Goal: Task Accomplishment & Management: Use online tool/utility

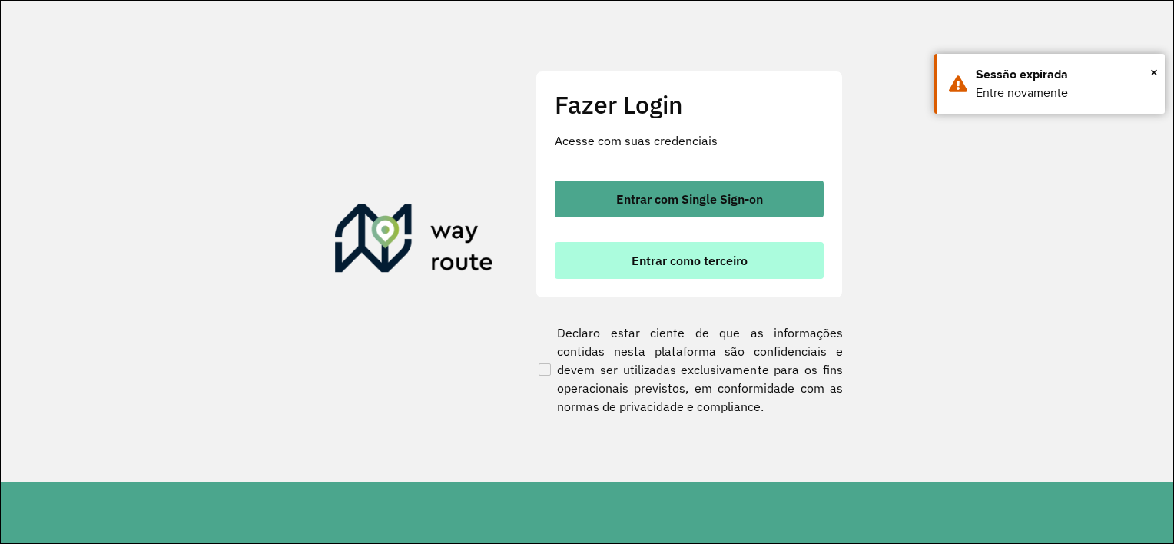
click at [724, 267] on span "Entrar como terceiro" at bounding box center [689, 260] width 116 height 12
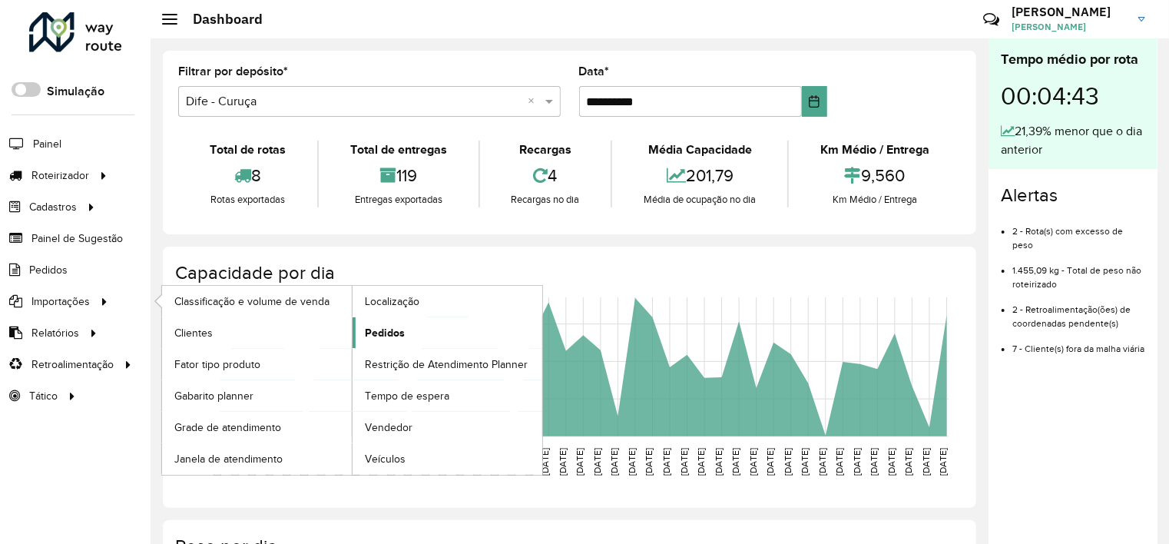
click at [378, 338] on span "Pedidos" at bounding box center [385, 333] width 40 height 16
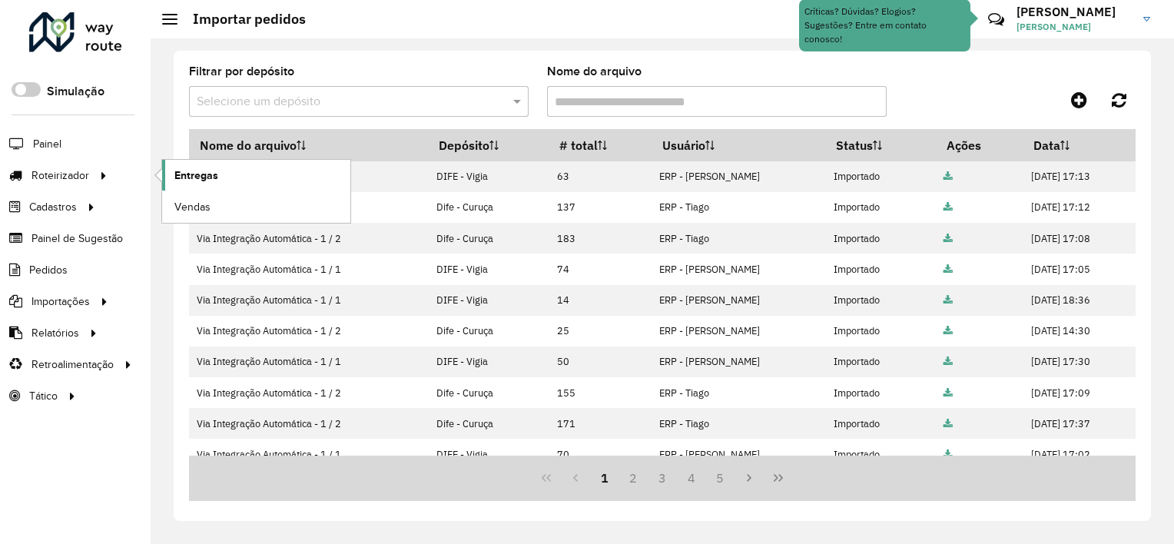
click at [191, 181] on span "Entregas" at bounding box center [196, 175] width 44 height 16
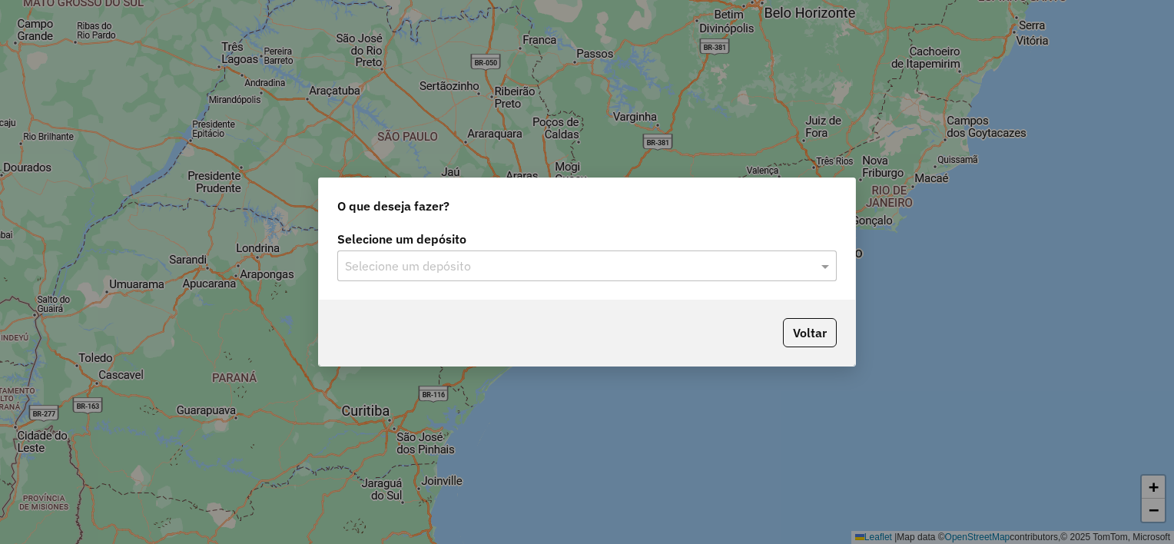
click at [447, 267] on input "text" at bounding box center [571, 266] width 453 height 18
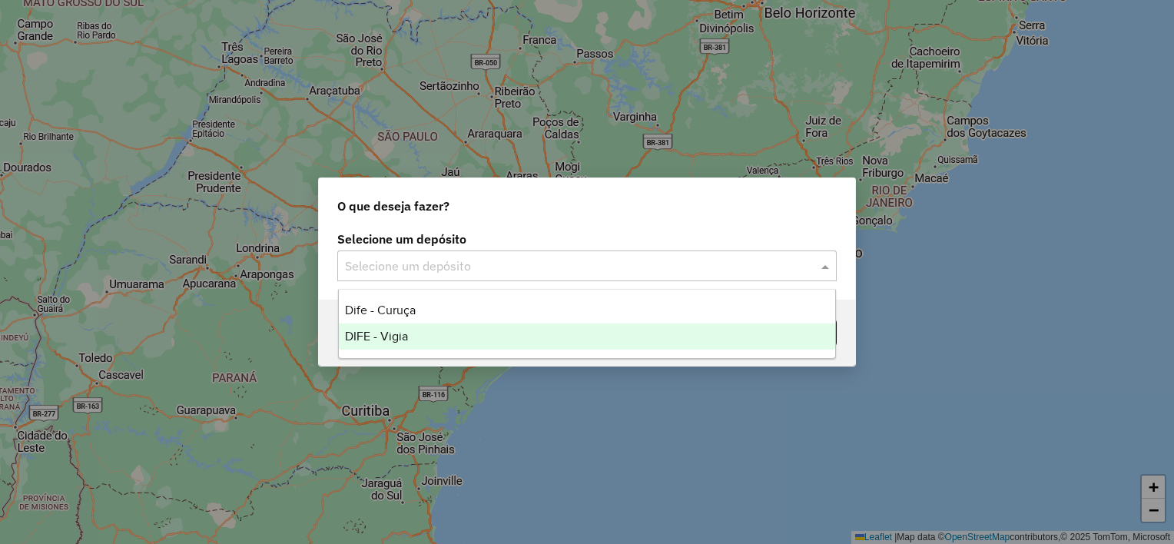
click at [392, 341] on span "DIFE - Vigia" at bounding box center [376, 336] width 63 height 13
click at [392, 341] on div "Voltar" at bounding box center [587, 333] width 536 height 66
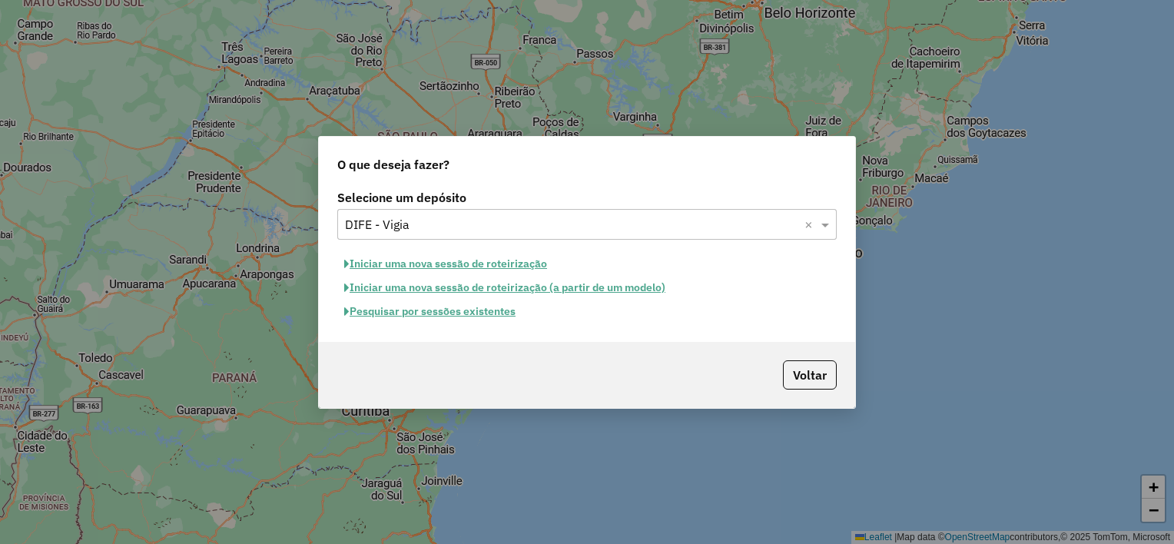
click at [496, 265] on button "Iniciar uma nova sessão de roteirização" at bounding box center [445, 264] width 217 height 24
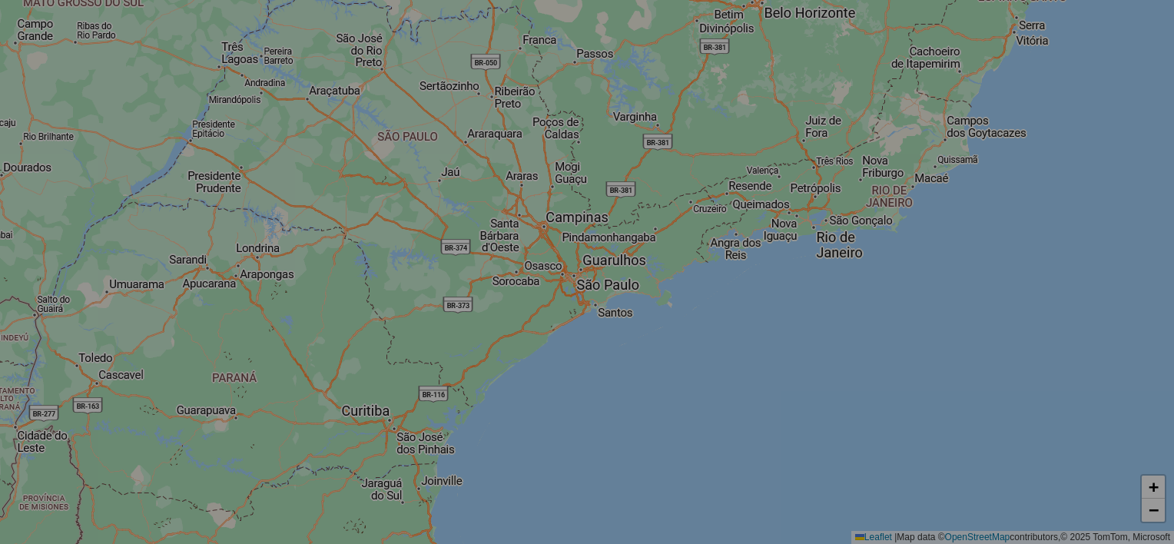
select select "*"
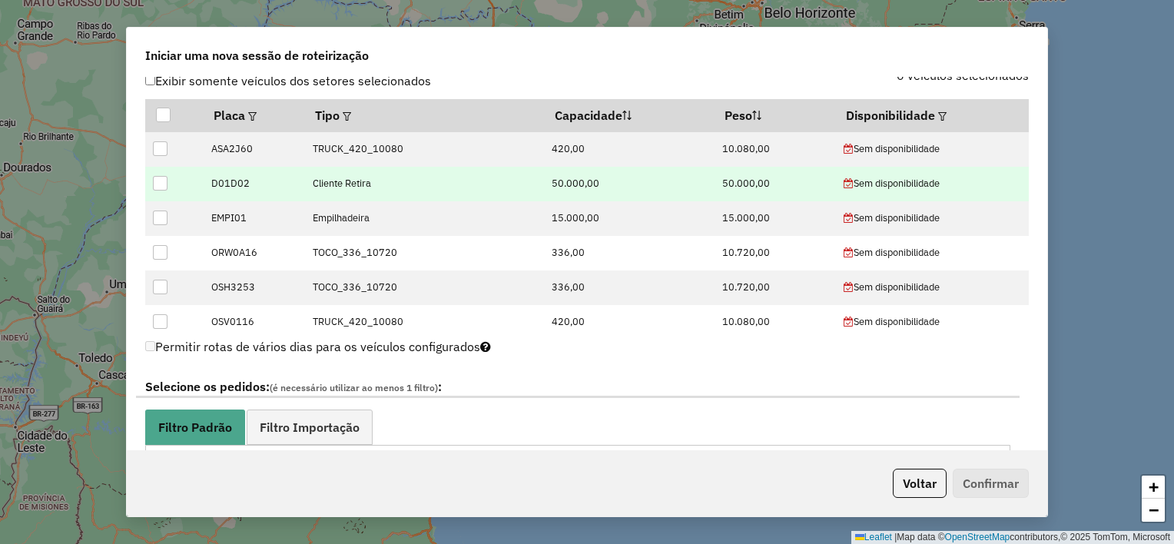
scroll to position [538, 0]
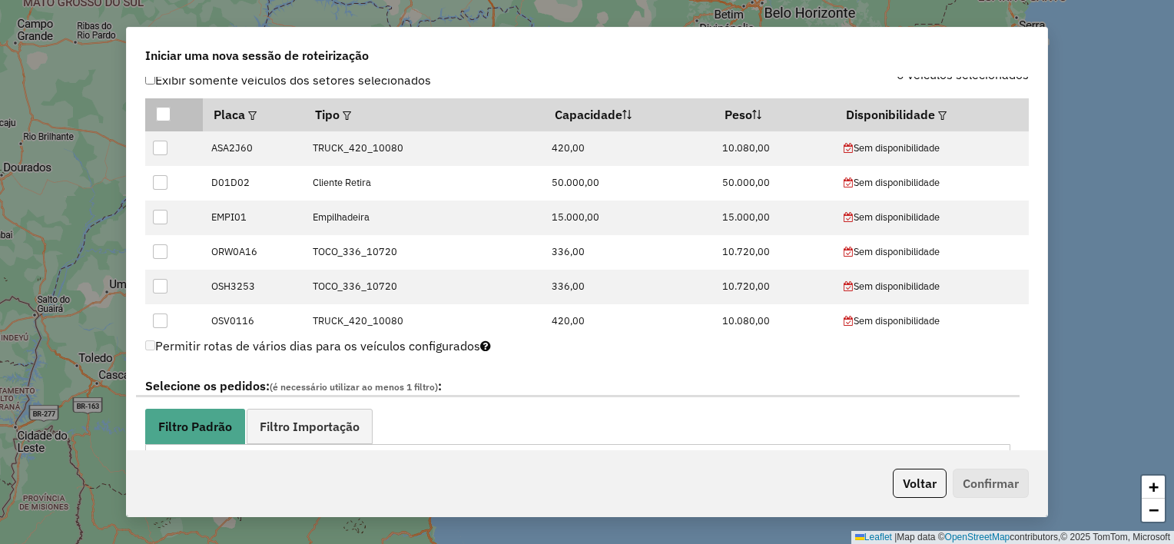
click at [162, 114] on div at bounding box center [163, 114] width 15 height 15
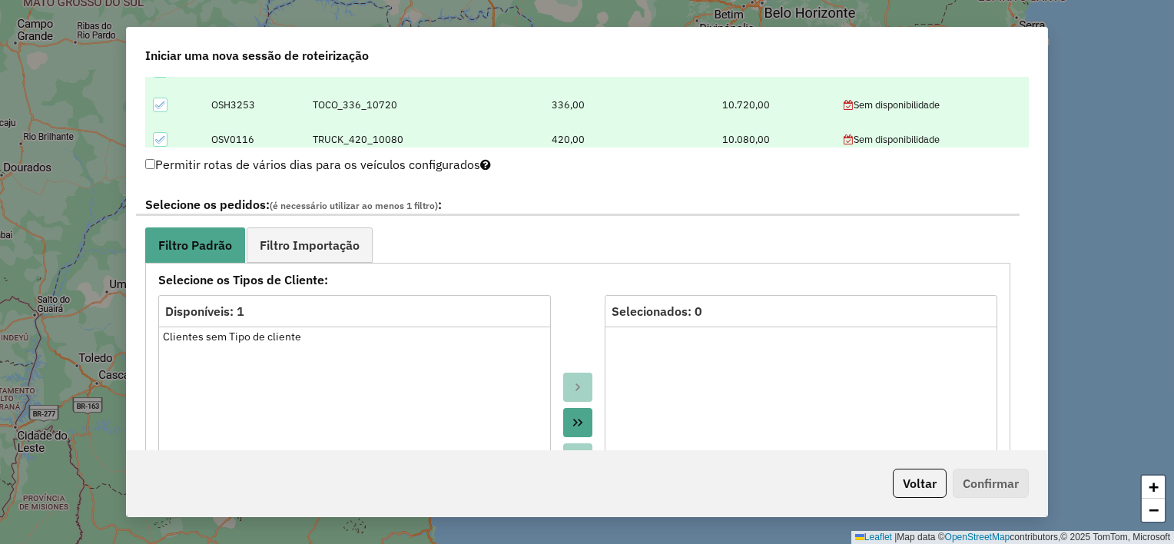
scroll to position [768, 0]
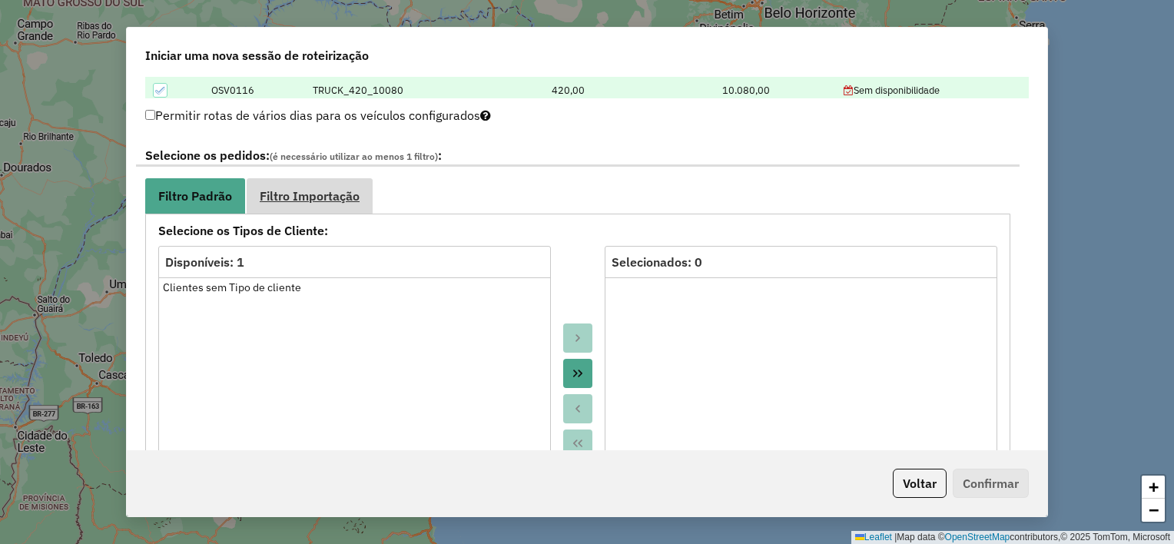
click at [314, 197] on span "Filtro Importação" at bounding box center [310, 196] width 100 height 12
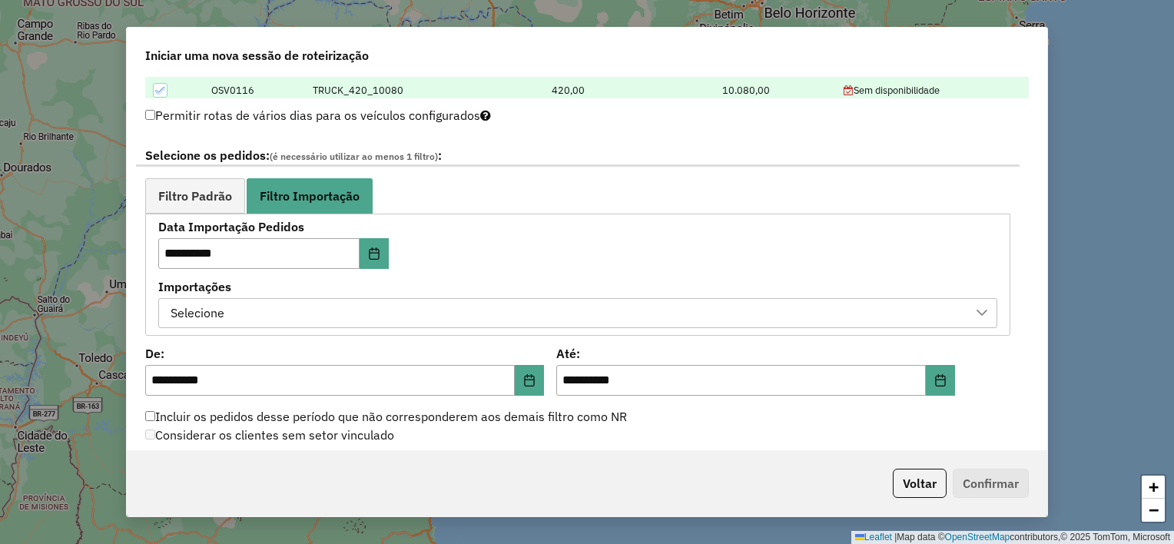
click at [289, 312] on div "Selecione" at bounding box center [566, 313] width 802 height 29
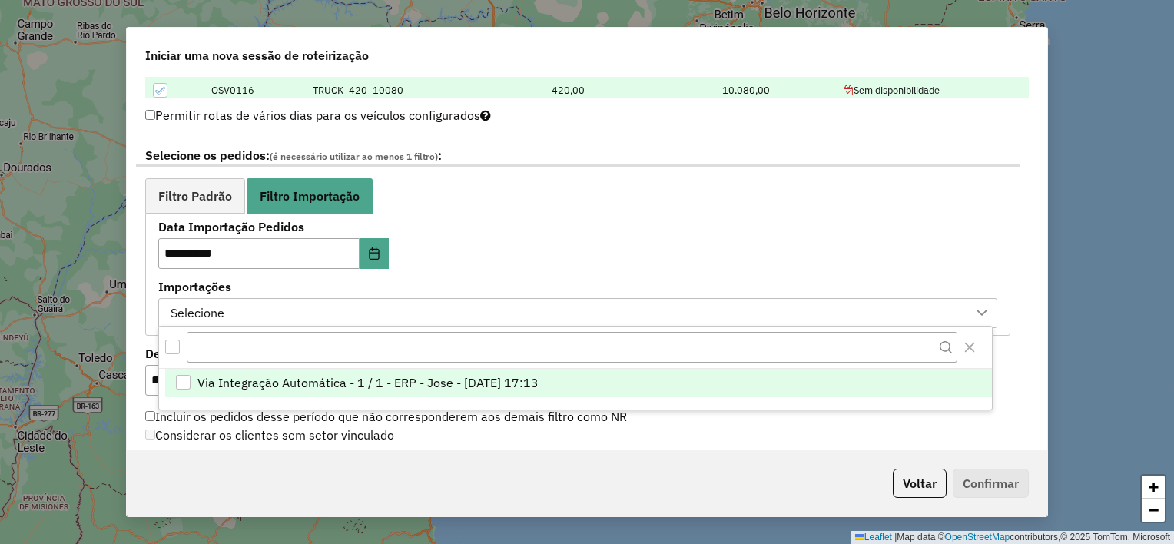
scroll to position [11, 69]
click at [296, 379] on span "Via Integração Automática - 1 / 1 - ERP - Jose - [DATE] 17:13" at bounding box center [367, 382] width 341 height 18
click at [529, 249] on div "**********" at bounding box center [577, 274] width 839 height 107
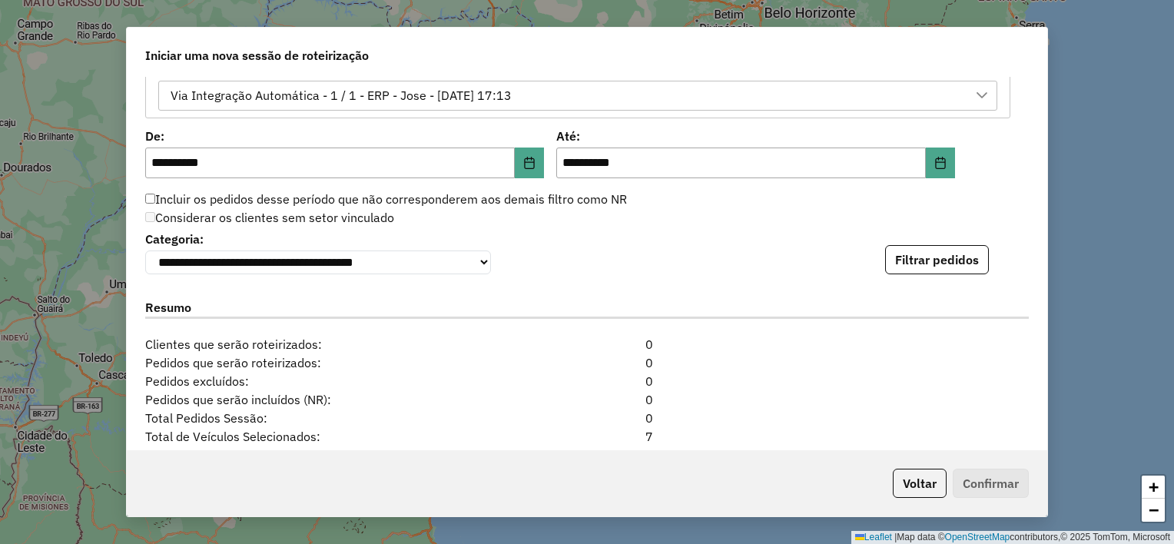
scroll to position [973, 0]
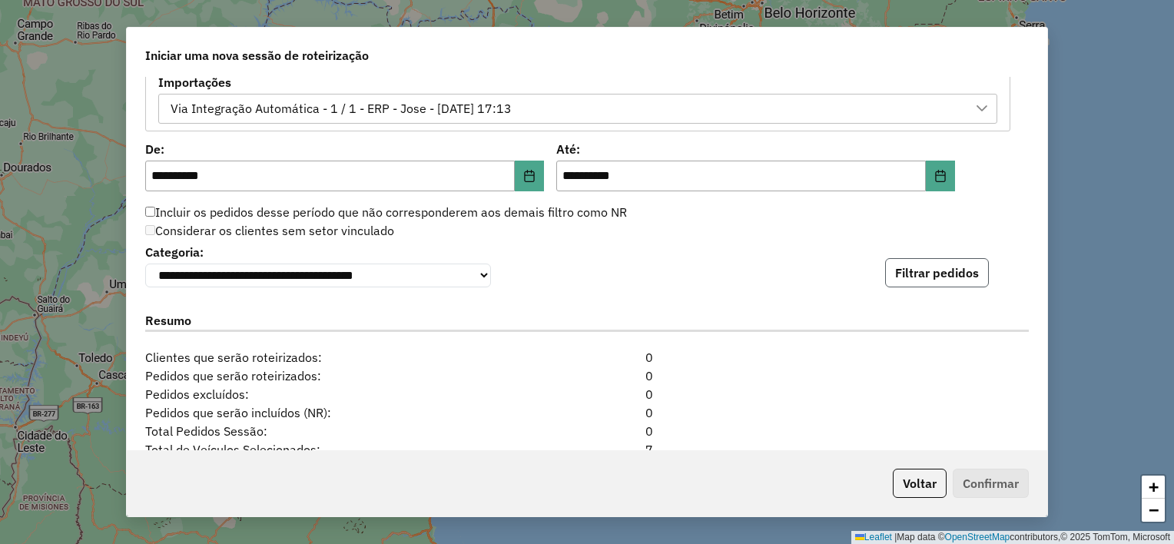
click at [931, 286] on button "Filtrar pedidos" at bounding box center [937, 272] width 104 height 29
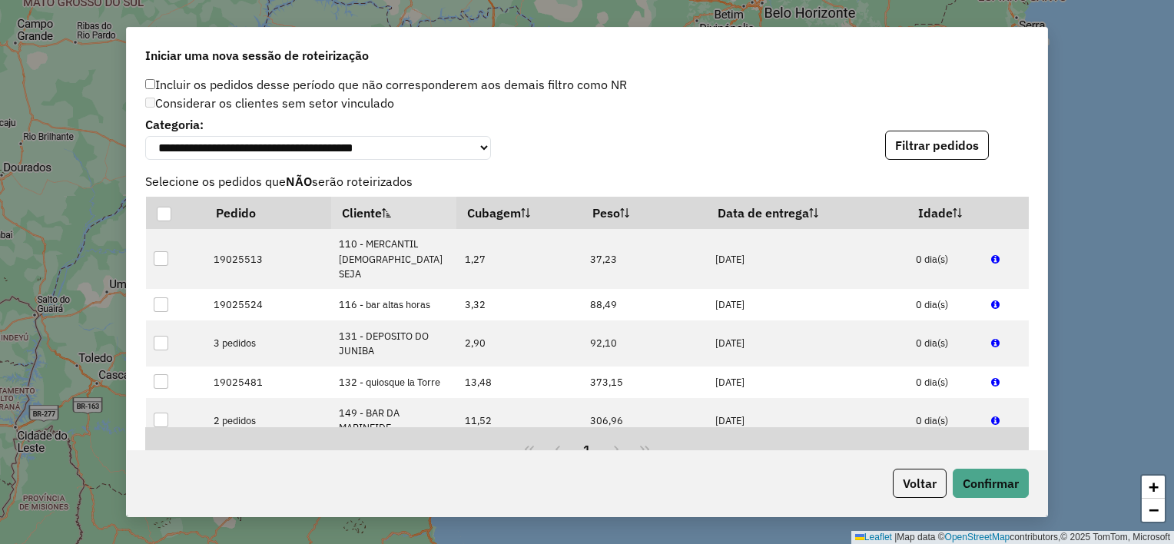
scroll to position [1126, 0]
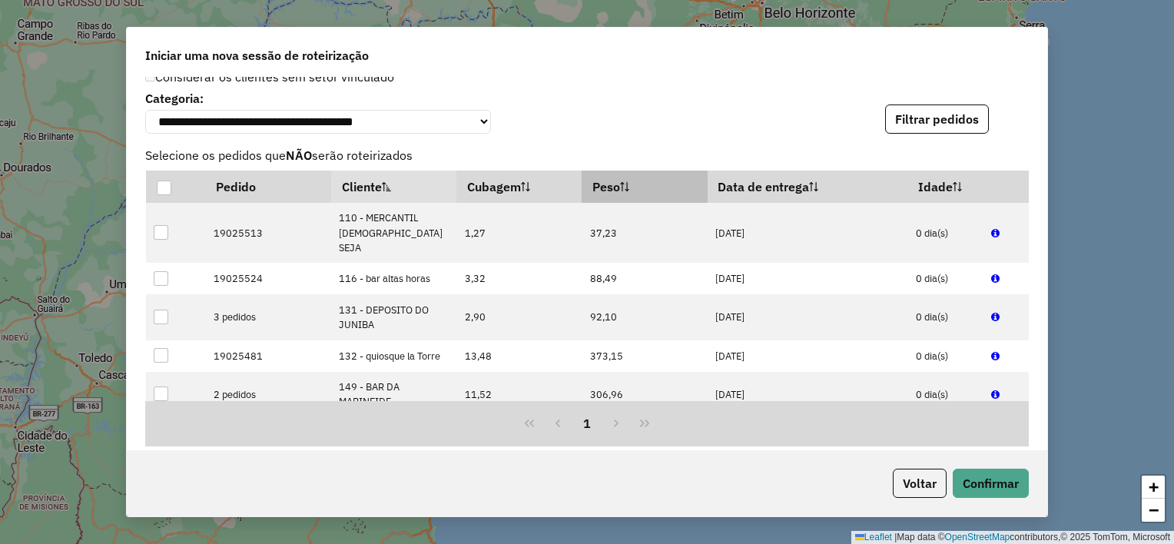
click at [602, 199] on th "Peso" at bounding box center [644, 187] width 125 height 32
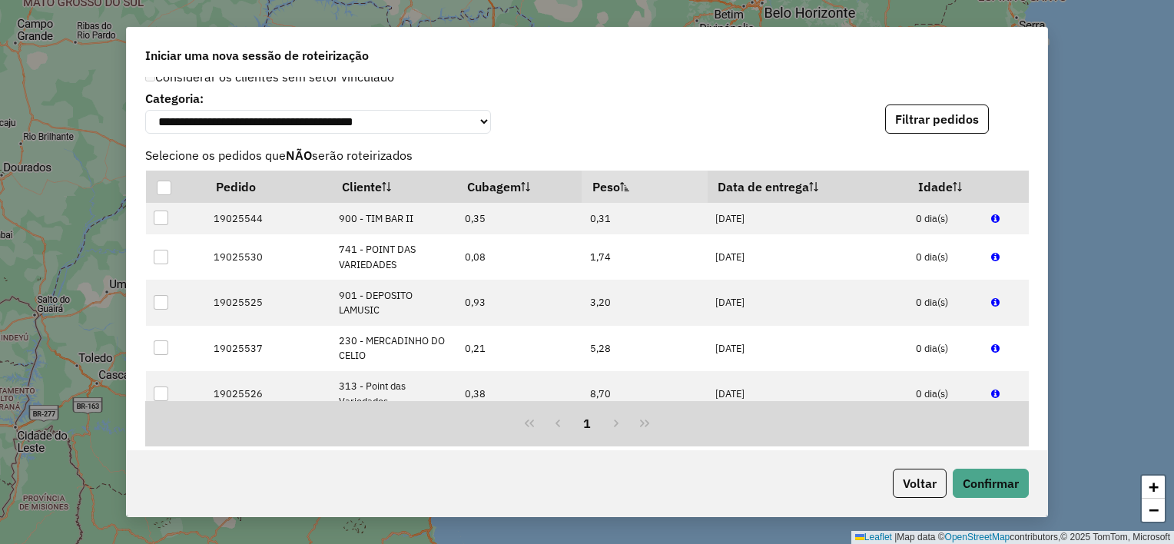
click at [602, 199] on th "Peso" at bounding box center [644, 187] width 125 height 32
click at [603, 200] on th "Peso" at bounding box center [644, 187] width 125 height 32
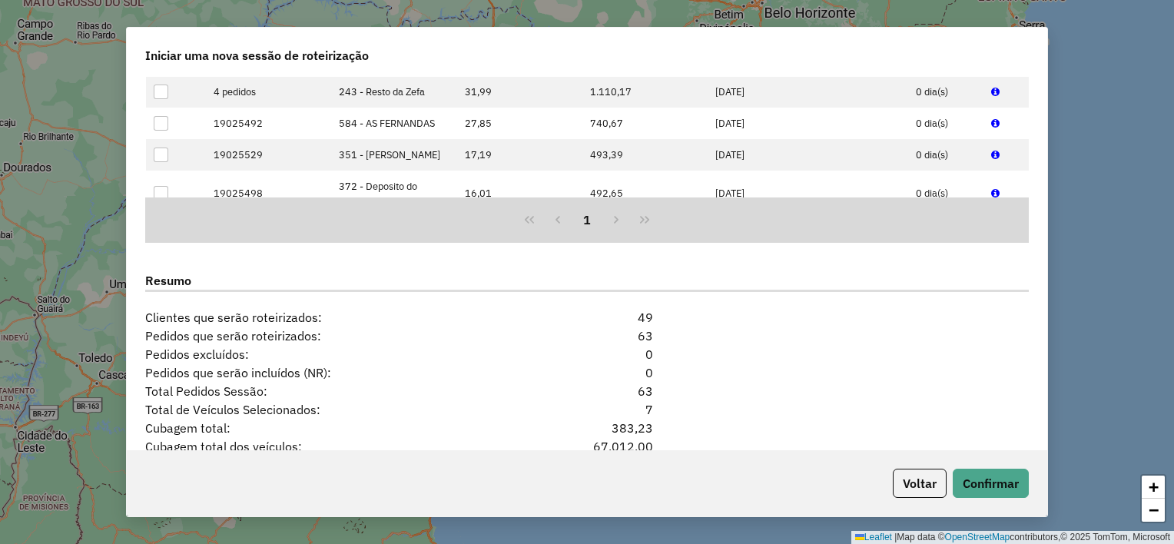
scroll to position [1357, 0]
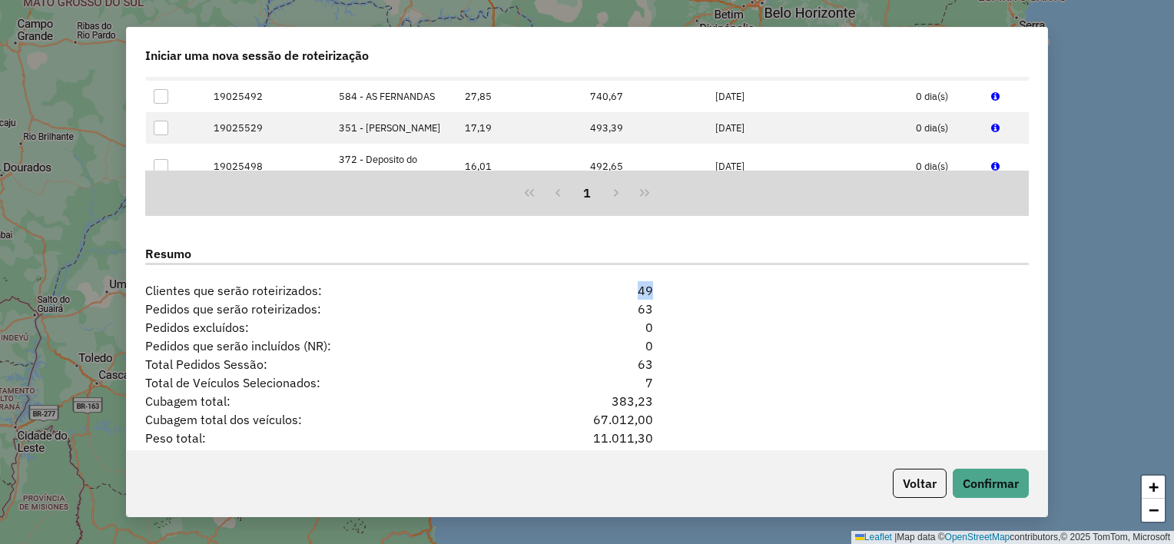
drag, startPoint x: 628, startPoint y: 293, endPoint x: 656, endPoint y: 291, distance: 28.5
click at [656, 291] on div "49" at bounding box center [587, 290] width 151 height 18
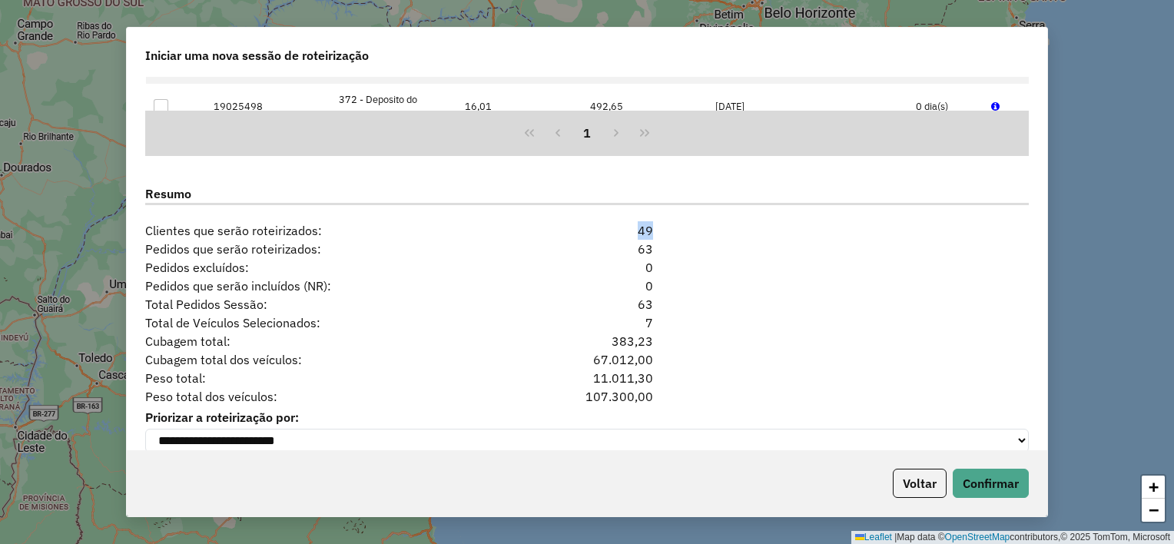
scroll to position [1434, 0]
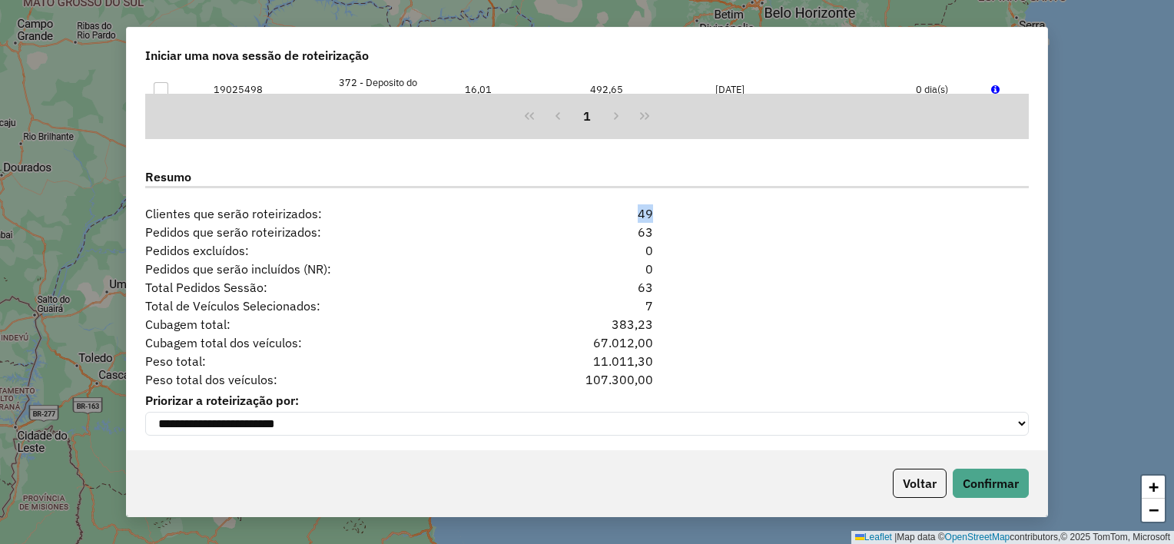
drag, startPoint x: 143, startPoint y: 363, endPoint x: 659, endPoint y: 365, distance: 516.3
click at [659, 365] on div "Peso total: 11.011,30" at bounding box center [587, 361] width 902 height 18
click at [1010, 488] on button "Confirmar" at bounding box center [991, 483] width 76 height 29
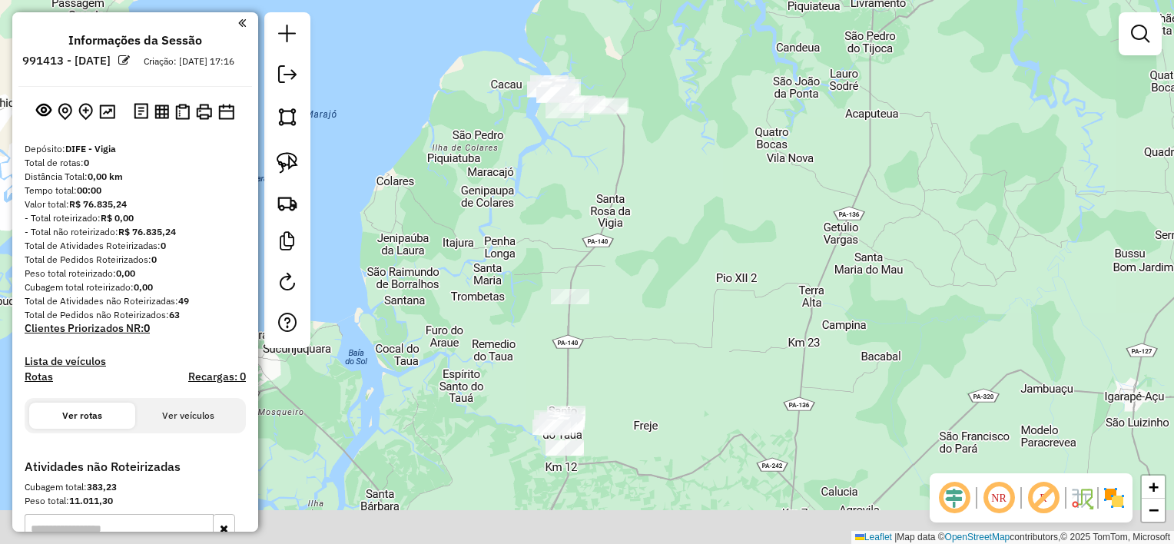
drag, startPoint x: 671, startPoint y: 387, endPoint x: 667, endPoint y: 243, distance: 144.5
click at [667, 243] on div "Janela de atendimento Grade de atendimento Capacidade Transportadoras Veículos …" at bounding box center [587, 272] width 1174 height 544
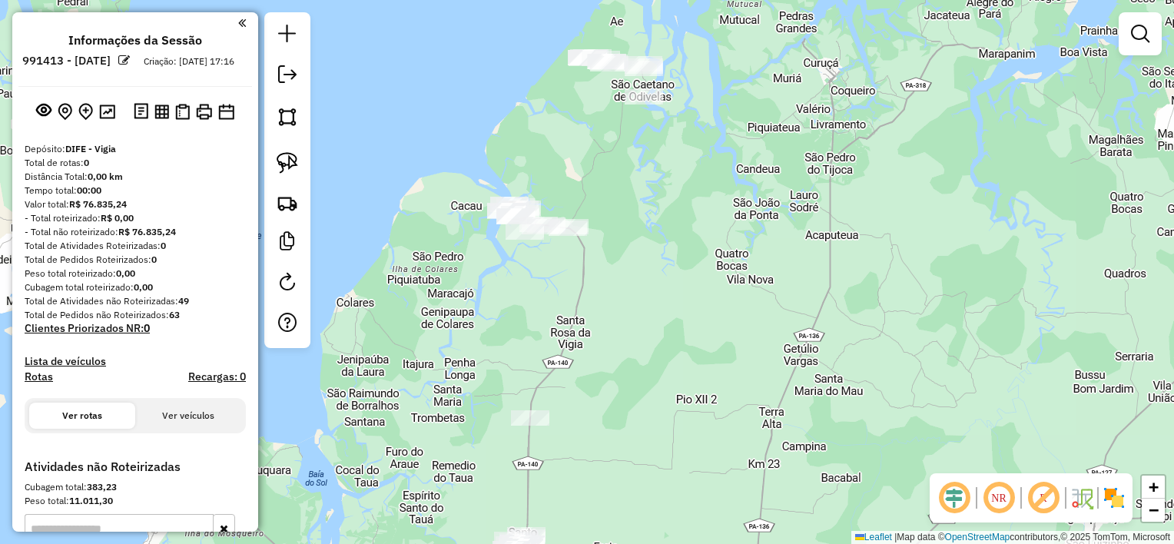
drag, startPoint x: 605, startPoint y: 129, endPoint x: 567, endPoint y: 247, distance: 123.7
click at [567, 247] on div "Janela de atendimento Grade de atendimento Capacidade Transportadoras Veículos …" at bounding box center [587, 272] width 1174 height 544
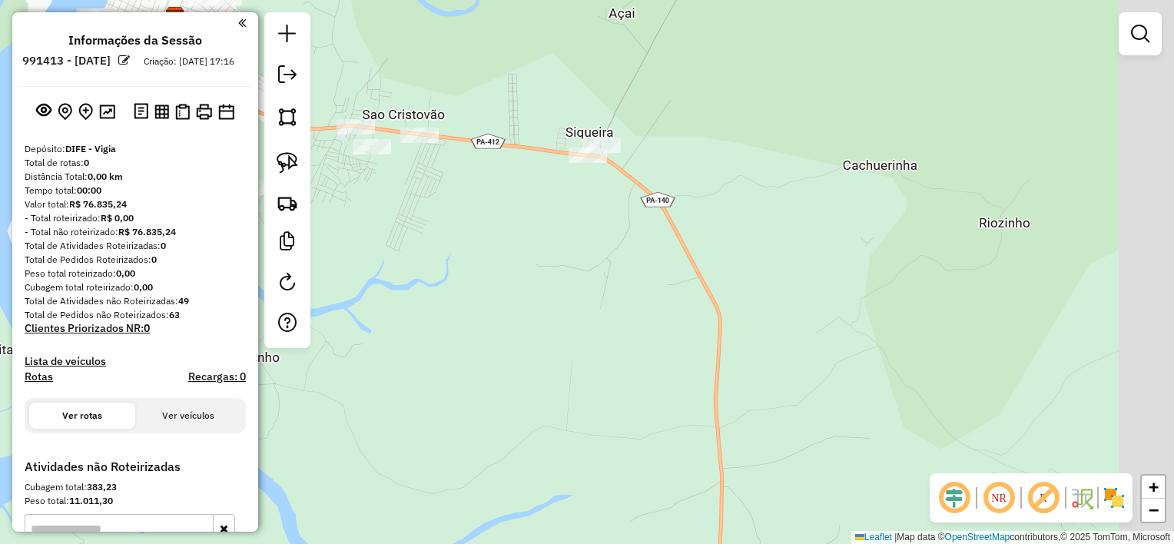
drag, startPoint x: 832, startPoint y: 357, endPoint x: 667, endPoint y: 215, distance: 217.9
click at [667, 215] on div "Janela de atendimento Grade de atendimento Capacidade Transportadoras Veículos …" at bounding box center [587, 272] width 1174 height 544
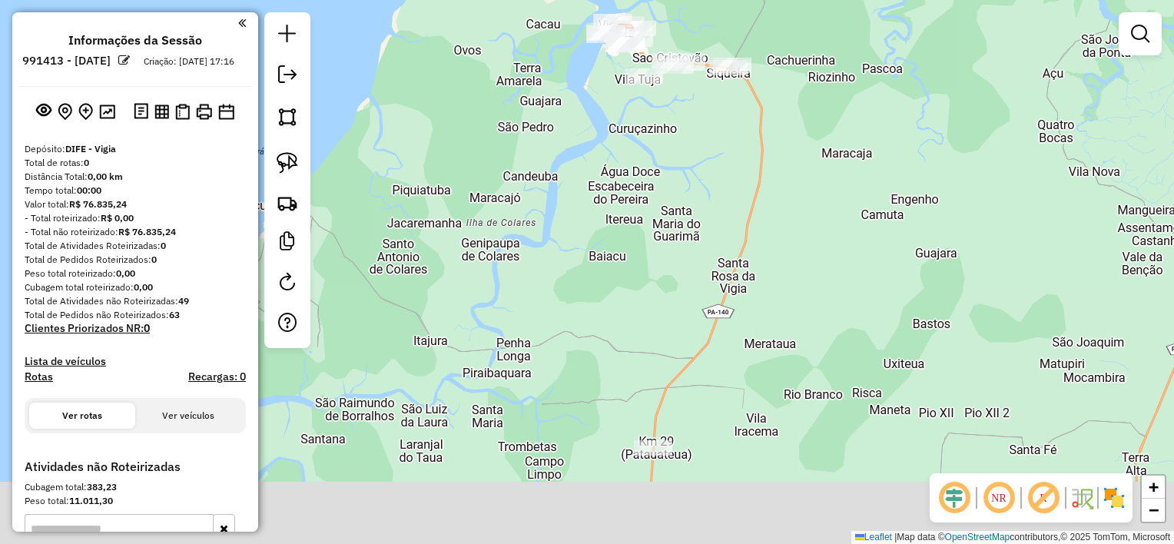
drag, startPoint x: 747, startPoint y: 443, endPoint x: 789, endPoint y: 257, distance: 190.5
click at [789, 257] on div "Janela de atendimento Grade de atendimento Capacidade Transportadoras Veículos …" at bounding box center [587, 272] width 1174 height 544
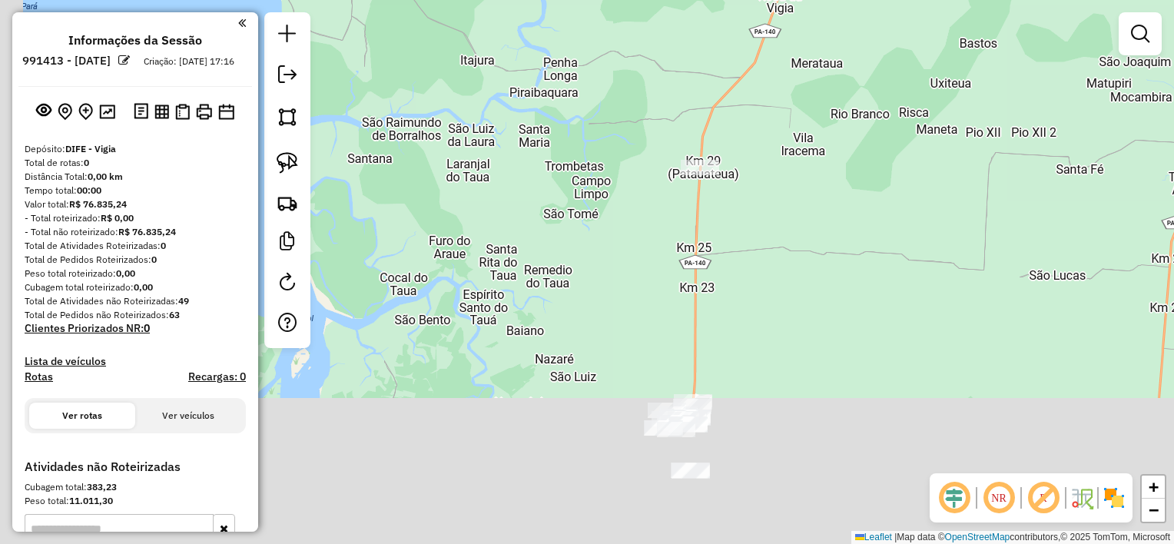
drag, startPoint x: 649, startPoint y: 464, endPoint x: 703, endPoint y: 194, distance: 275.7
click at [696, 184] on div "Janela de atendimento Grade de atendimento Capacidade Transportadoras Veículos …" at bounding box center [587, 272] width 1174 height 544
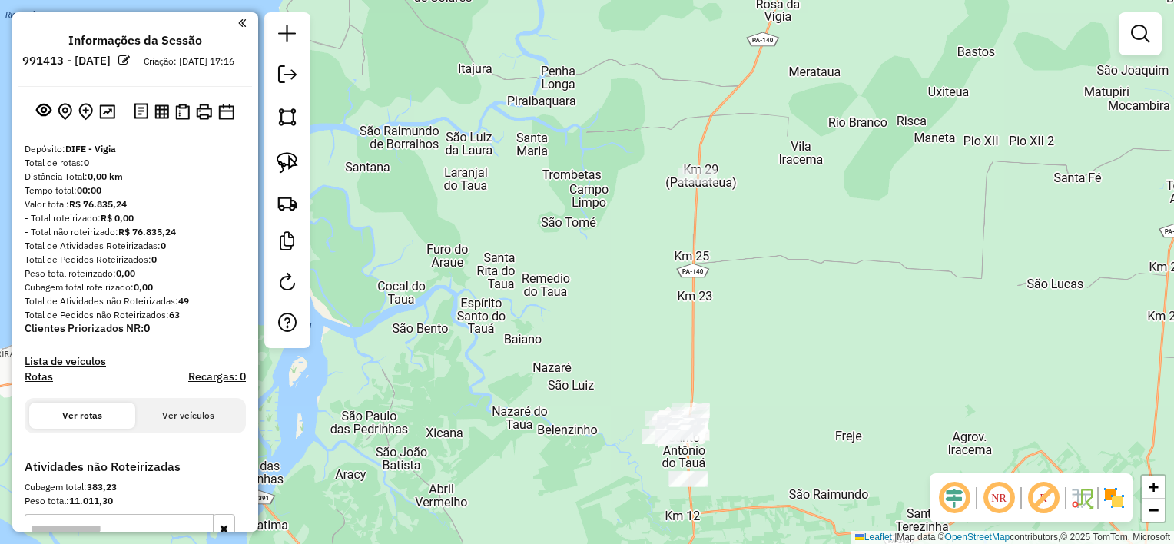
drag, startPoint x: 744, startPoint y: 298, endPoint x: 734, endPoint y: 323, distance: 27.2
click at [734, 323] on div "Janela de atendimento Grade de atendimento Capacidade Transportadoras Veículos …" at bounding box center [587, 272] width 1174 height 544
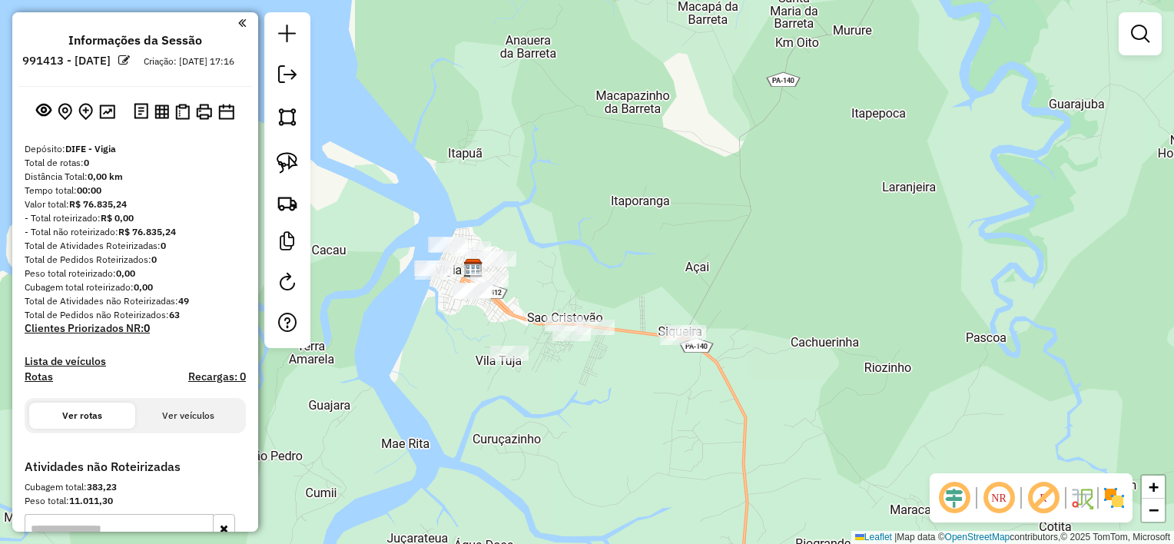
drag, startPoint x: 771, startPoint y: 75, endPoint x: 685, endPoint y: 376, distance: 313.2
click at [685, 376] on div "Janela de atendimento Grade de atendimento Capacidade Transportadoras Veículos …" at bounding box center [587, 272] width 1174 height 544
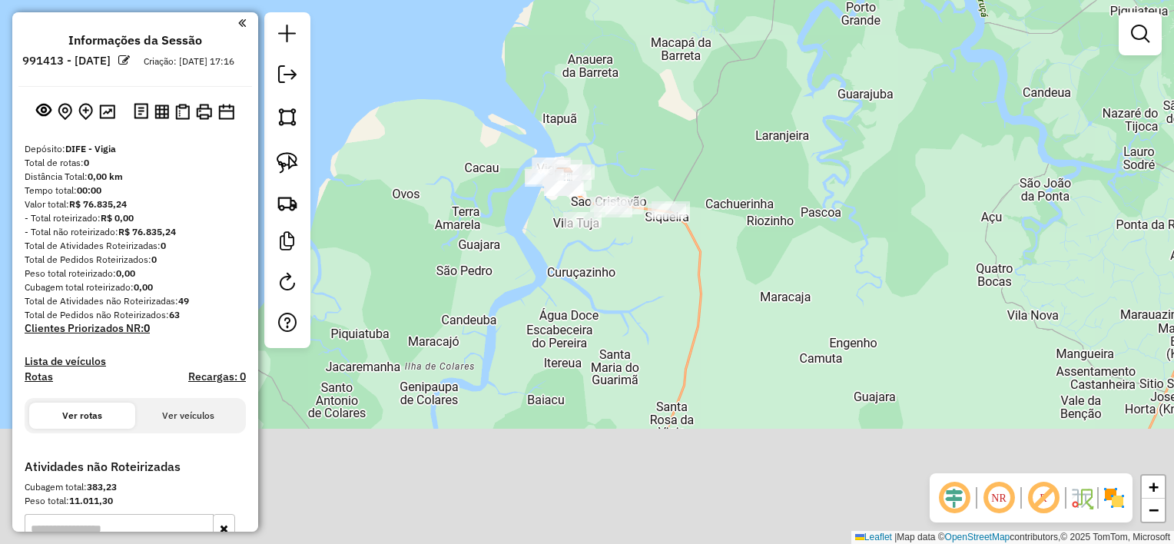
drag, startPoint x: 662, startPoint y: 479, endPoint x: 631, endPoint y: 205, distance: 276.0
click at [631, 205] on div "Janela de atendimento Grade de atendimento Capacidade Transportadoras Veículos …" at bounding box center [587, 272] width 1174 height 544
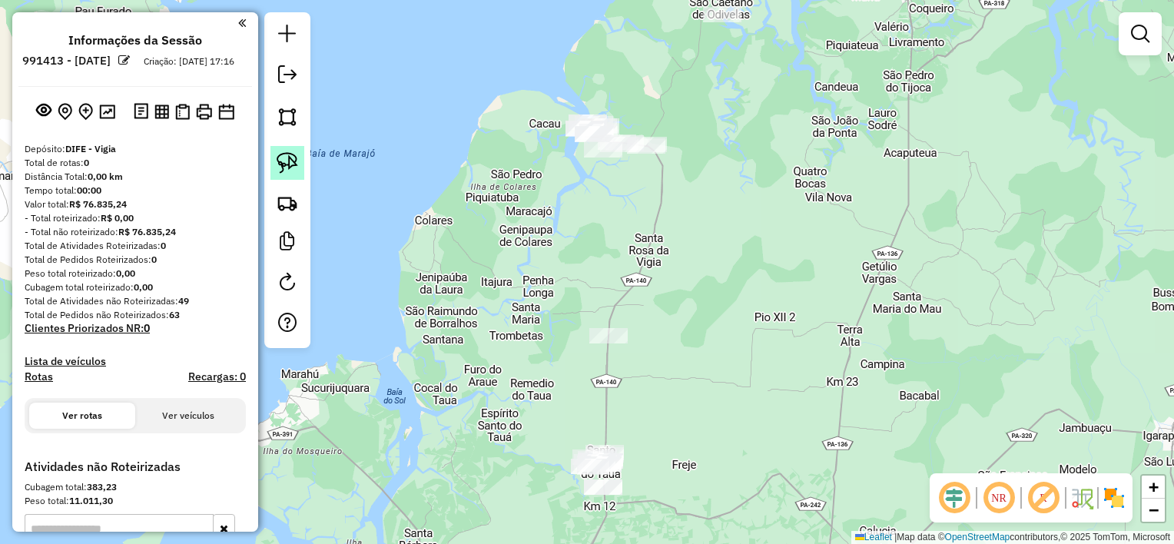
click at [290, 166] on img at bounding box center [288, 163] width 22 height 22
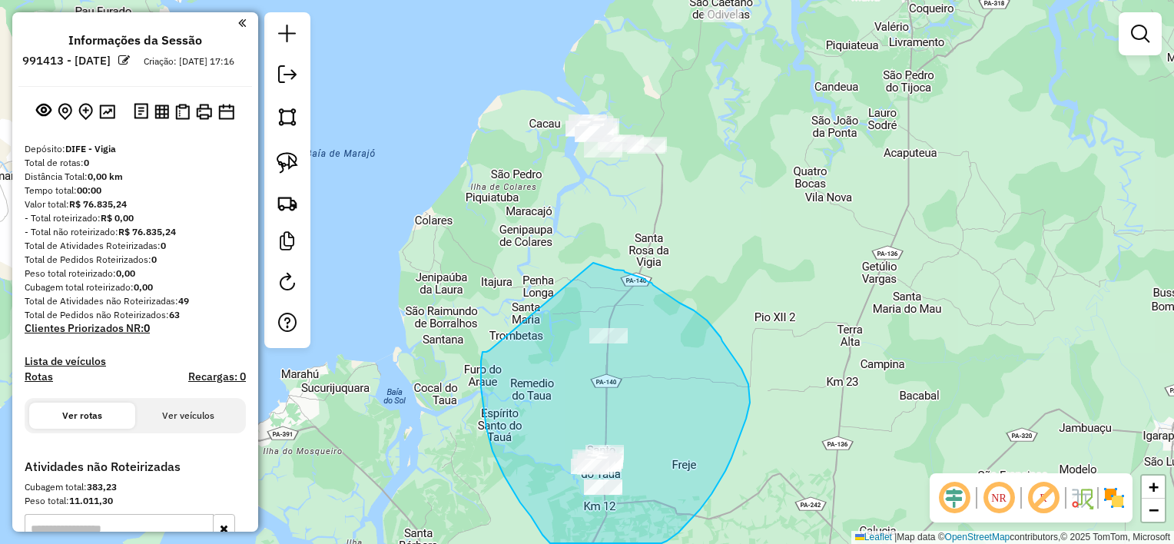
drag, startPoint x: 593, startPoint y: 263, endPoint x: 489, endPoint y: 350, distance: 135.7
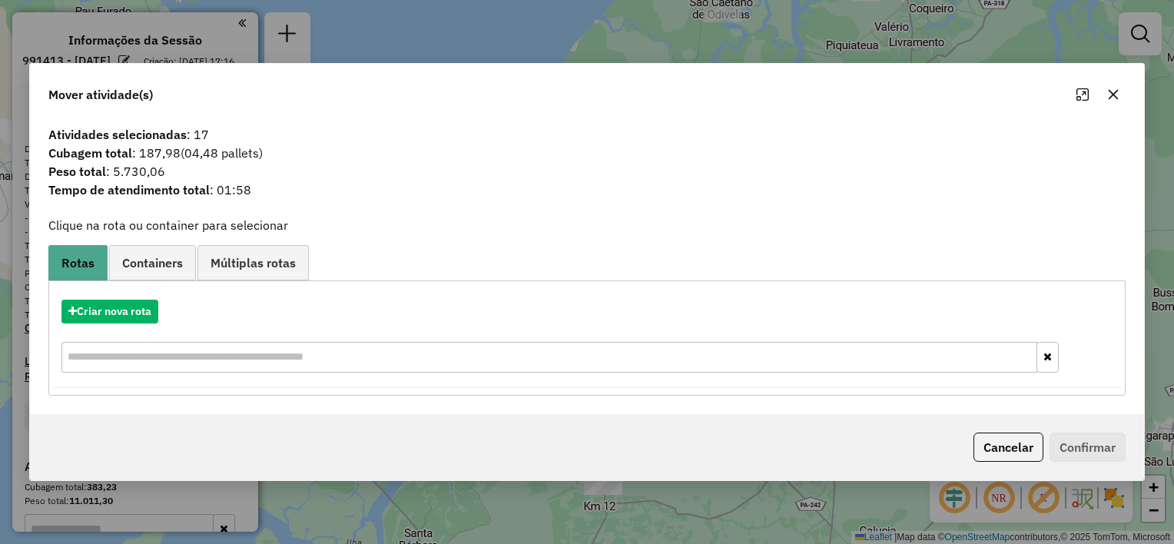
click at [1112, 94] on icon "button" at bounding box center [1114, 95] width 10 height 10
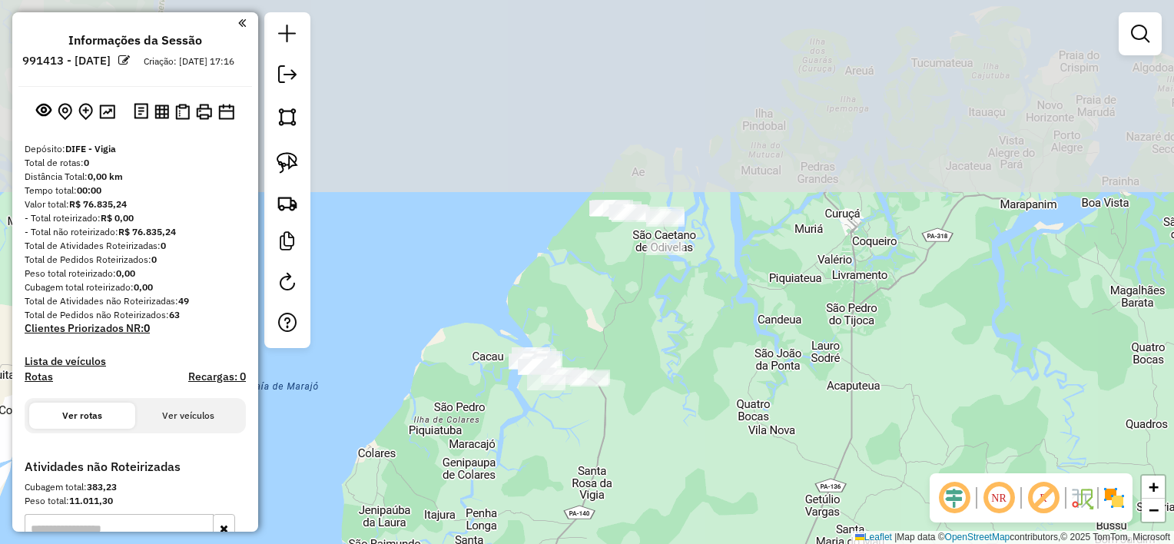
drag, startPoint x: 784, startPoint y: 114, endPoint x: 727, endPoint y: 347, distance: 240.4
click at [727, 347] on div "Janela de atendimento Grade de atendimento Capacidade Transportadoras Veículos …" at bounding box center [587, 272] width 1174 height 544
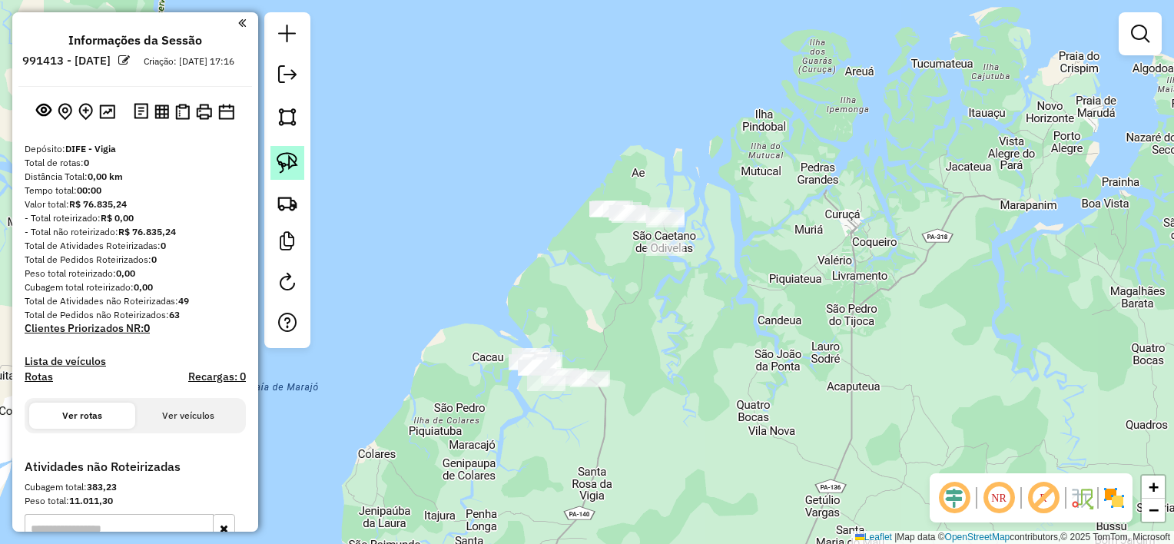
click at [283, 160] on img at bounding box center [288, 163] width 22 height 22
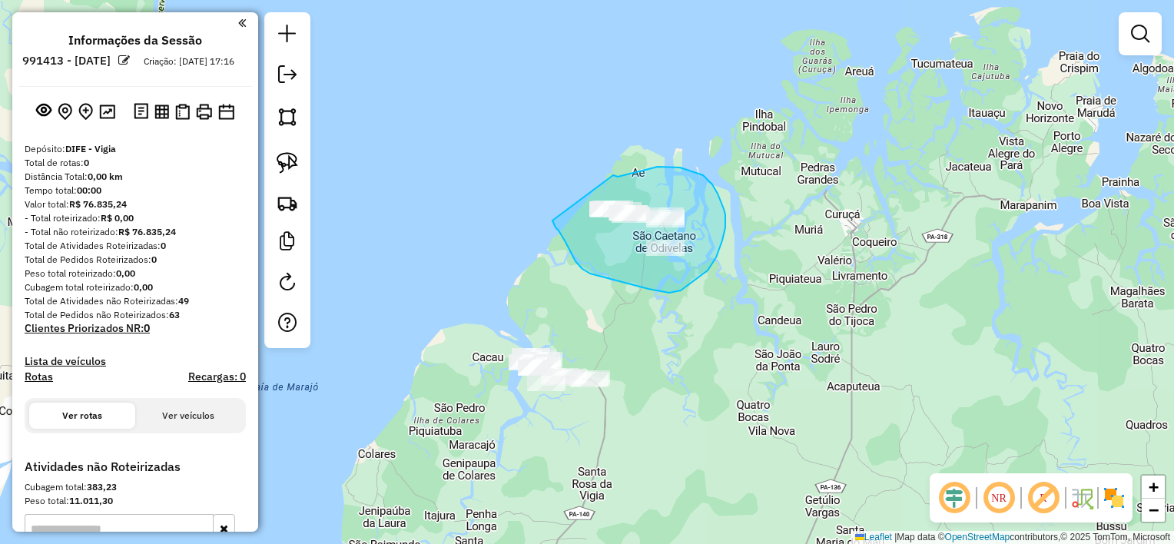
drag, startPoint x: 613, startPoint y: 175, endPoint x: 552, endPoint y: 220, distance: 75.7
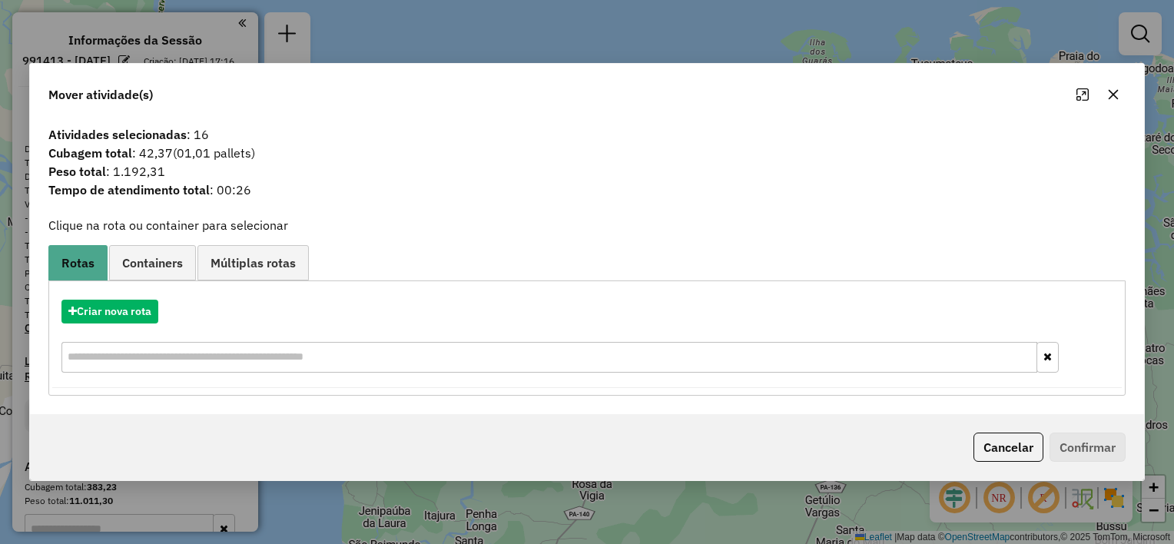
click at [1109, 98] on icon "button" at bounding box center [1114, 95] width 10 height 10
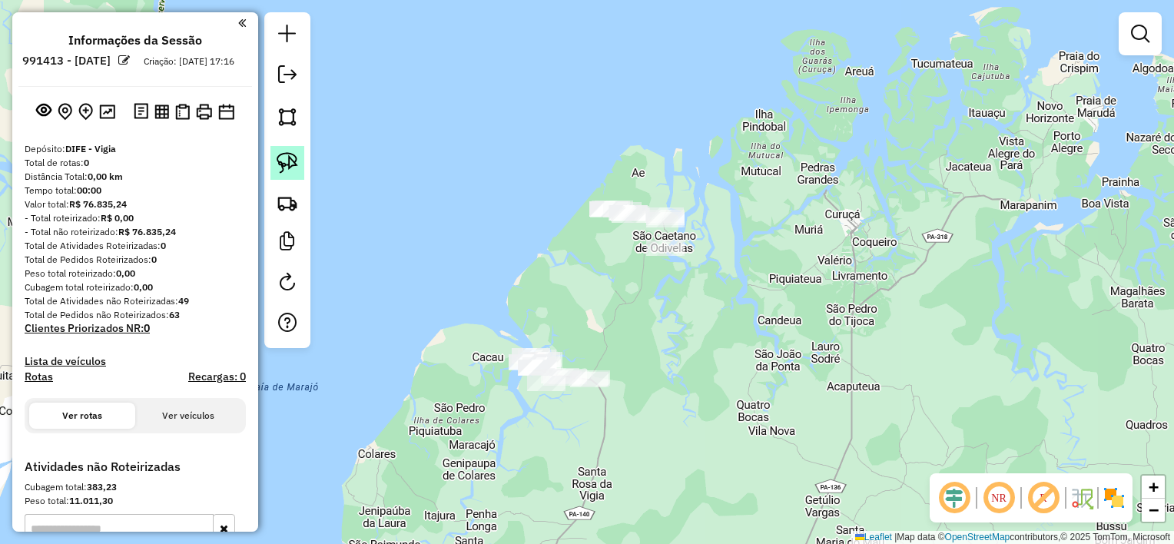
click at [287, 163] on img at bounding box center [288, 163] width 22 height 22
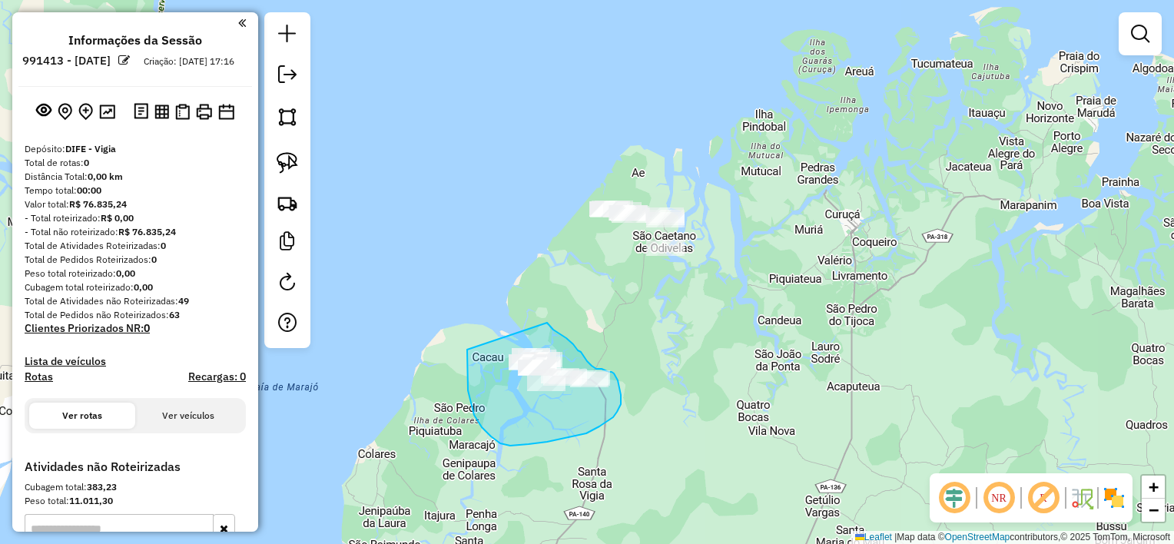
drag, startPoint x: 547, startPoint y: 323, endPoint x: 468, endPoint y: 350, distance: 83.6
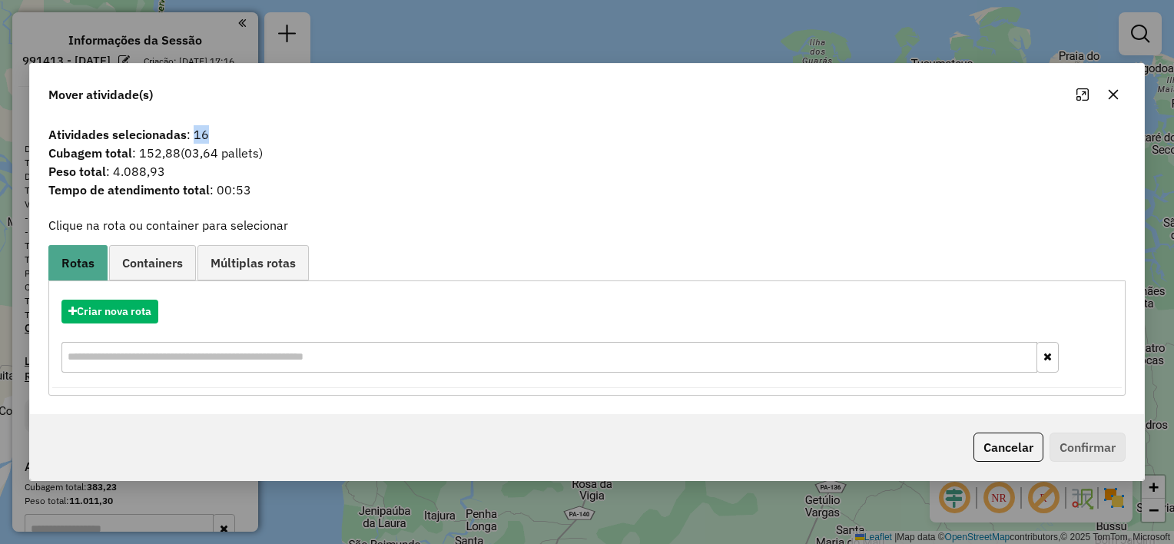
drag, startPoint x: 194, startPoint y: 140, endPoint x: 214, endPoint y: 139, distance: 19.2
click at [214, 139] on span "Atividades selecionadas : 16" at bounding box center [587, 134] width 1096 height 18
drag, startPoint x: 214, startPoint y: 139, endPoint x: 137, endPoint y: 171, distance: 83.0
click at [137, 171] on span "Peso total : 4.088,93" at bounding box center [587, 171] width 1096 height 18
click at [141, 172] on span "Peso total : 4.088,93" at bounding box center [587, 171] width 1096 height 18
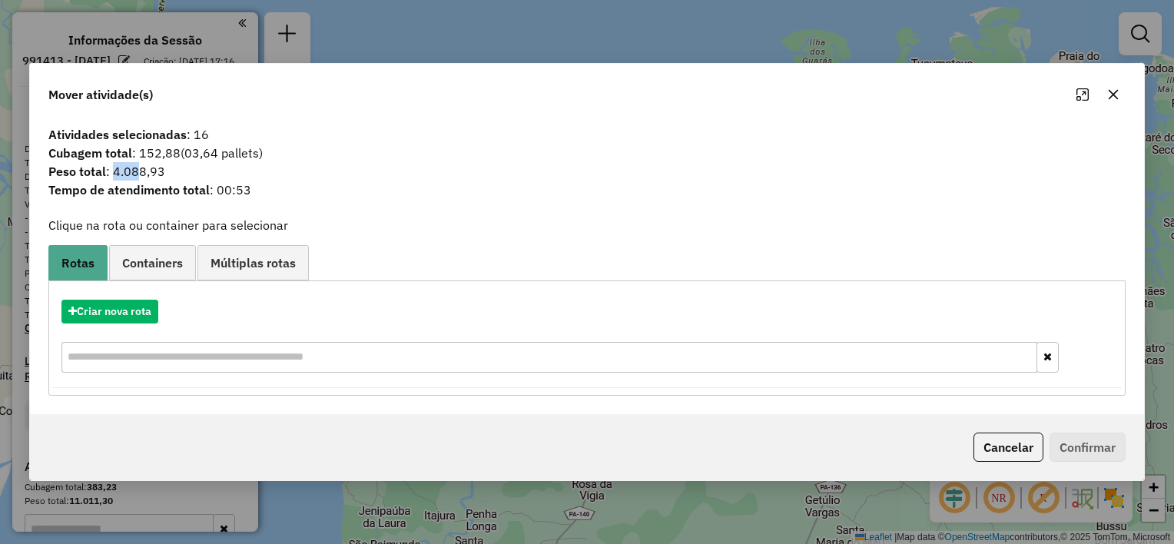
click at [1112, 98] on icon "button" at bounding box center [1113, 94] width 12 height 12
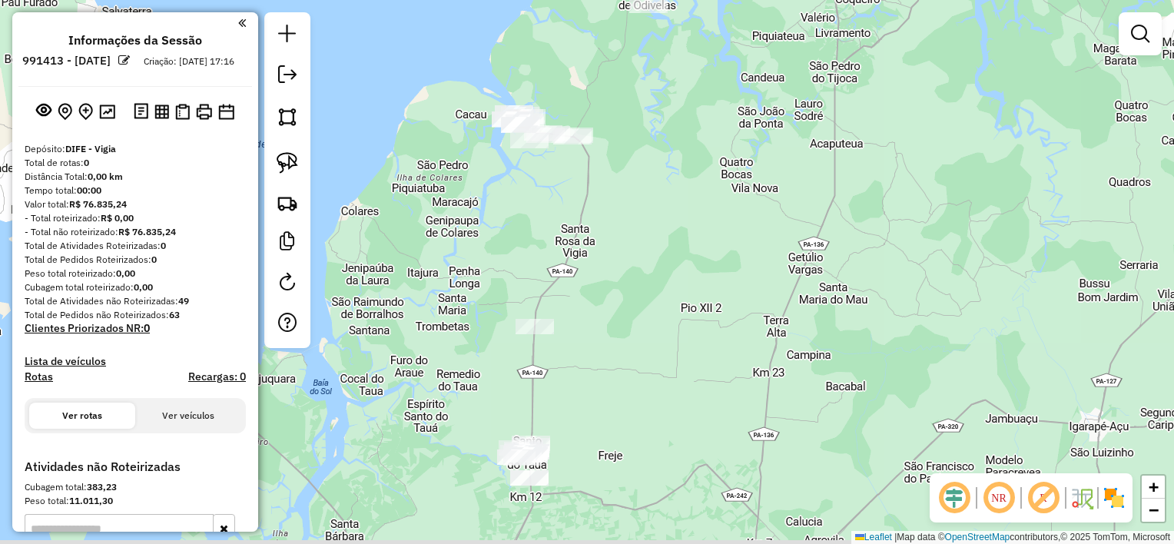
drag, startPoint x: 553, startPoint y: 453, endPoint x: 539, endPoint y: 105, distance: 348.3
click at [536, 98] on div "Janela de atendimento Grade de atendimento Capacidade Transportadoras Veículos …" at bounding box center [587, 272] width 1174 height 544
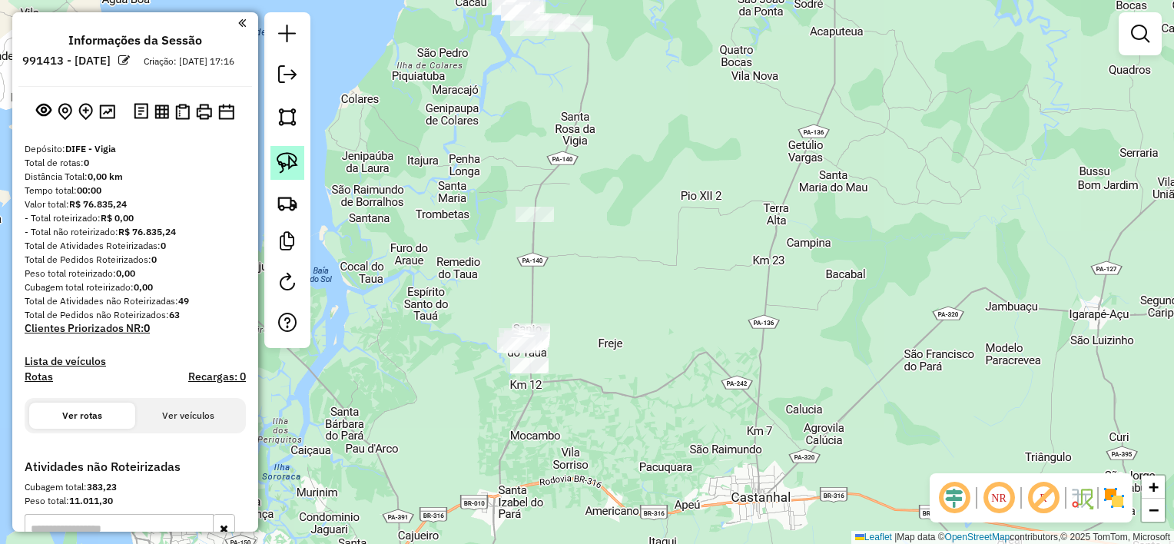
click at [296, 162] on img at bounding box center [288, 163] width 22 height 22
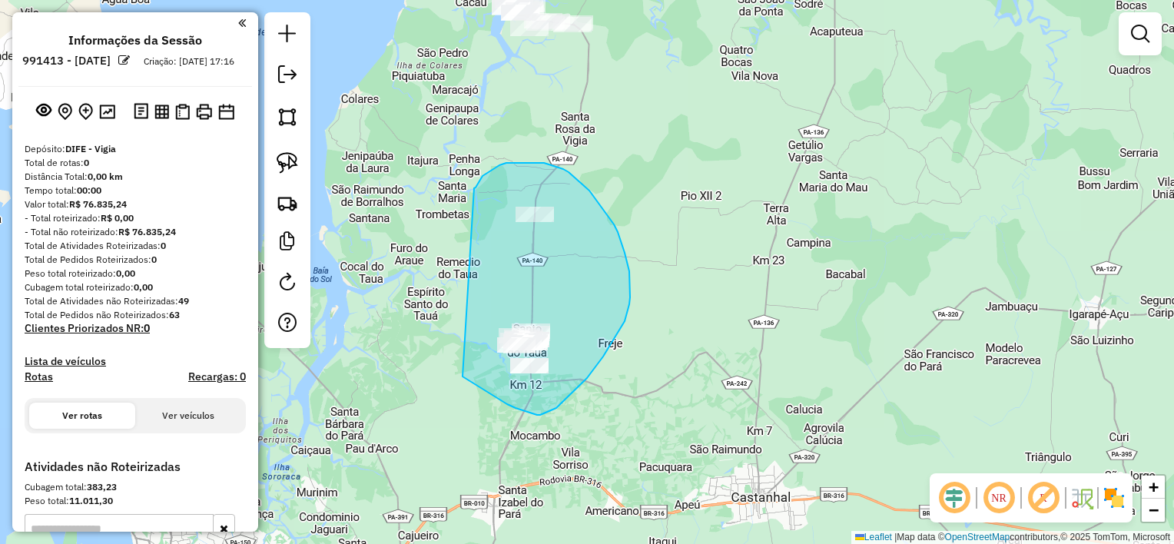
drag, startPoint x: 474, startPoint y: 188, endPoint x: 462, endPoint y: 376, distance: 188.6
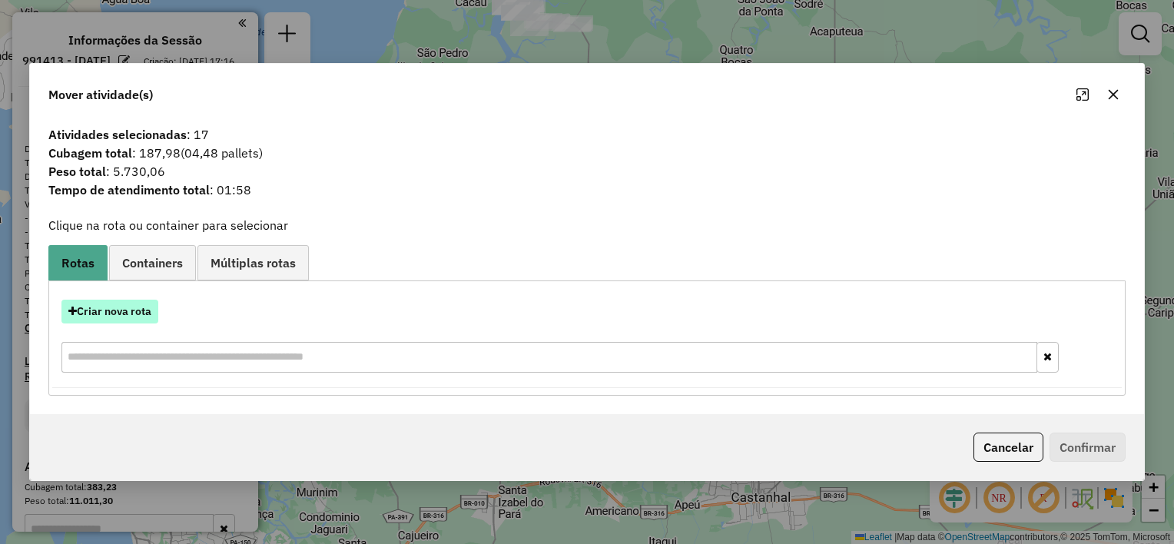
click at [148, 320] on button "Criar nova rota" at bounding box center [109, 312] width 97 height 24
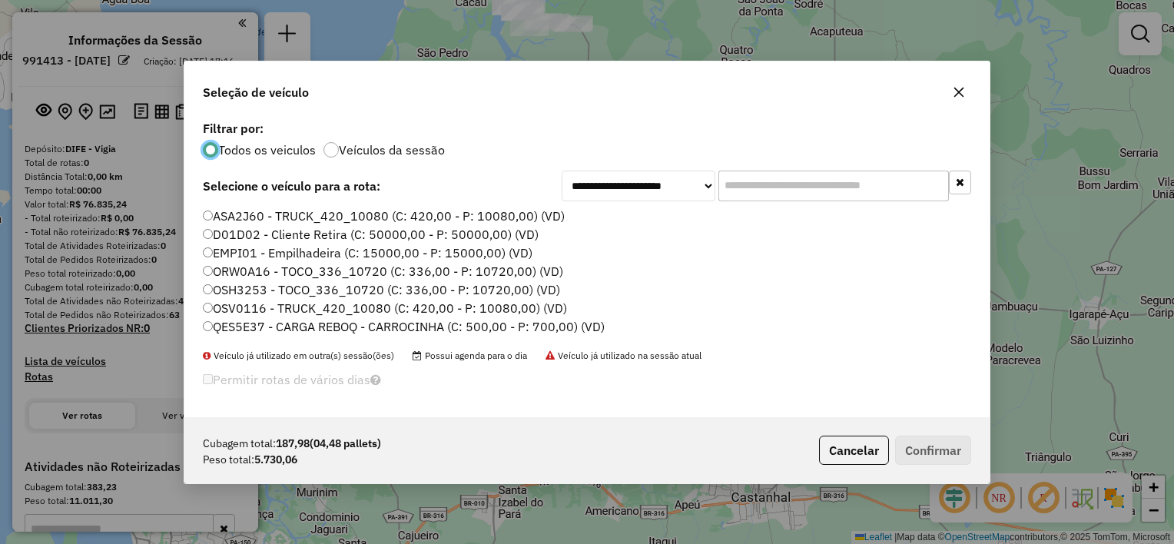
scroll to position [8, 5]
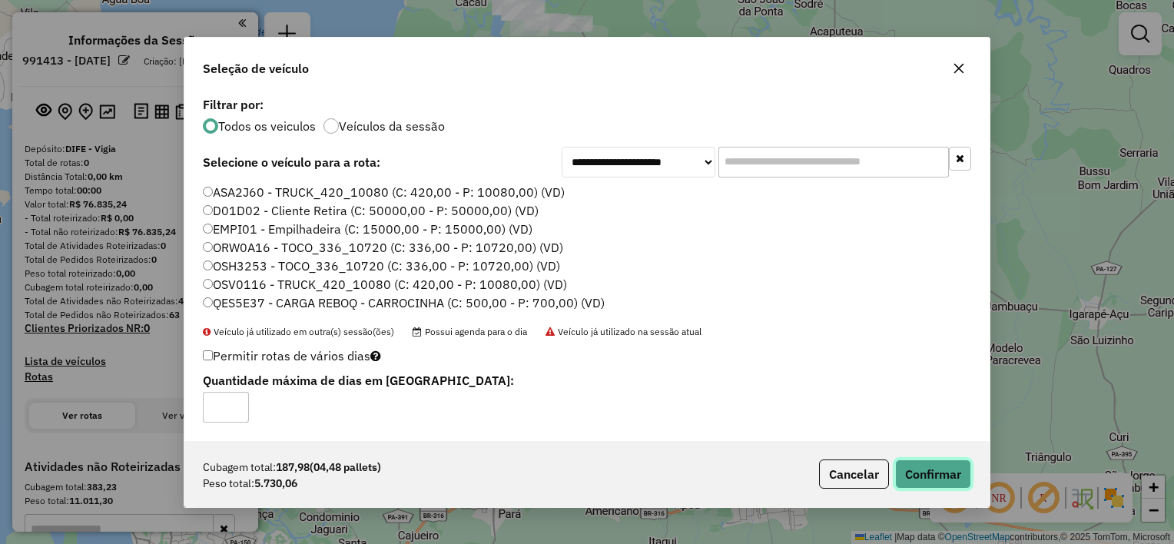
click at [939, 472] on button "Confirmar" at bounding box center [933, 473] width 76 height 29
click at [0, 0] on div "Aguarde..." at bounding box center [0, 0] width 0 height 0
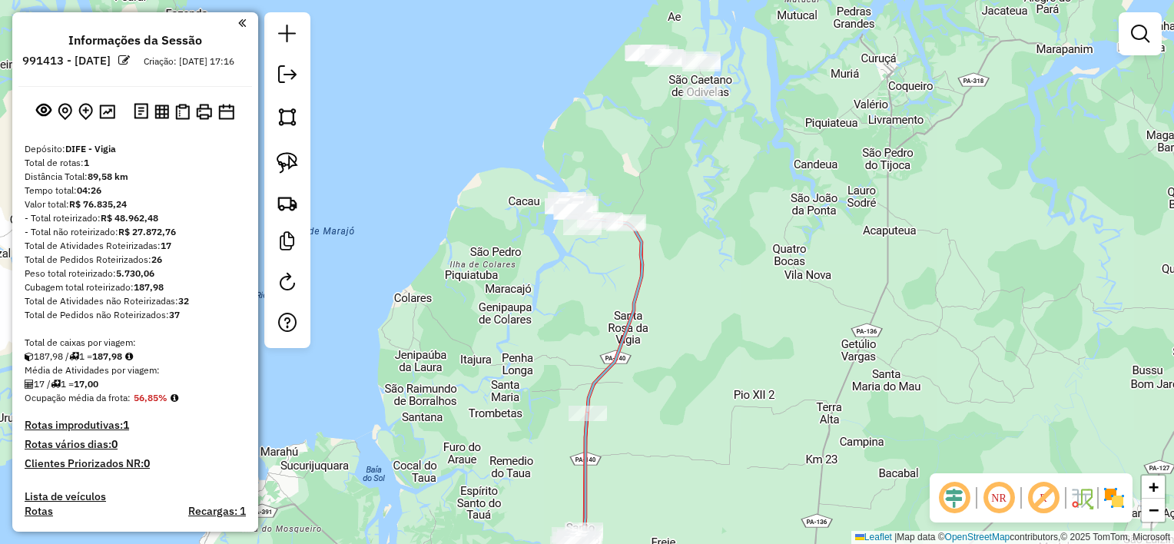
drag, startPoint x: 675, startPoint y: 205, endPoint x: 741, endPoint y: 468, distance: 270.9
click at [741, 468] on div "Janela de atendimento Grade de atendimento Capacidade Transportadoras Veículos …" at bounding box center [587, 272] width 1174 height 544
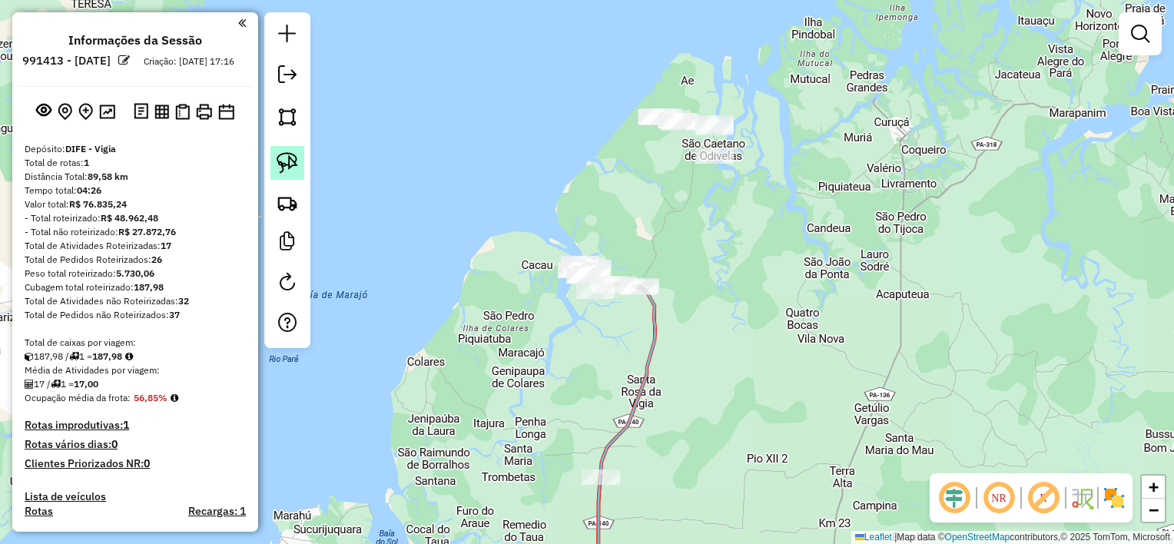
click at [294, 159] on img at bounding box center [288, 163] width 22 height 22
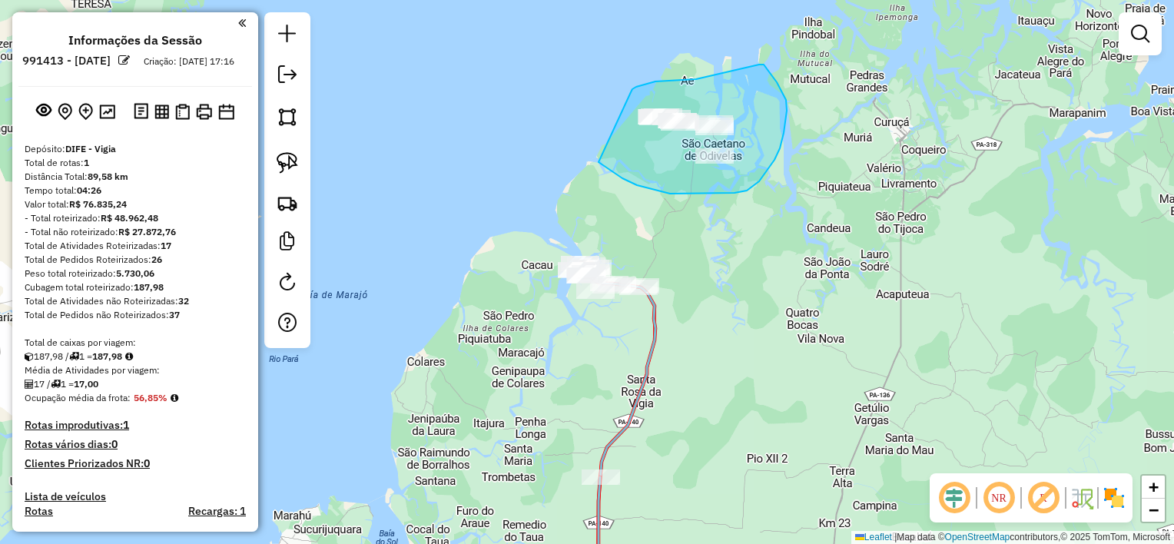
drag, startPoint x: 631, startPoint y: 92, endPoint x: 598, endPoint y: 162, distance: 77.0
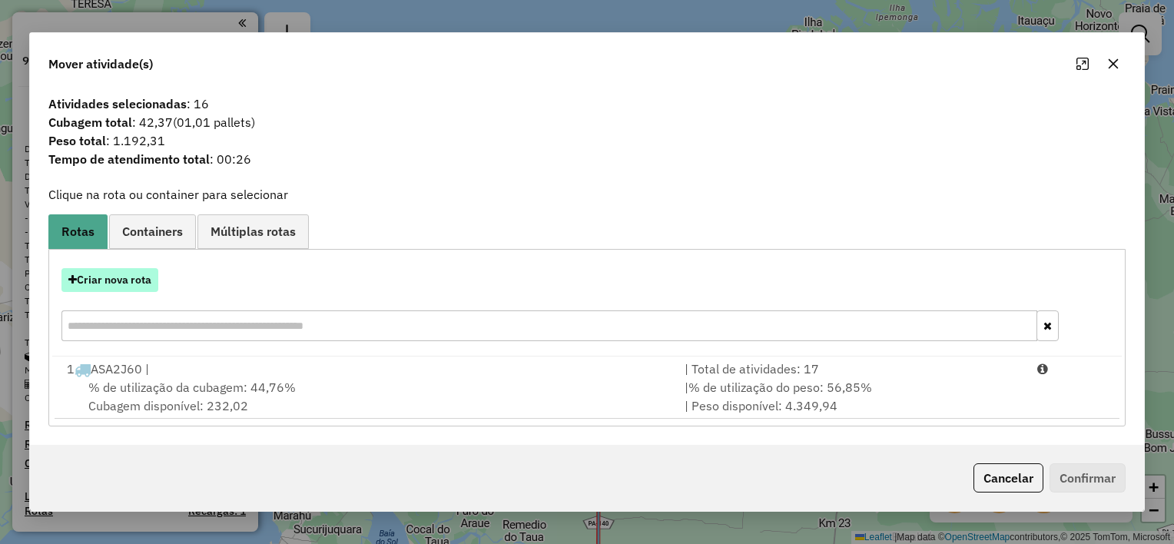
click at [136, 279] on button "Criar nova rota" at bounding box center [109, 280] width 97 height 24
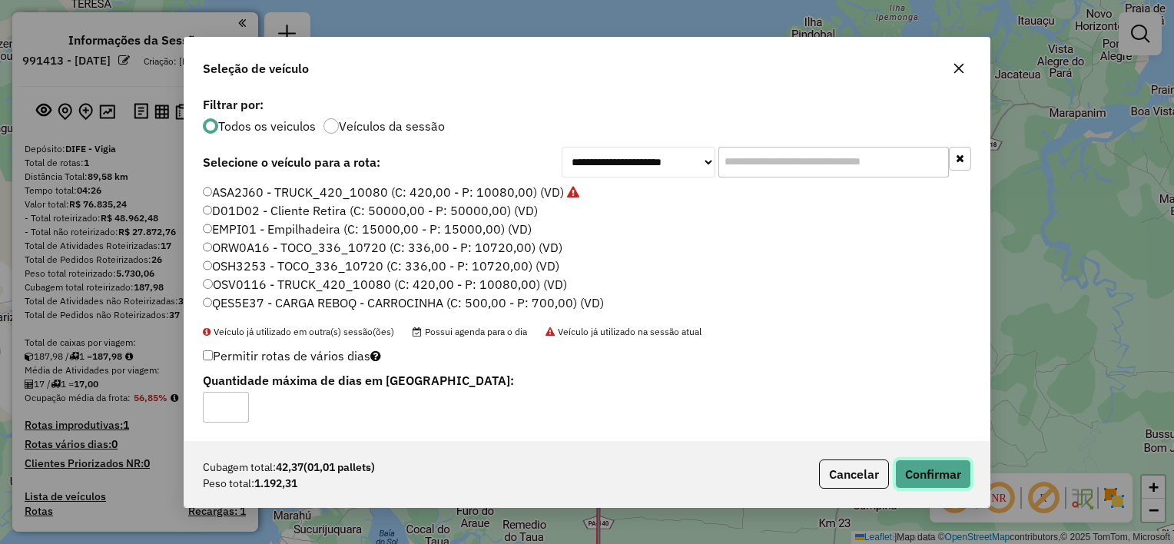
click at [922, 470] on button "Confirmar" at bounding box center [933, 473] width 76 height 29
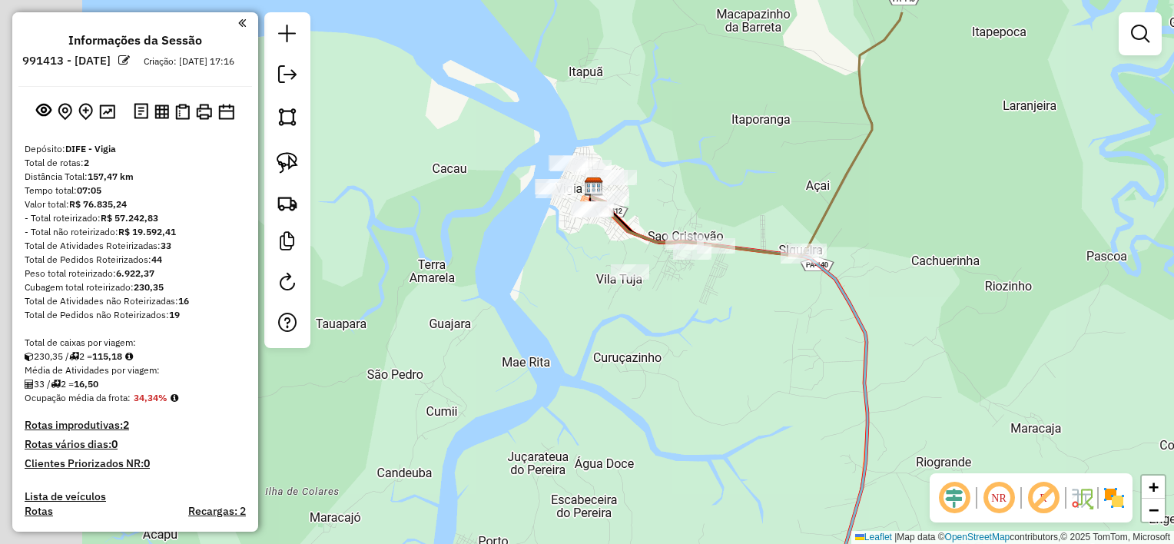
drag, startPoint x: 613, startPoint y: 269, endPoint x: 743, endPoint y: 336, distance: 146.0
click at [743, 336] on div "Janela de atendimento Grade de atendimento Capacidade Transportadoras Veículos …" at bounding box center [587, 272] width 1174 height 544
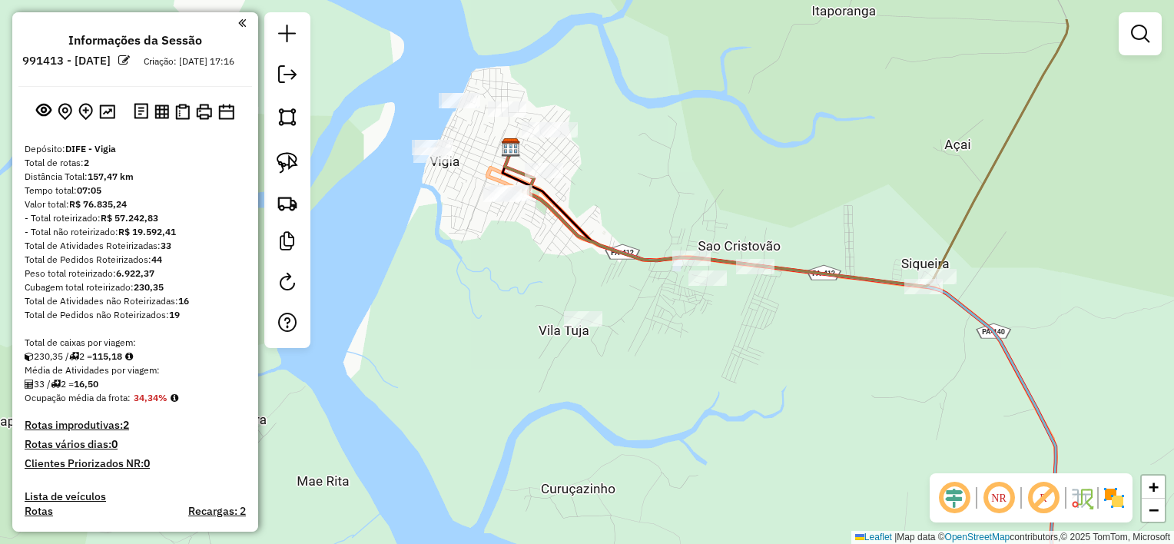
drag, startPoint x: 673, startPoint y: 255, endPoint x: 736, endPoint y: 351, distance: 114.8
click at [736, 351] on div "Janela de atendimento Grade de atendimento Capacidade Transportadoras Veículos …" at bounding box center [587, 272] width 1174 height 544
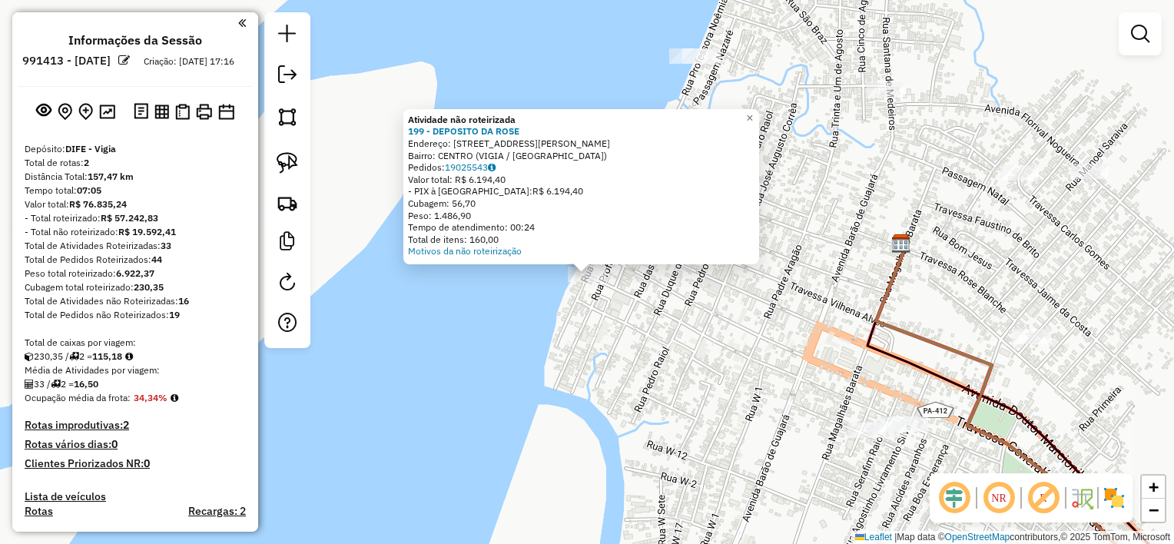
drag, startPoint x: 465, startPoint y: 201, endPoint x: 550, endPoint y: 300, distance: 130.7
click at [550, 300] on div "Atividade não roteirizada 199 - DEPOSITO DA ROSE Endereço: RUA PROFESSORA NOEMI…" at bounding box center [587, 272] width 1174 height 544
click at [598, 300] on div "Atividade não roteirizada 199 - DEPOSITO DA ROSE Endereço: RUA PROFESSORA NOEMI…" at bounding box center [587, 272] width 1174 height 544
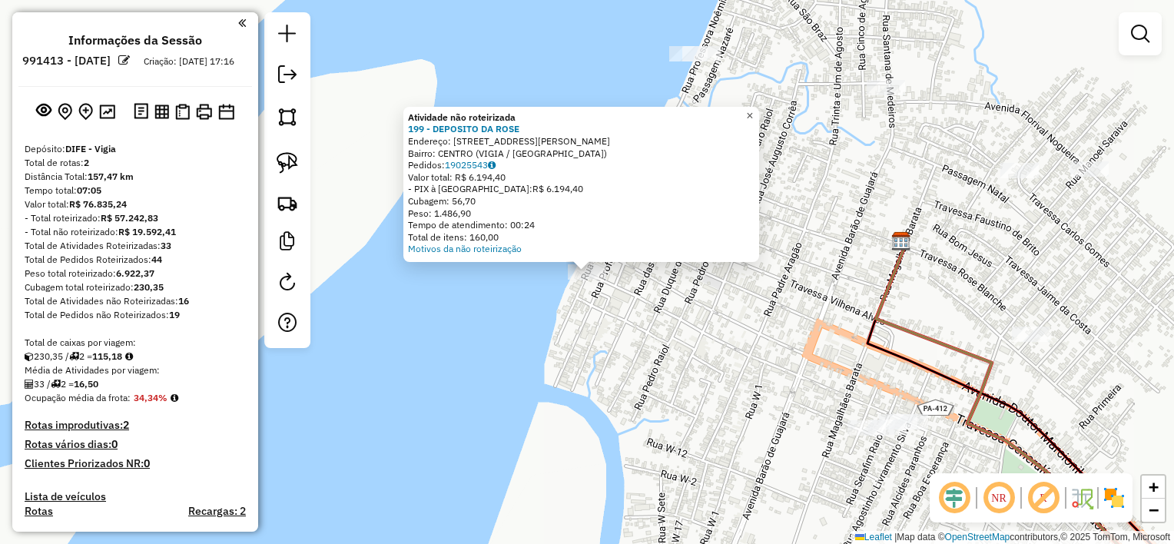
click at [753, 114] on span "×" at bounding box center [749, 115] width 7 height 13
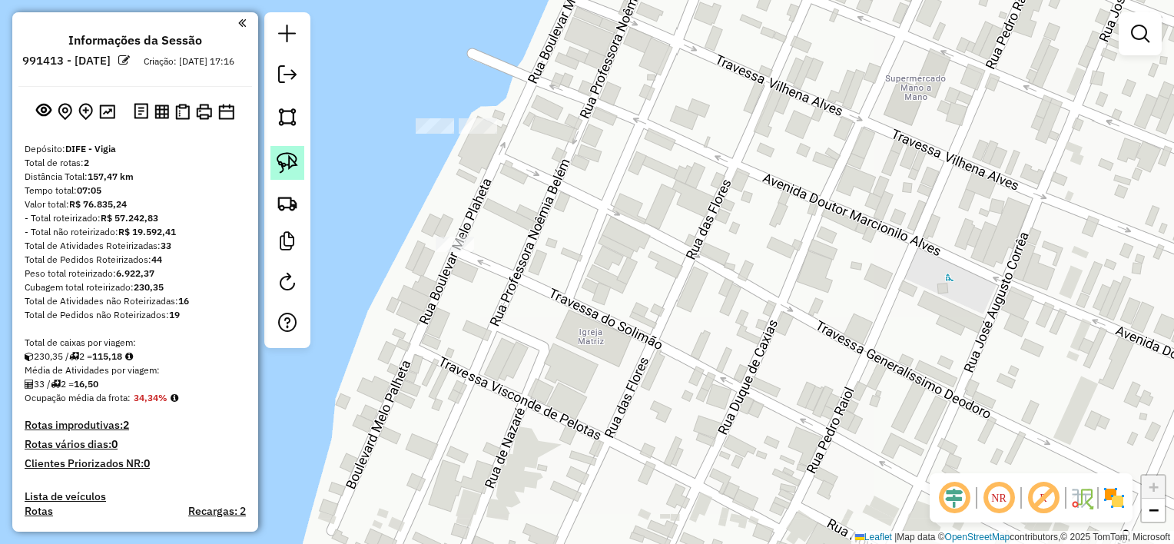
click at [290, 164] on img at bounding box center [288, 163] width 22 height 22
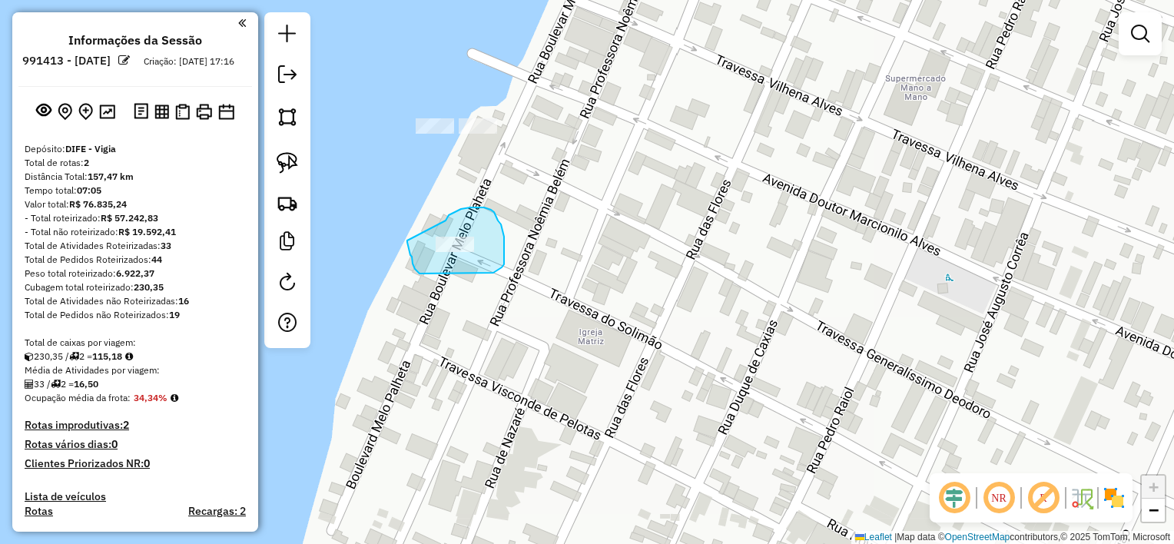
drag, startPoint x: 446, startPoint y: 220, endPoint x: 409, endPoint y: 240, distance: 41.6
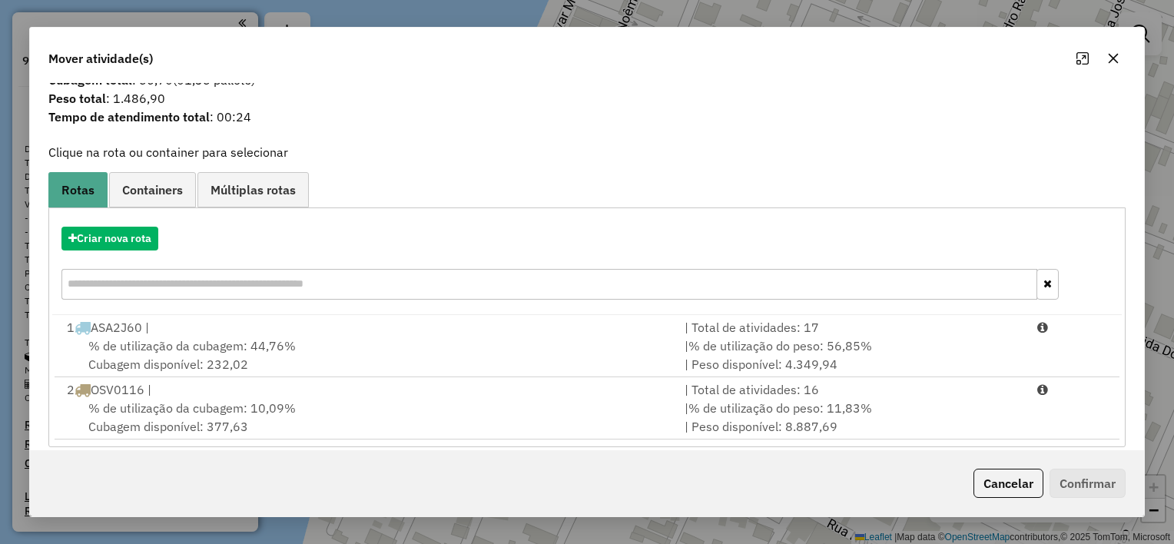
scroll to position [51, 0]
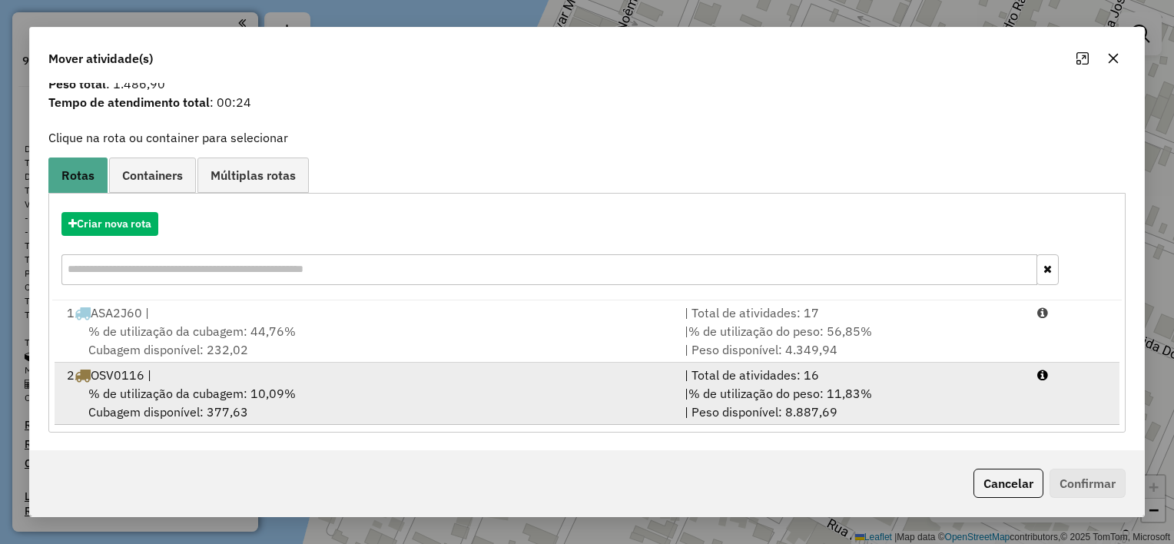
click at [184, 391] on span "% de utilização da cubagem: 10,09%" at bounding box center [191, 393] width 207 height 15
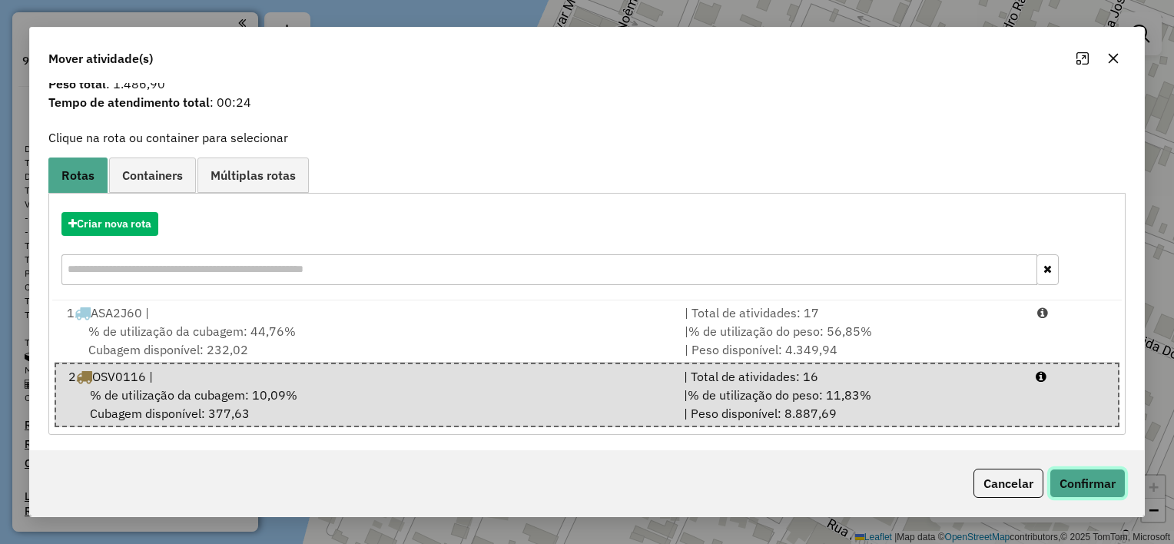
click at [1102, 487] on button "Confirmar" at bounding box center [1087, 483] width 76 height 29
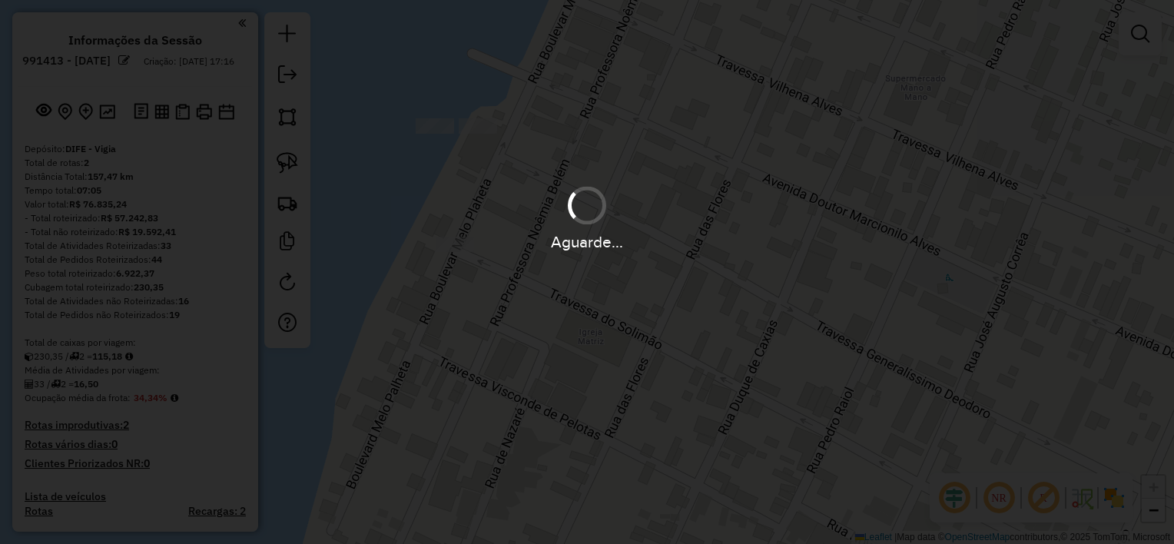
scroll to position [0, 0]
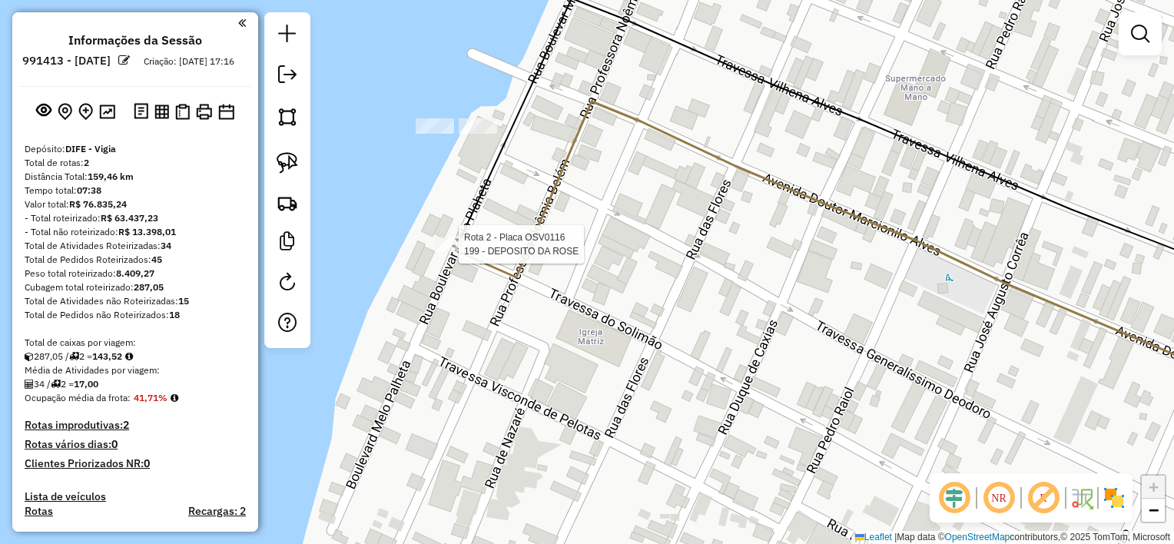
select select "**********"
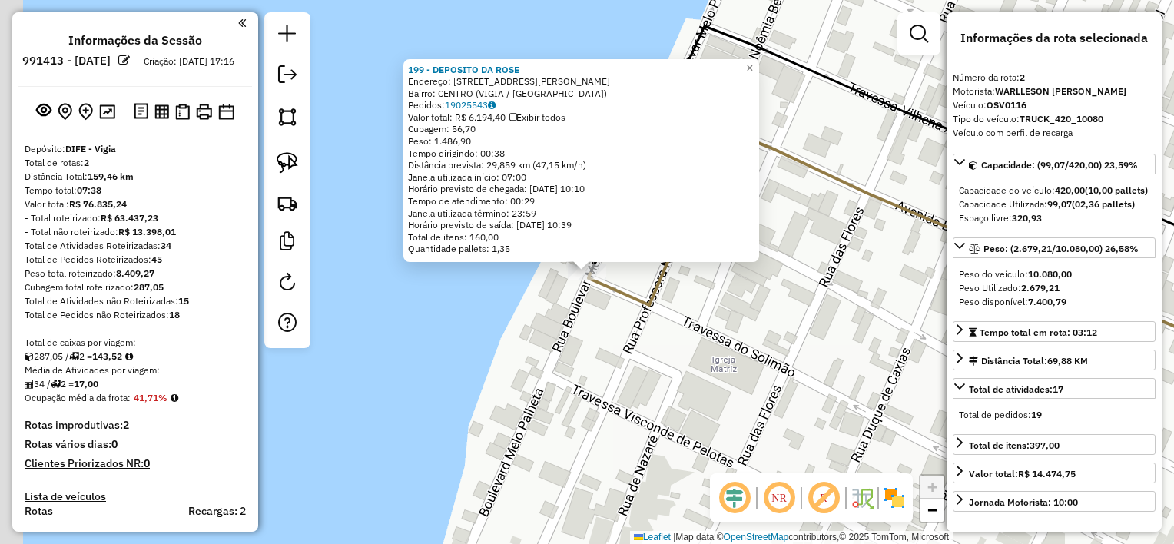
scroll to position [526, 0]
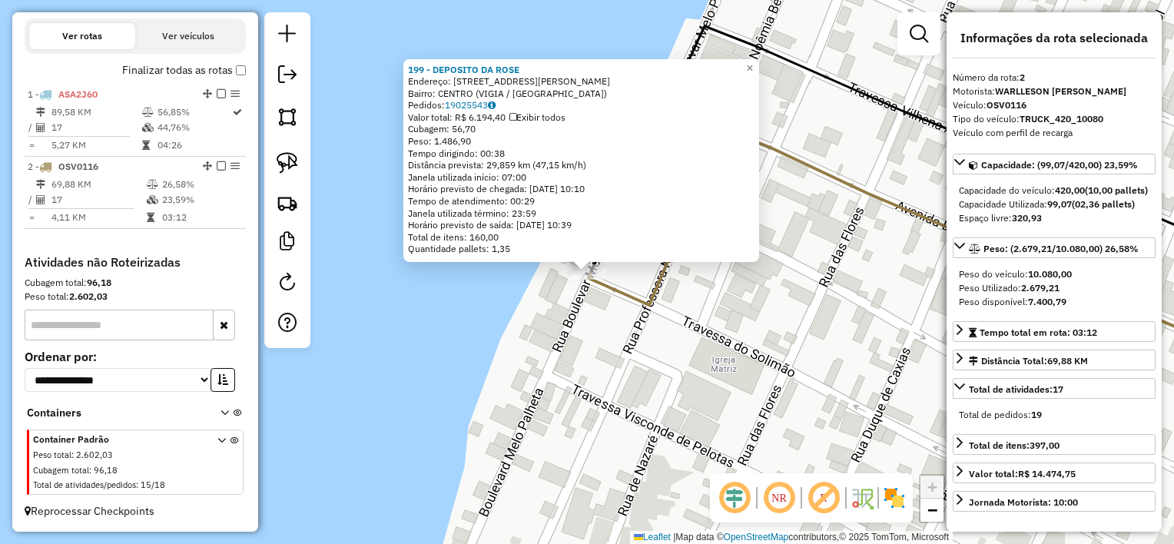
click at [837, 343] on div "199 - DEPOSITO DA [PERSON_NAME]: [STREET_ADDRESS][PERSON_NAME] Bairro: CENTRO (…" at bounding box center [587, 272] width 1174 height 544
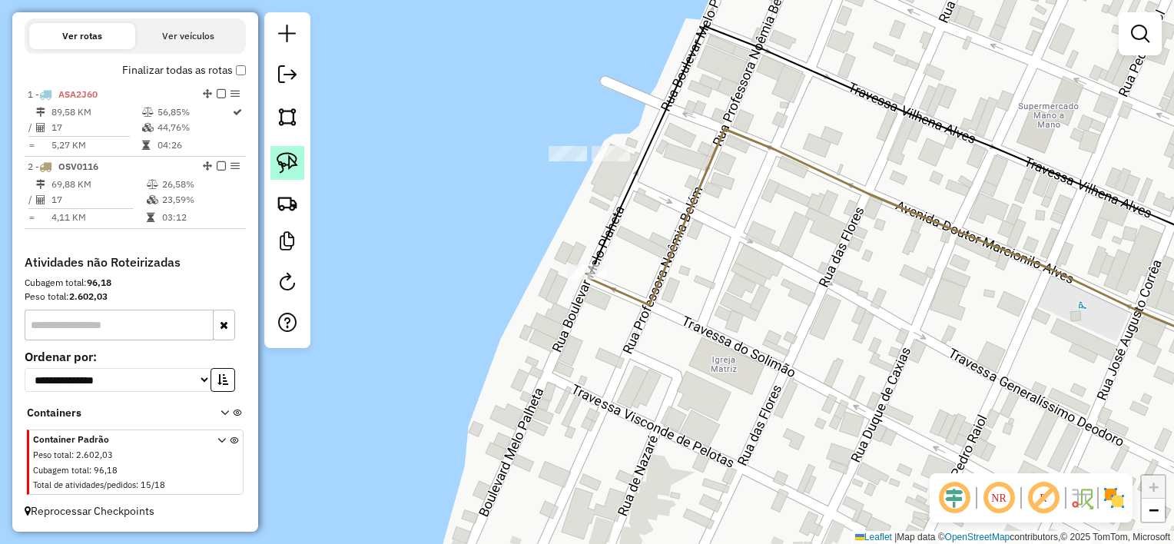
click at [282, 172] on img at bounding box center [288, 163] width 22 height 22
drag, startPoint x: 535, startPoint y: 131, endPoint x: 551, endPoint y: 172, distance: 43.8
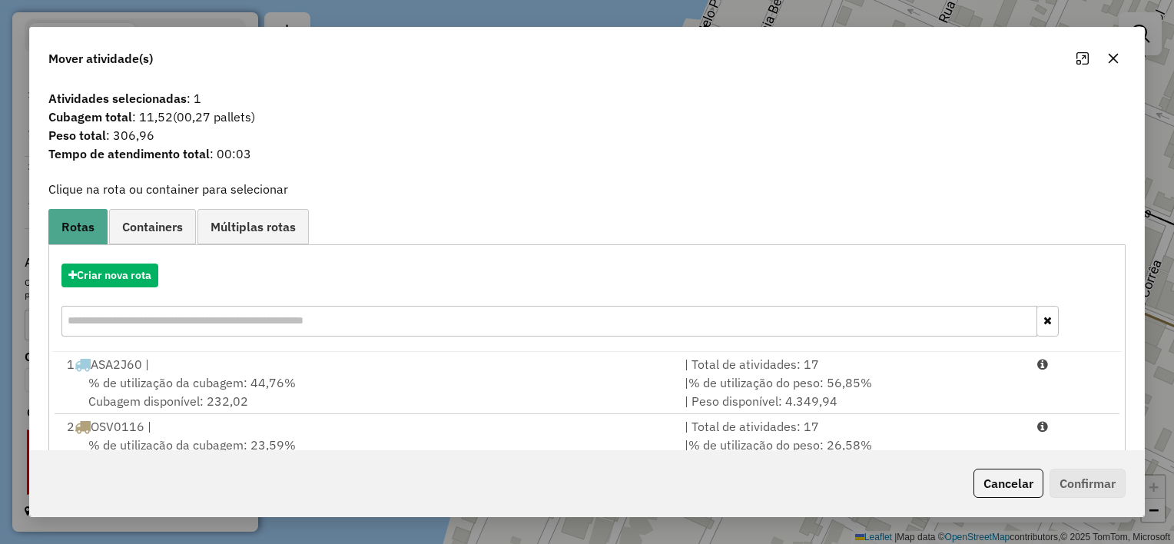
click at [1112, 65] on icon "button" at bounding box center [1113, 58] width 12 height 12
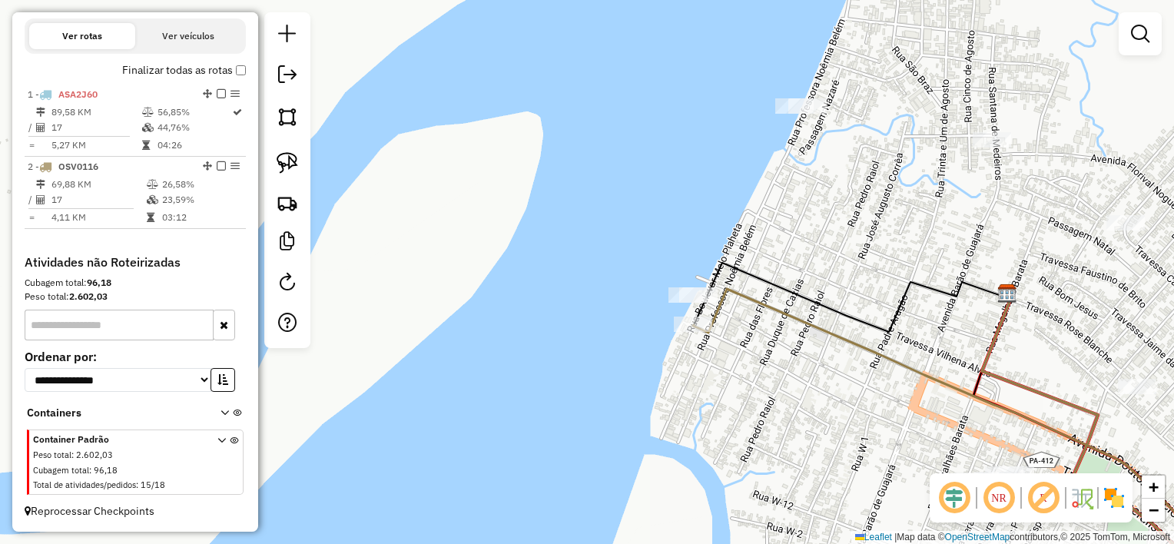
drag, startPoint x: 950, startPoint y: 157, endPoint x: 824, endPoint y: 218, distance: 140.9
click at [877, 297] on div "Janela de atendimento Grade de atendimento Capacidade Transportadoras Veículos …" at bounding box center [587, 272] width 1174 height 544
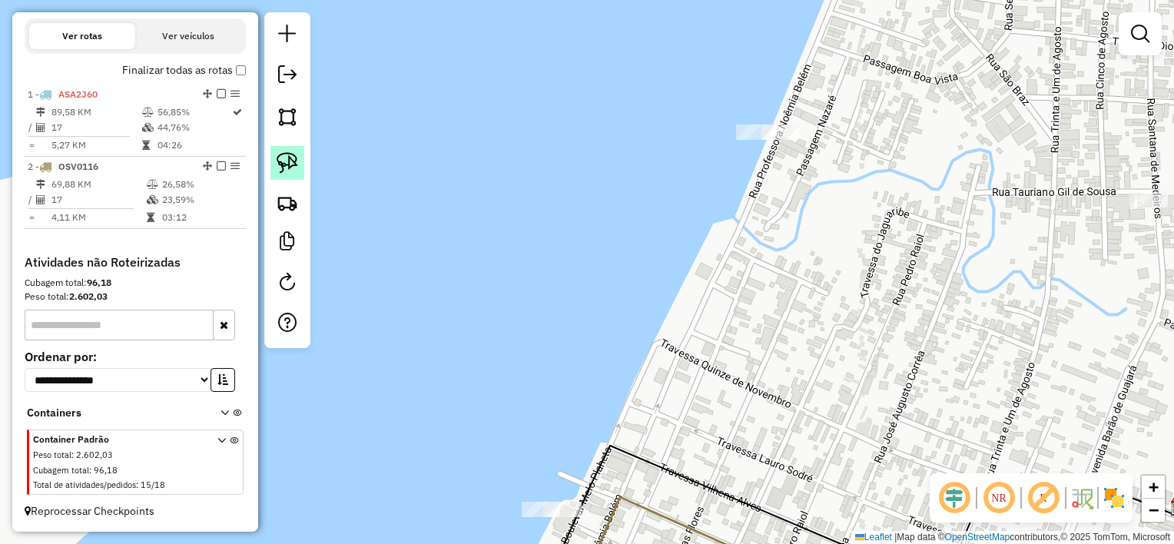
click at [295, 167] on img at bounding box center [288, 163] width 22 height 22
drag, startPoint x: 721, startPoint y: 115, endPoint x: 735, endPoint y: 147, distance: 34.4
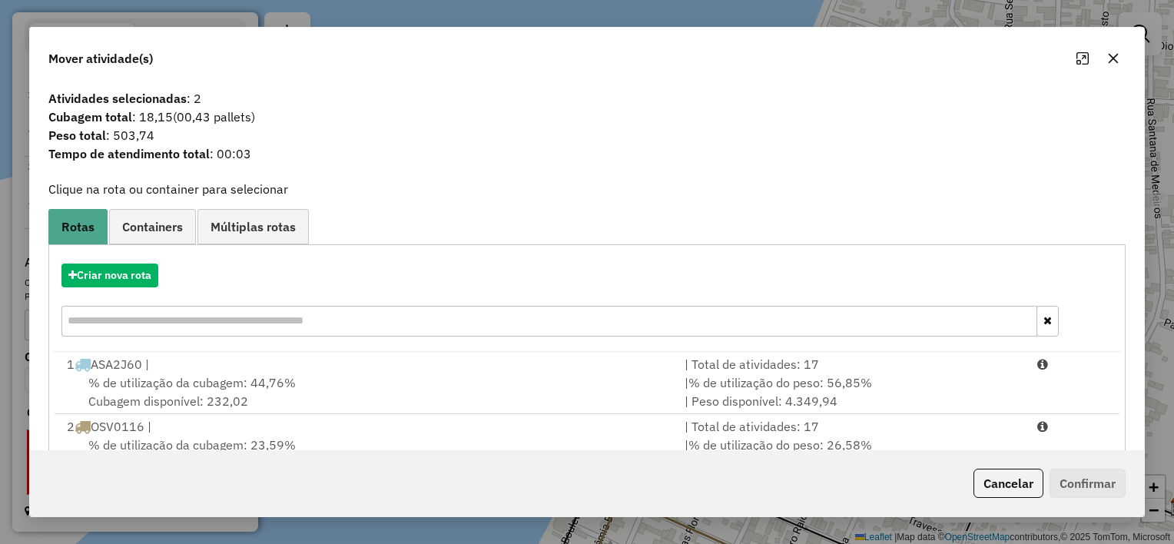
click at [1109, 56] on icon "button" at bounding box center [1114, 59] width 10 height 10
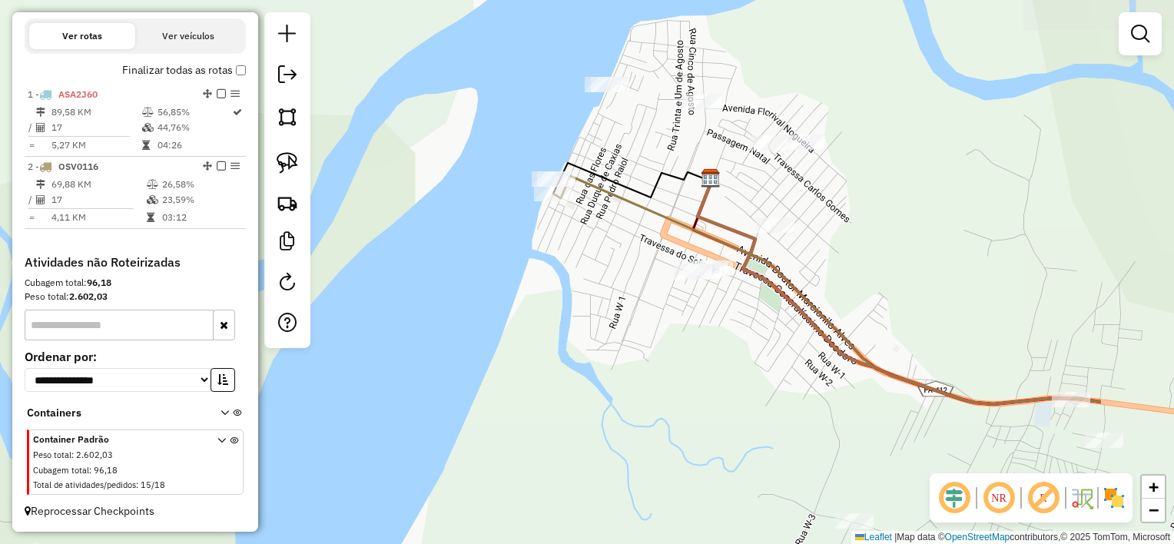
drag, startPoint x: 853, startPoint y: 230, endPoint x: 676, endPoint y: 151, distance: 193.9
click at [676, 151] on div "Janela de atendimento Grade de atendimento Capacidade Transportadoras Veículos …" at bounding box center [587, 272] width 1174 height 544
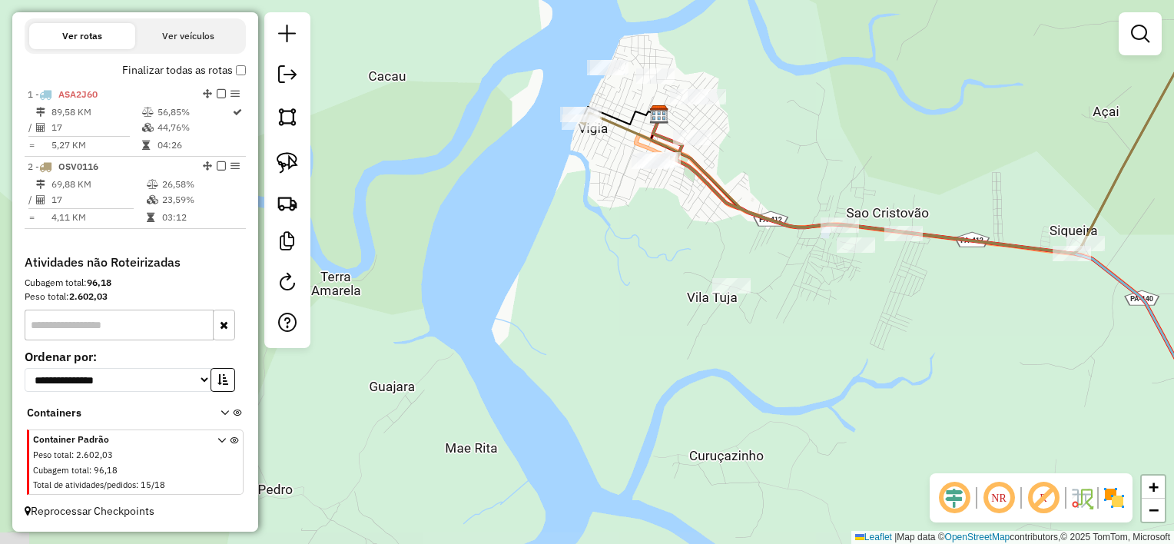
drag, startPoint x: 842, startPoint y: 212, endPoint x: 747, endPoint y: 133, distance: 123.2
click at [747, 133] on div "Janela de atendimento Grade de atendimento Capacidade Transportadoras Veículos …" at bounding box center [587, 272] width 1174 height 544
click at [292, 163] on img at bounding box center [288, 163] width 22 height 22
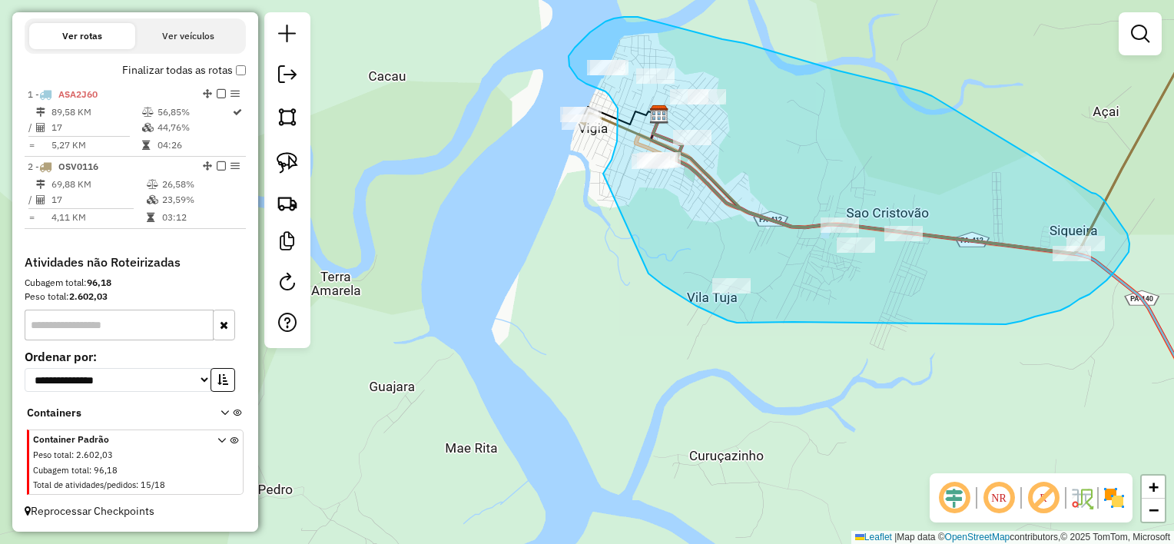
drag, startPoint x: 605, startPoint y: 171, endPoint x: 648, endPoint y: 273, distance: 110.9
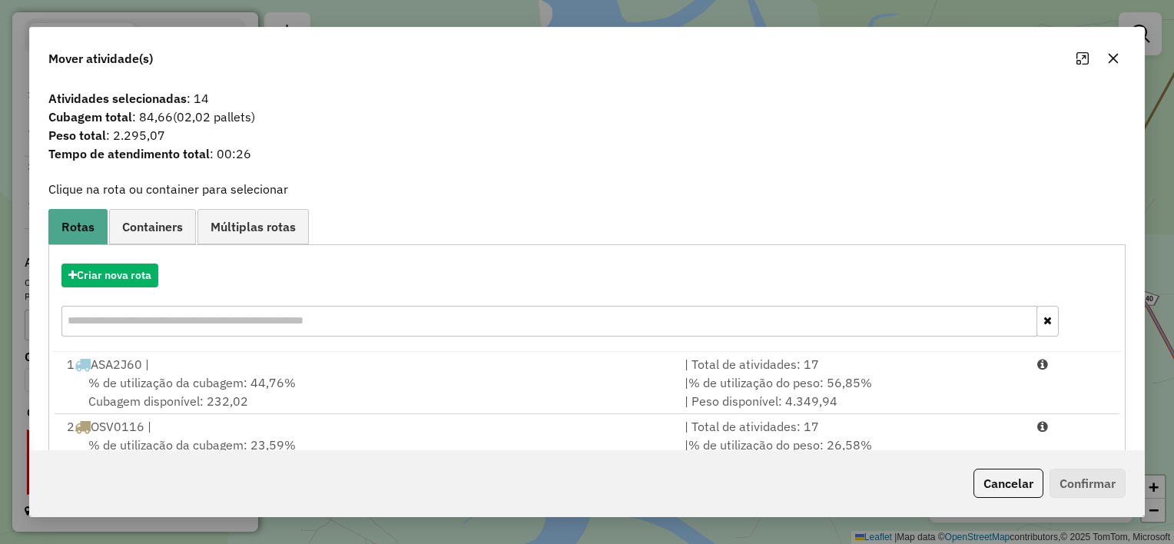
click at [1109, 61] on icon "button" at bounding box center [1113, 58] width 12 height 12
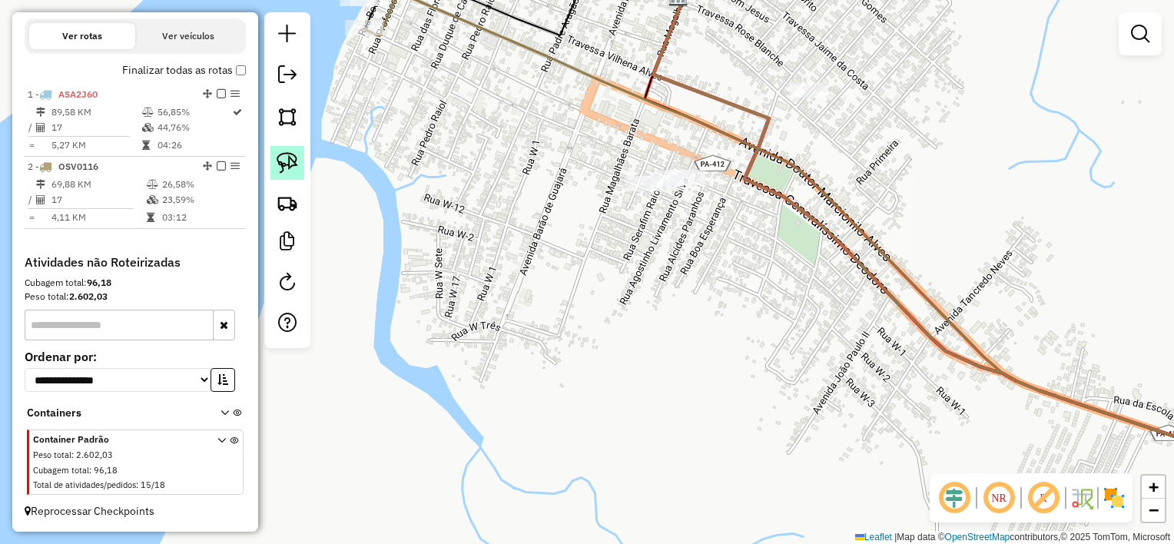
click at [292, 167] on img at bounding box center [288, 163] width 22 height 22
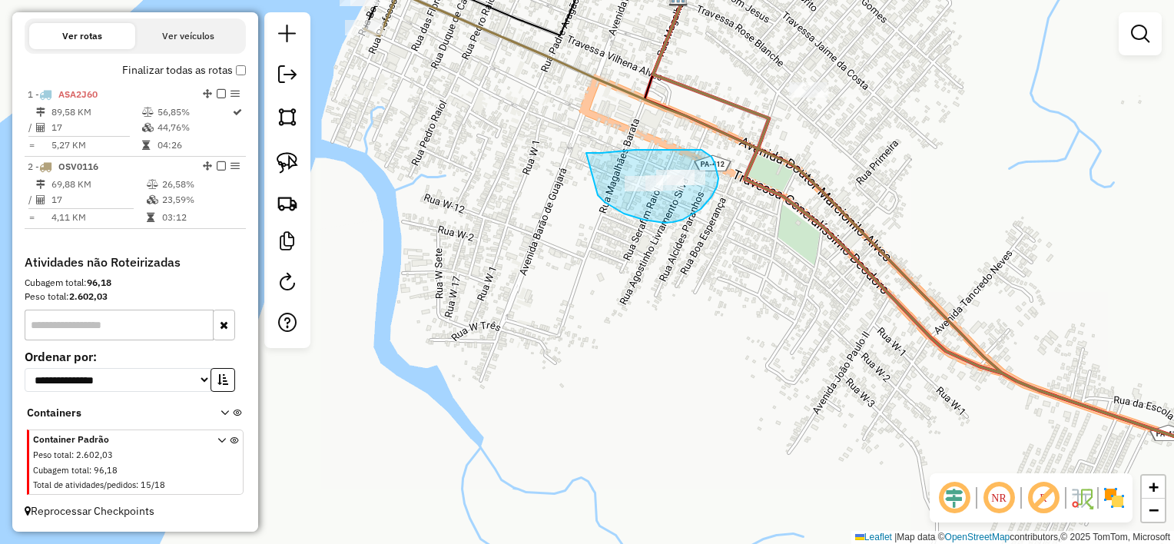
drag, startPoint x: 586, startPoint y: 153, endPoint x: 598, endPoint y: 195, distance: 43.8
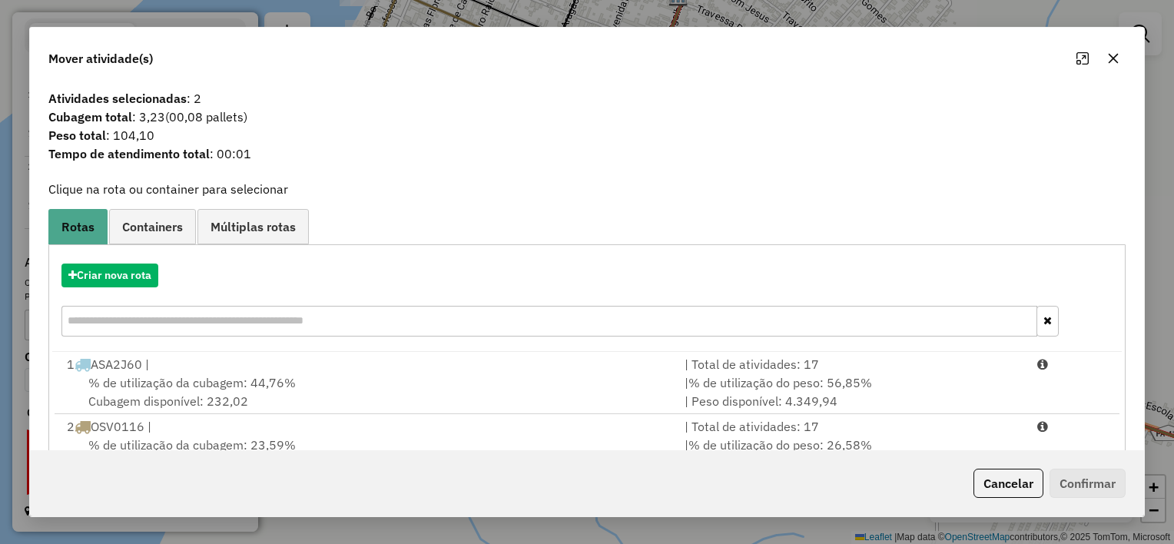
click at [1115, 62] on icon "button" at bounding box center [1114, 59] width 10 height 10
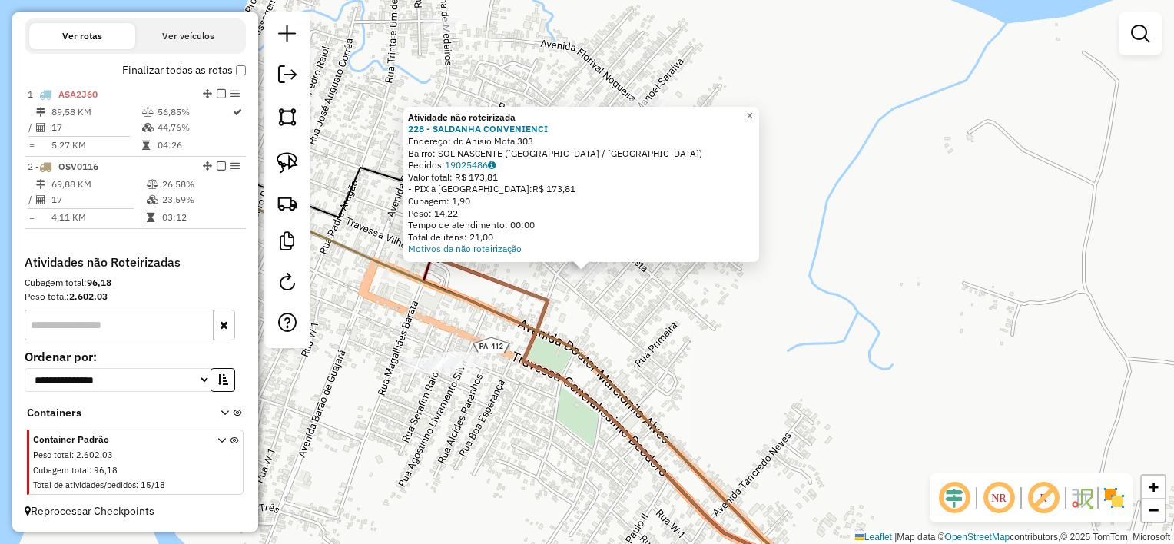
click at [782, 300] on div "Atividade não roteirizada 228 - SALDANHA CONVENIENCI Endereço: dr. [PERSON_NAME…" at bounding box center [587, 272] width 1174 height 544
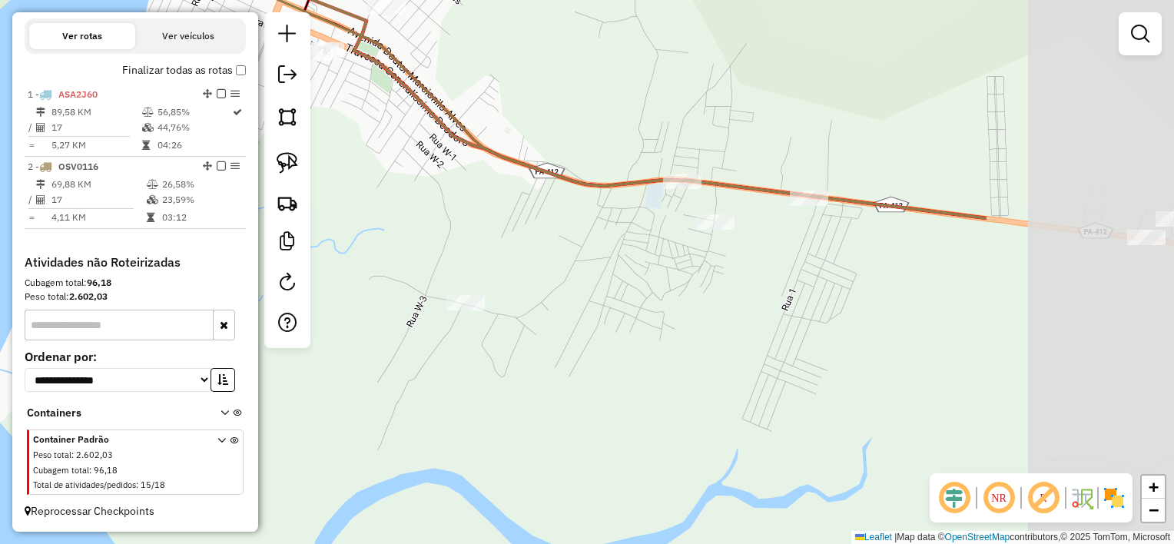
drag, startPoint x: 813, startPoint y: 384, endPoint x: 508, endPoint y: 89, distance: 424.3
click at [508, 89] on div "Janela de atendimento Grade de atendimento Capacidade Transportadoras Veículos …" at bounding box center [587, 272] width 1174 height 544
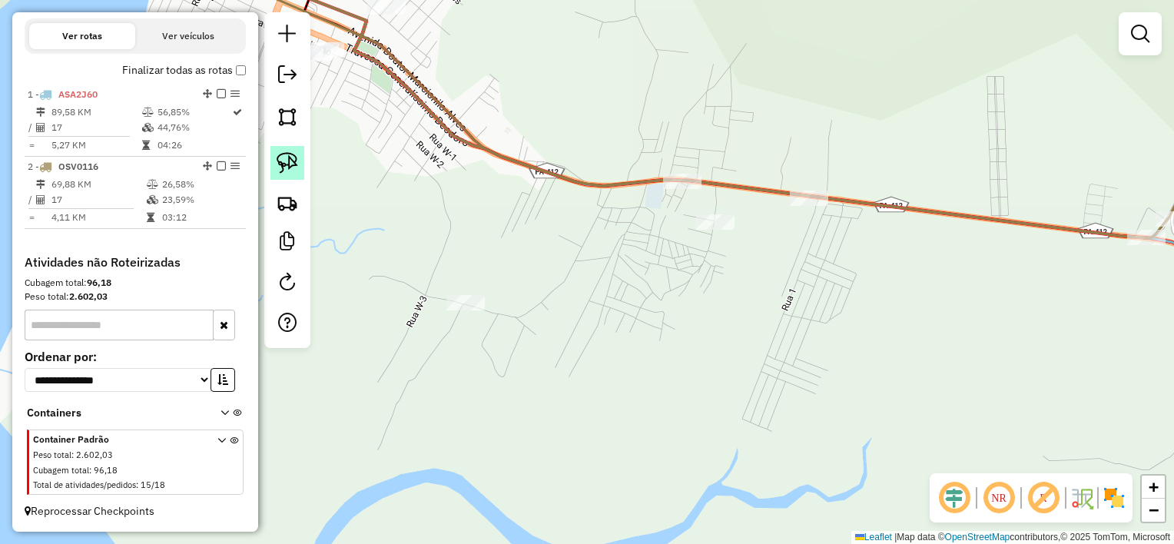
click at [285, 163] on img at bounding box center [288, 163] width 22 height 22
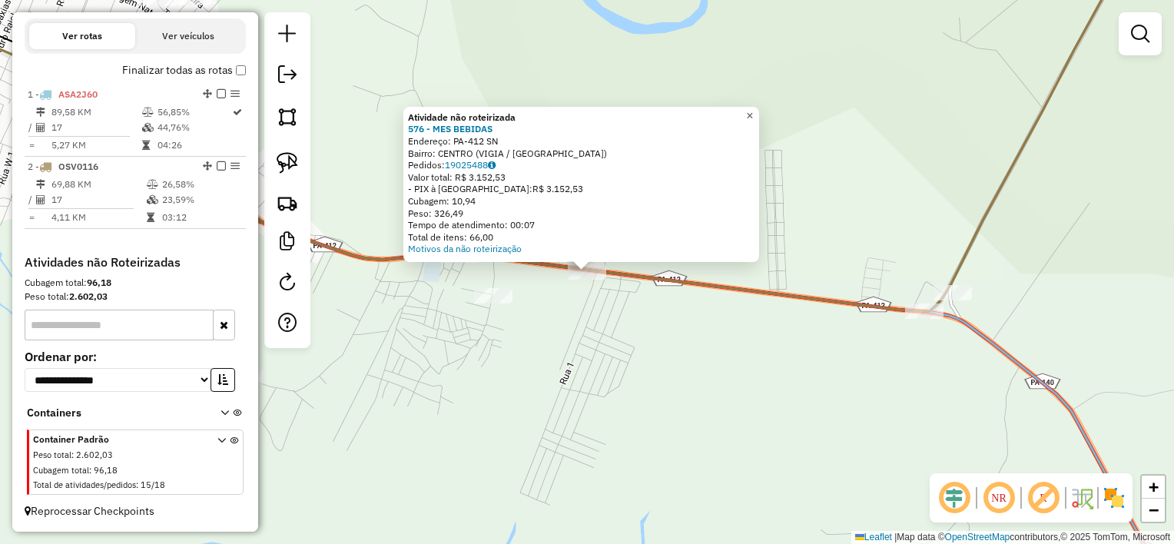
click at [753, 113] on span "×" at bounding box center [749, 115] width 7 height 13
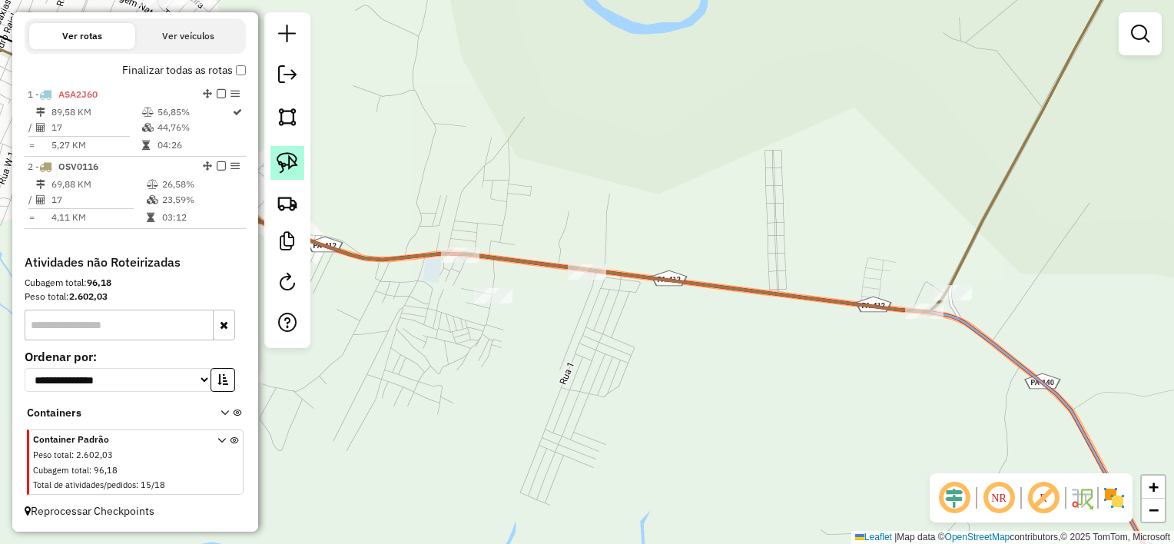
click at [280, 164] on img at bounding box center [288, 163] width 22 height 22
drag, startPoint x: 561, startPoint y: 286, endPoint x: 584, endPoint y: 301, distance: 27.7
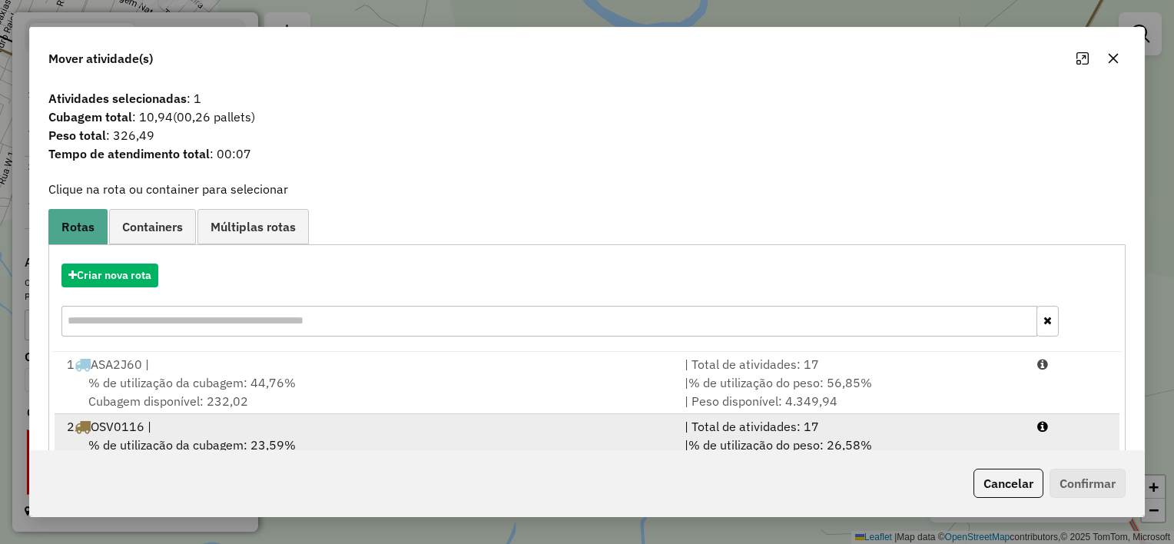
click at [254, 418] on div "2 OSV0116 |" at bounding box center [367, 426] width 618 height 18
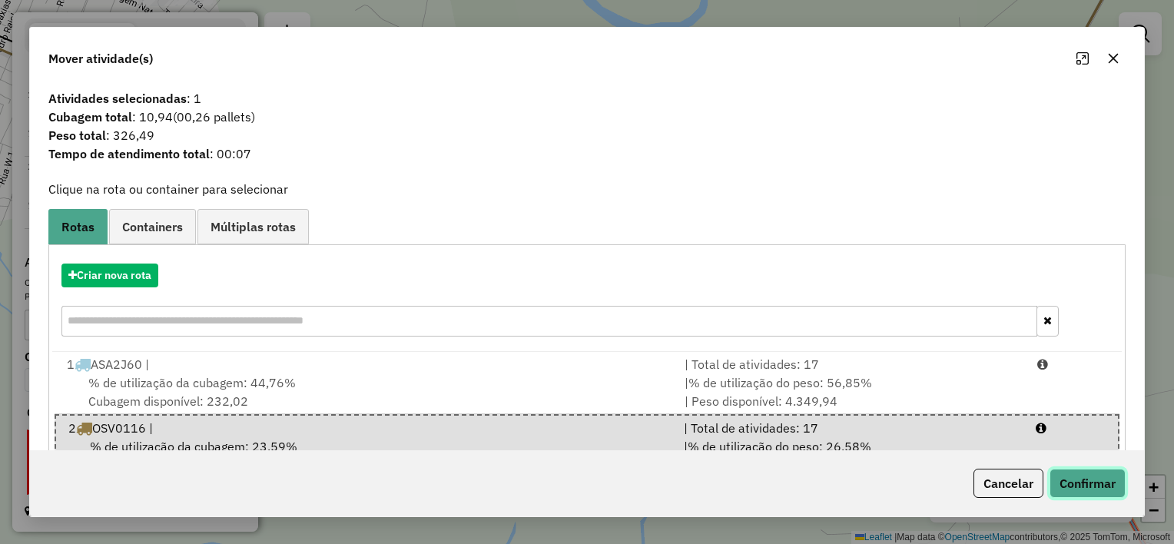
click at [1082, 482] on button "Confirmar" at bounding box center [1087, 483] width 76 height 29
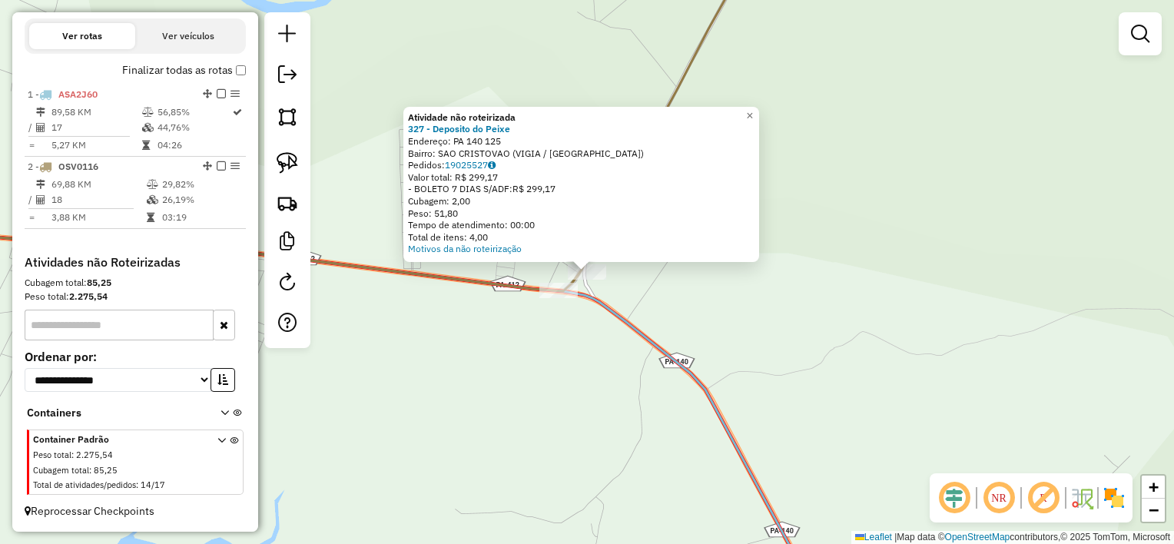
click at [503, 299] on div "Atividade não roteirizada 327 - Deposito do Peixe Endereço: PA 140 125 Bairro: …" at bounding box center [587, 272] width 1174 height 544
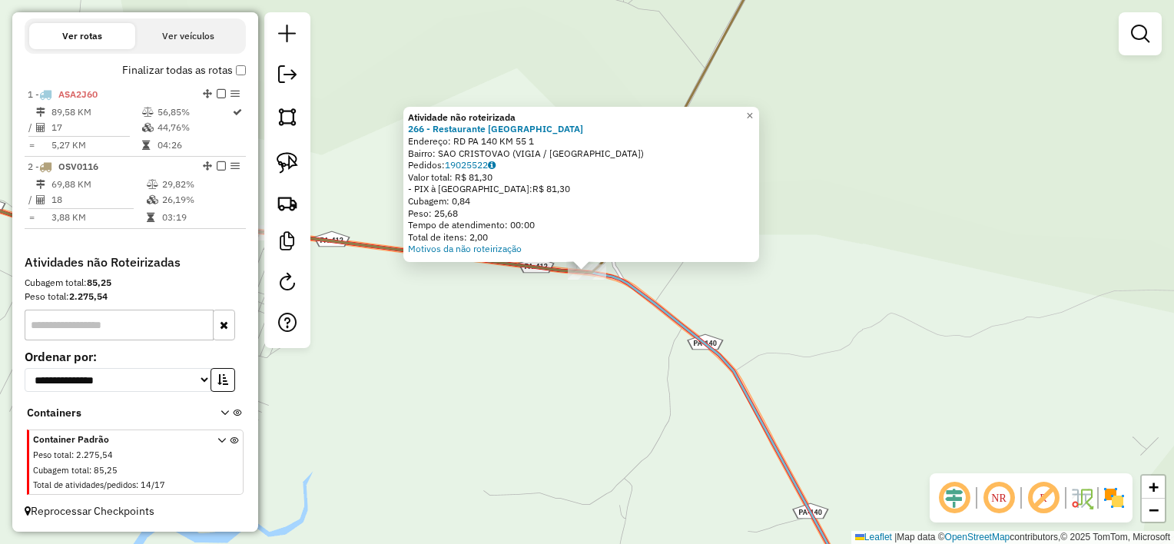
drag, startPoint x: 536, startPoint y: 303, endPoint x: 529, endPoint y: 302, distance: 7.7
click at [533, 303] on div "Atividade não roteirizada 266 - Restaurante Mana do Endereço: RD PA 140 KM 55 1…" at bounding box center [587, 272] width 1174 height 544
click at [292, 169] on img at bounding box center [288, 163] width 22 height 22
click at [750, 112] on span "×" at bounding box center [746, 116] width 7 height 13
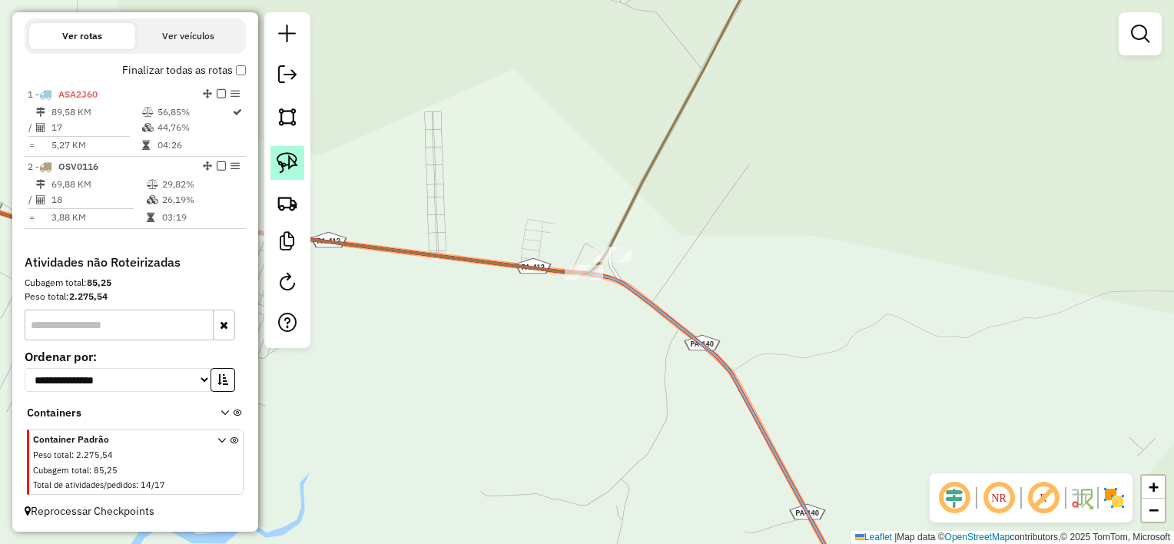
click at [290, 157] on img at bounding box center [288, 163] width 22 height 22
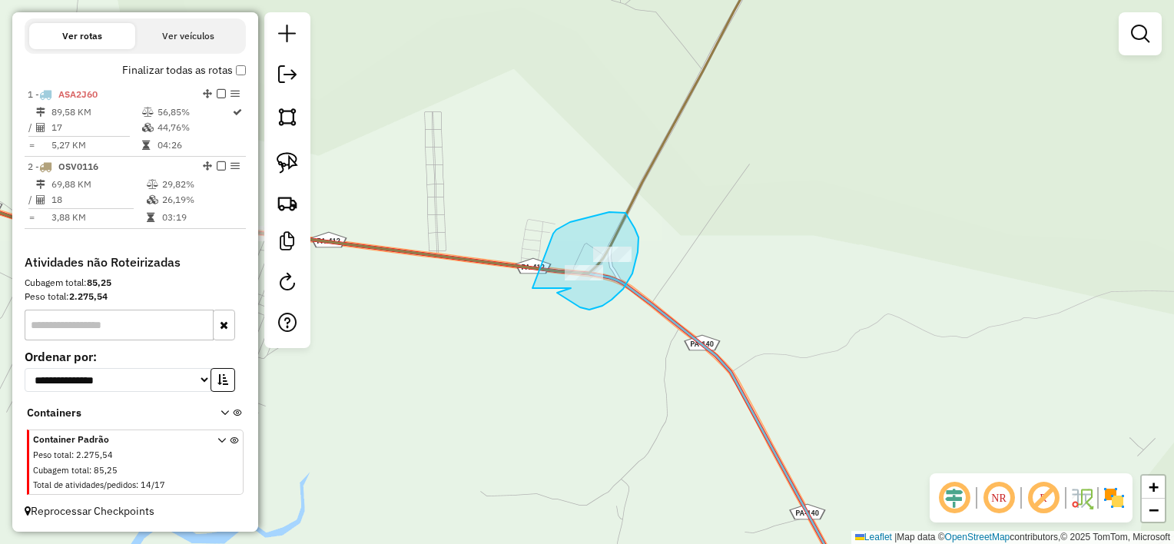
drag, startPoint x: 553, startPoint y: 234, endPoint x: 533, endPoint y: 290, distance: 59.5
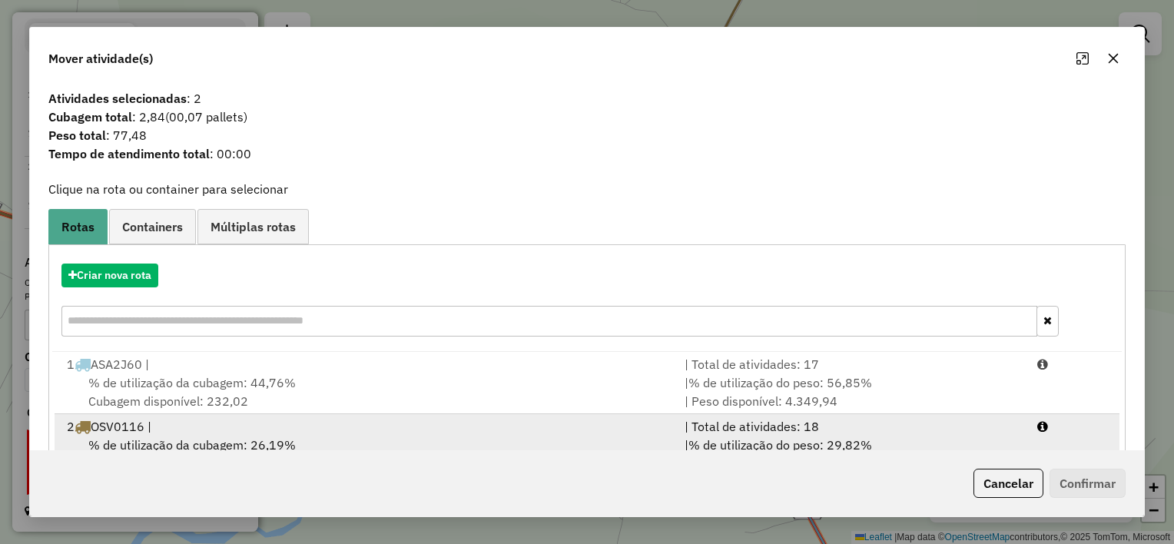
click at [201, 427] on div "2 OSV0116 |" at bounding box center [367, 426] width 618 height 18
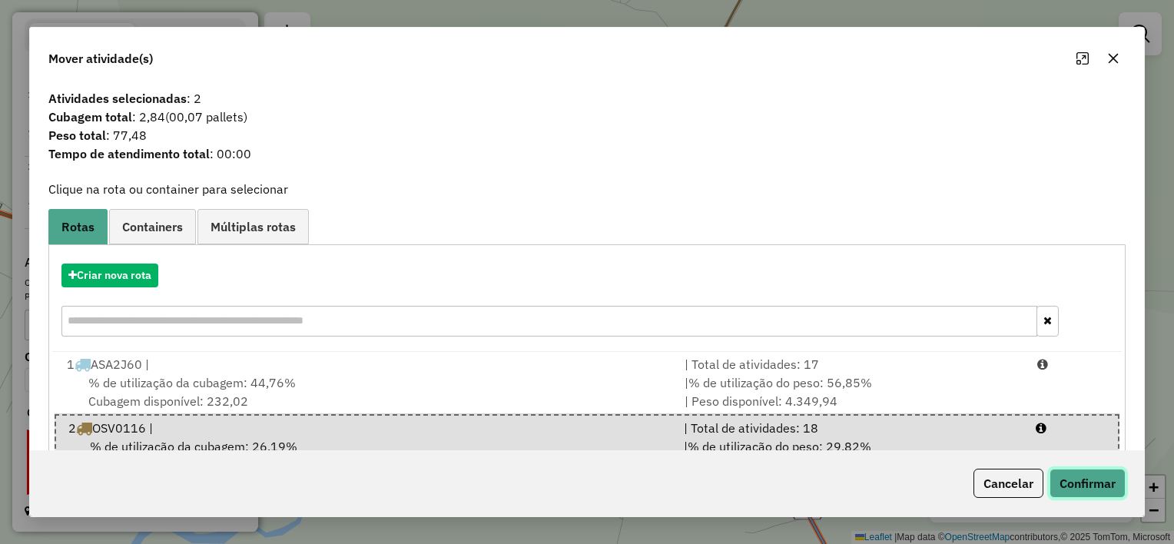
click at [1076, 487] on button "Confirmar" at bounding box center [1087, 483] width 76 height 29
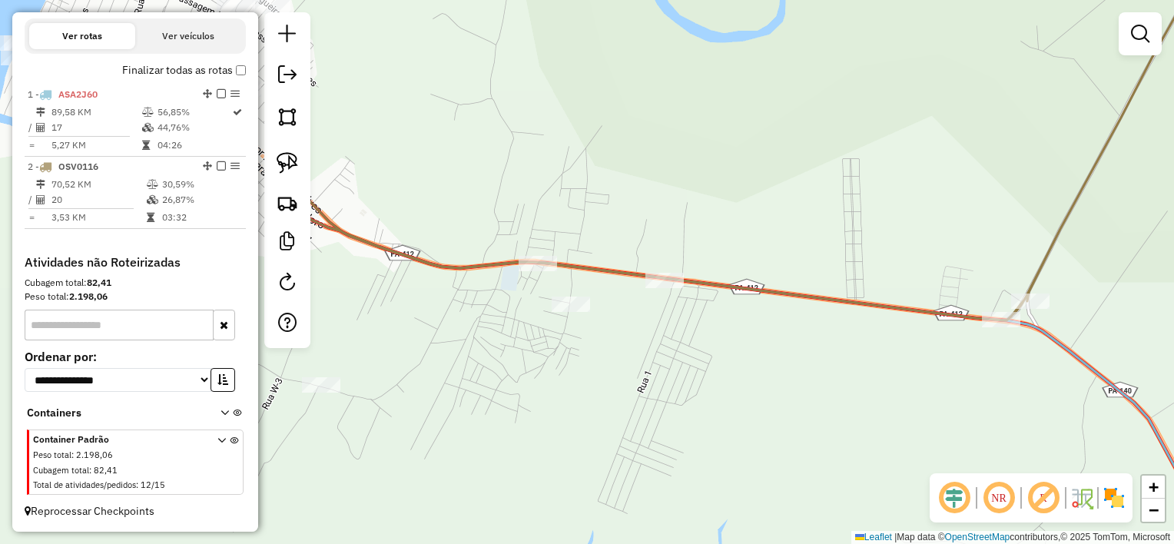
drag, startPoint x: 452, startPoint y: 295, endPoint x: 977, endPoint y: 313, distance: 525.8
click at [977, 313] on div "Janela de atendimento Grade de atendimento Capacidade Transportadoras Veículos …" at bounding box center [587, 272] width 1174 height 544
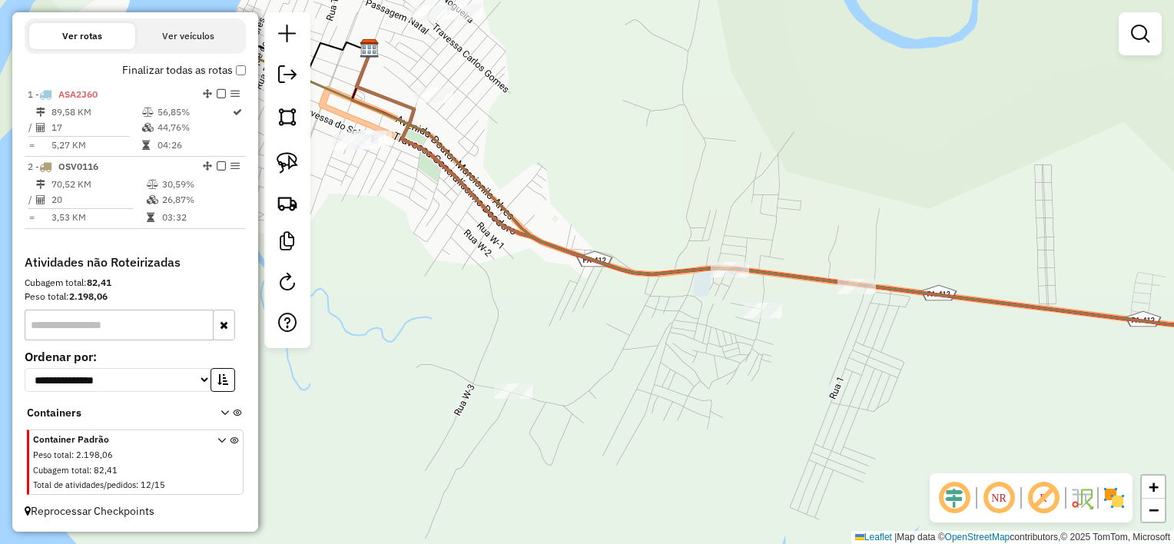
drag, startPoint x: 481, startPoint y: 151, endPoint x: 562, endPoint y: 268, distance: 142.6
click at [582, 191] on div "Janela de atendimento Grade de atendimento Capacidade Transportadoras Veículos …" at bounding box center [587, 272] width 1174 height 544
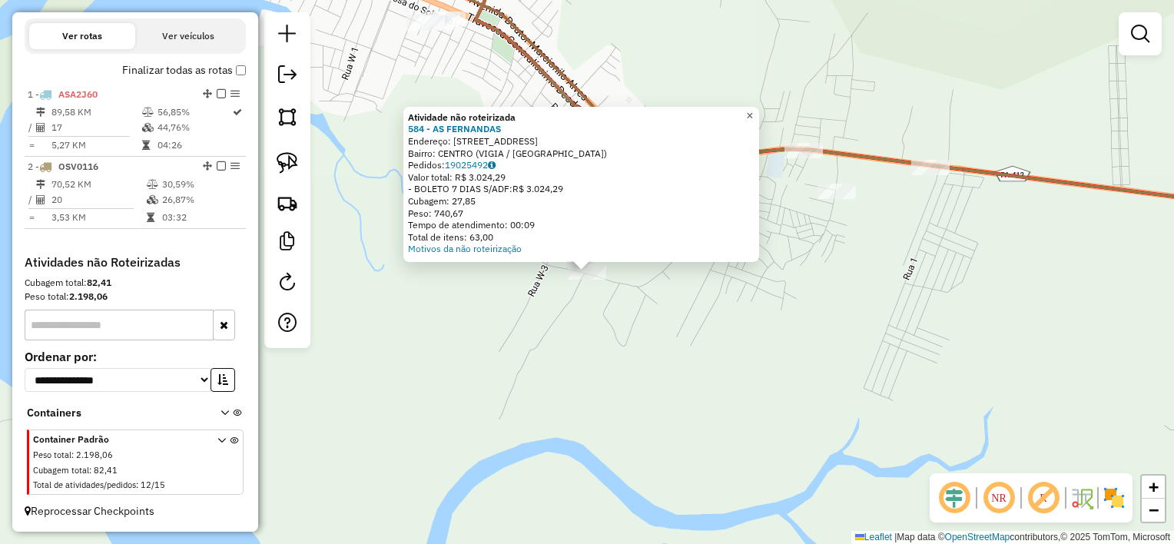
click at [753, 109] on span "×" at bounding box center [749, 115] width 7 height 13
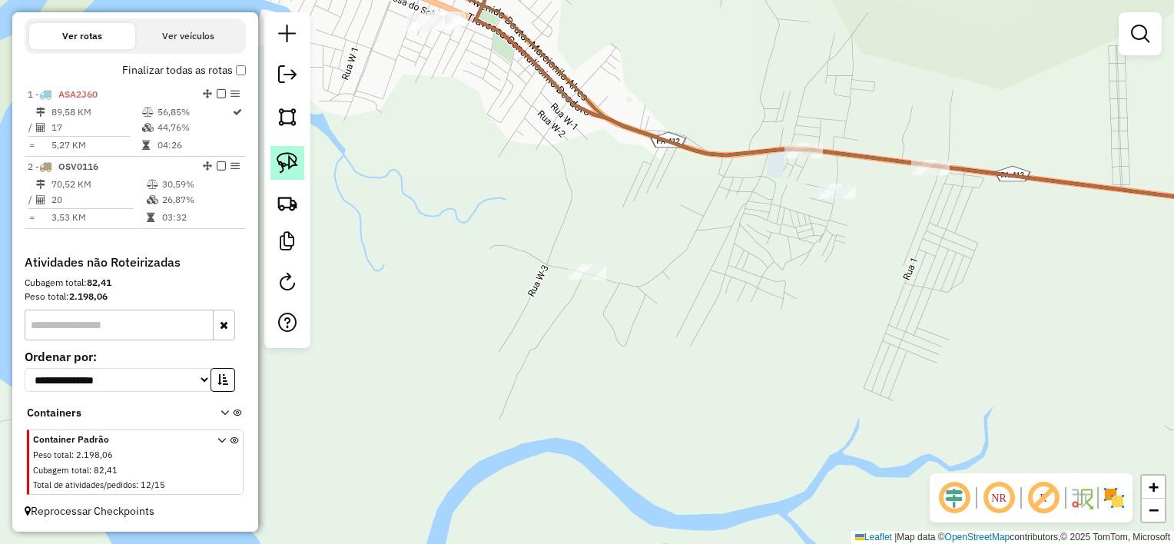
click at [292, 171] on img at bounding box center [288, 163] width 22 height 22
drag, startPoint x: 557, startPoint y: 250, endPoint x: 562, endPoint y: 301, distance: 50.9
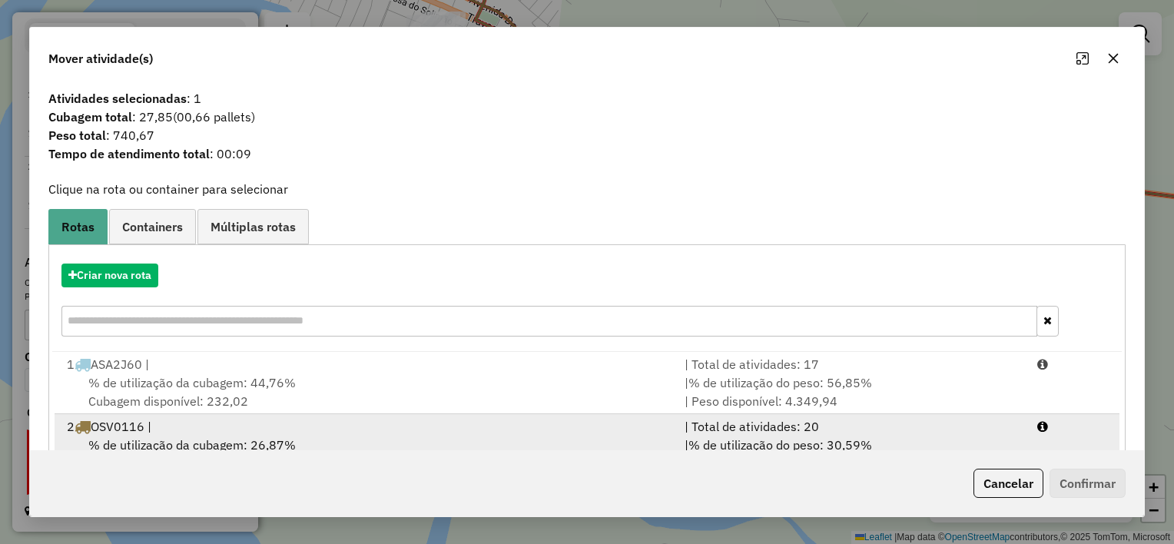
click at [336, 436] on div "% de utilização da cubagem: 26,87% Cubagem disponível: 307,16" at bounding box center [367, 454] width 618 height 37
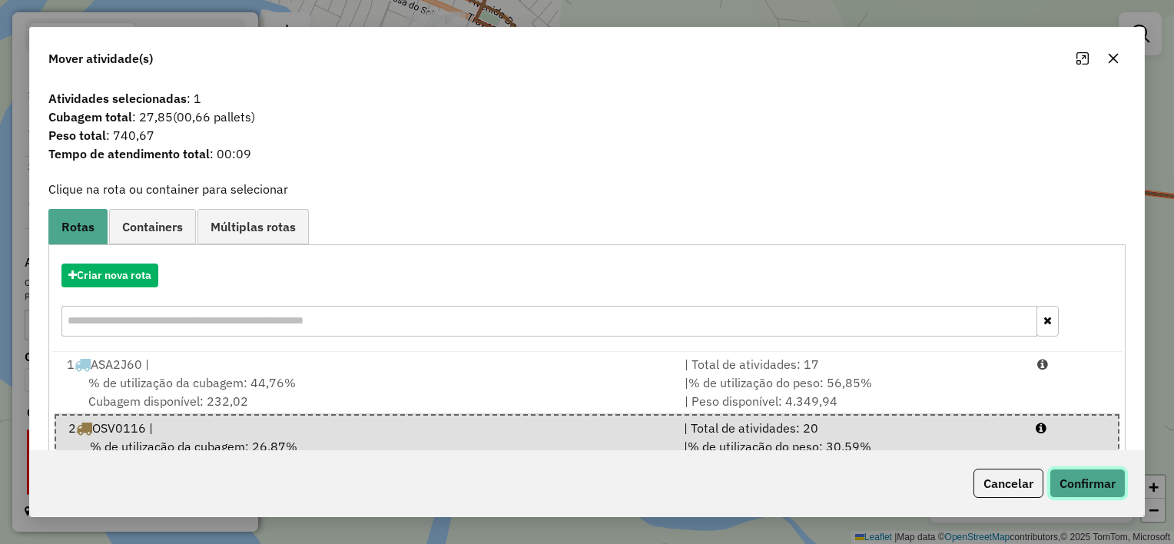
click at [1079, 490] on button "Confirmar" at bounding box center [1087, 483] width 76 height 29
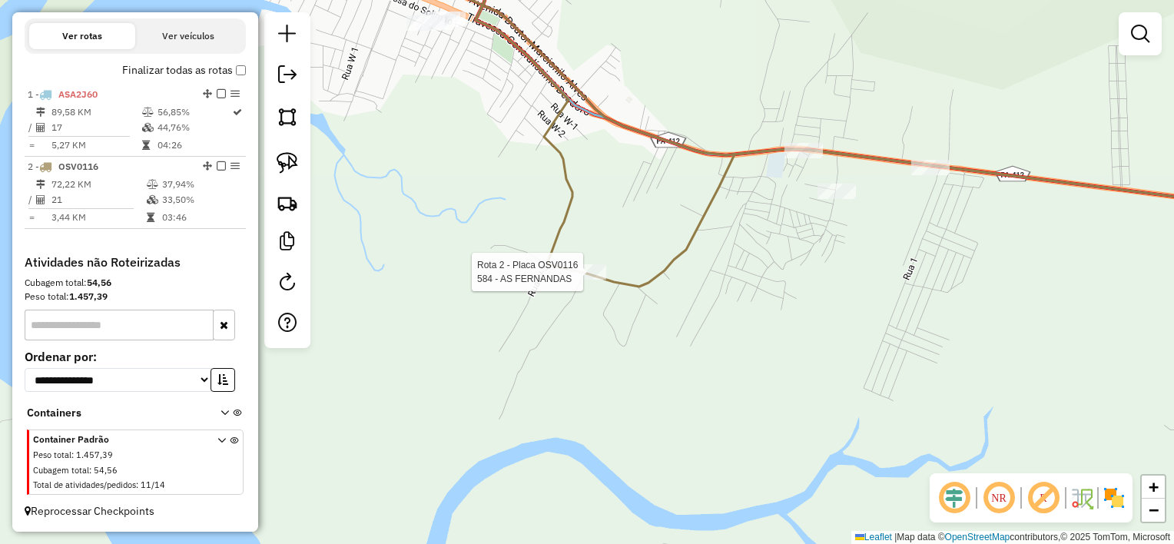
click at [584, 280] on div at bounding box center [587, 271] width 38 height 15
select select "**********"
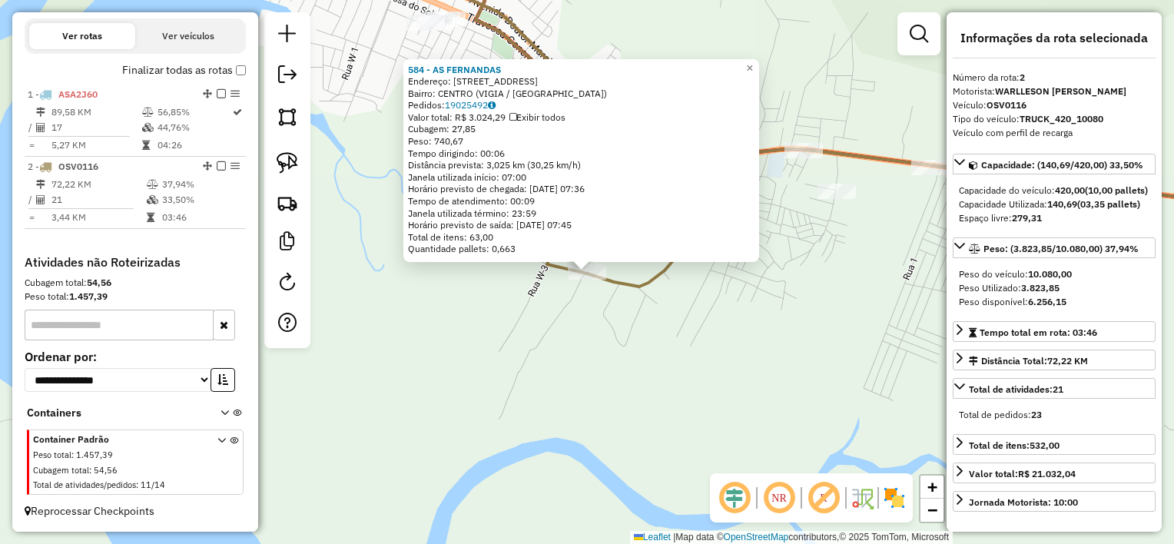
click at [684, 344] on div "584 - AS [PERSON_NAME]: [STREET_ADDRESS] Bairro: [GEOGRAPHIC_DATA] (VIGIA / [GE…" at bounding box center [587, 272] width 1174 height 544
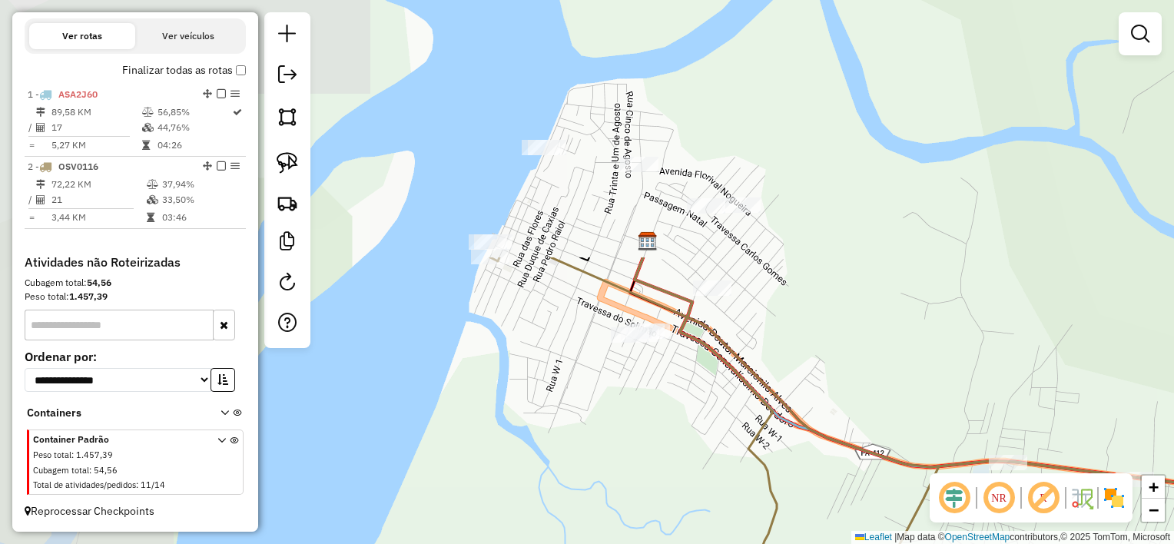
drag, startPoint x: 498, startPoint y: 184, endPoint x: 724, endPoint y: 516, distance: 401.4
click at [727, 519] on div "Janela de atendimento Grade de atendimento Capacidade Transportadoras Veículos …" at bounding box center [587, 272] width 1174 height 544
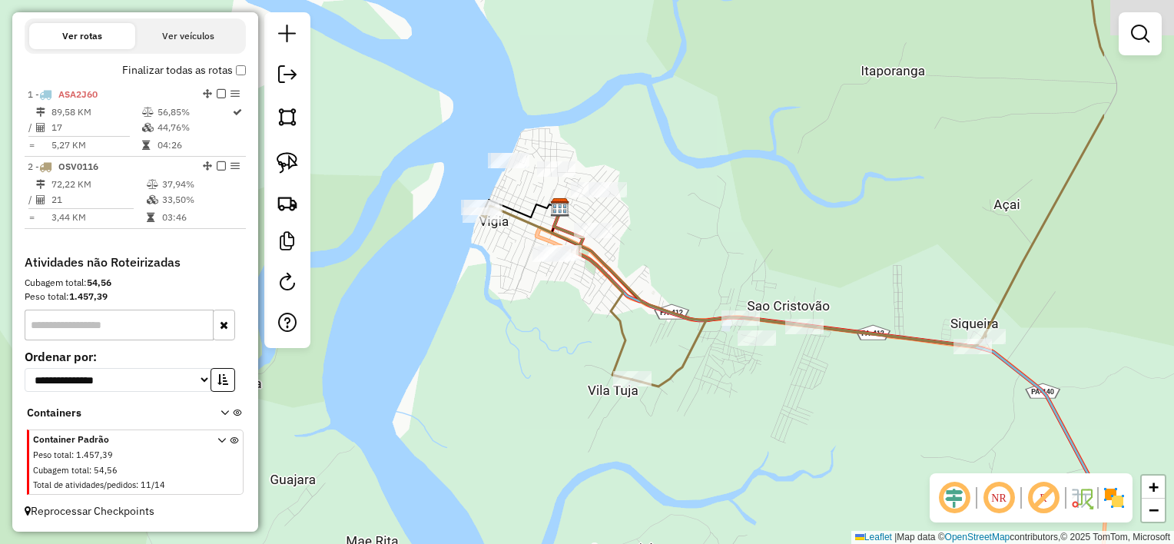
drag, startPoint x: 824, startPoint y: 311, endPoint x: 638, endPoint y: 234, distance: 200.5
click at [638, 234] on div "Janela de atendimento Grade de atendimento Capacidade Transportadoras Veículos …" at bounding box center [587, 272] width 1174 height 544
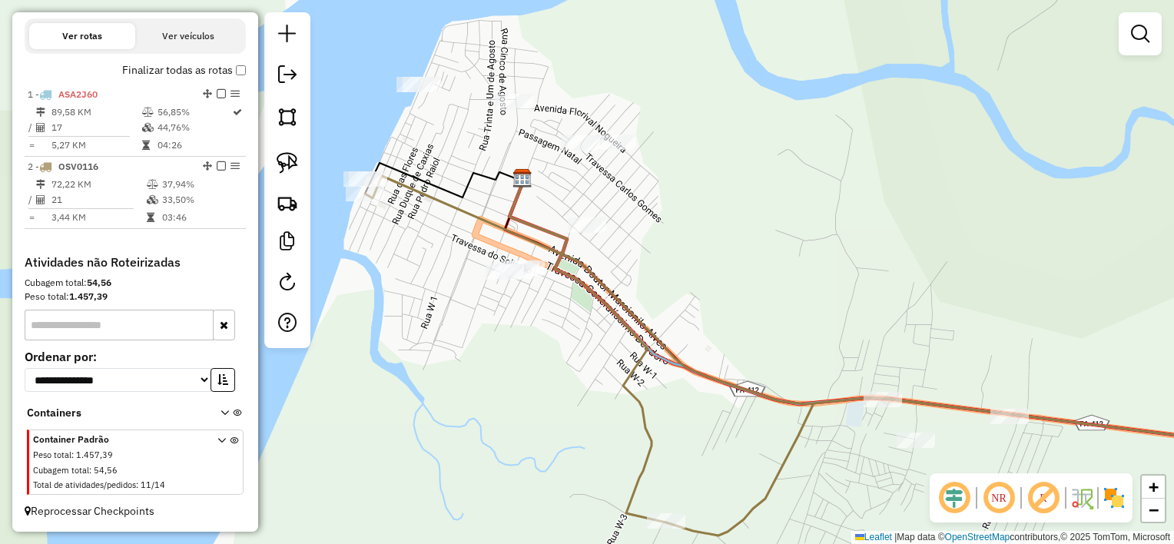
drag, startPoint x: 565, startPoint y: 270, endPoint x: 633, endPoint y: 277, distance: 68.8
click at [631, 280] on icon at bounding box center [848, 356] width 966 height 360
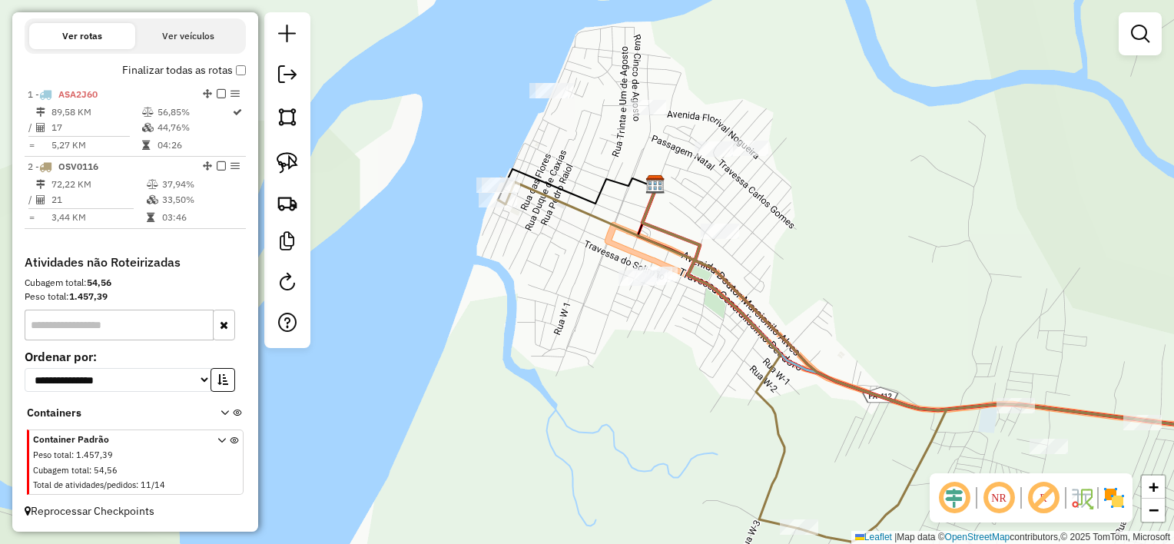
drag, startPoint x: 529, startPoint y: 226, endPoint x: 584, endPoint y: 210, distance: 57.6
click at [582, 211] on icon at bounding box center [914, 362] width 833 height 360
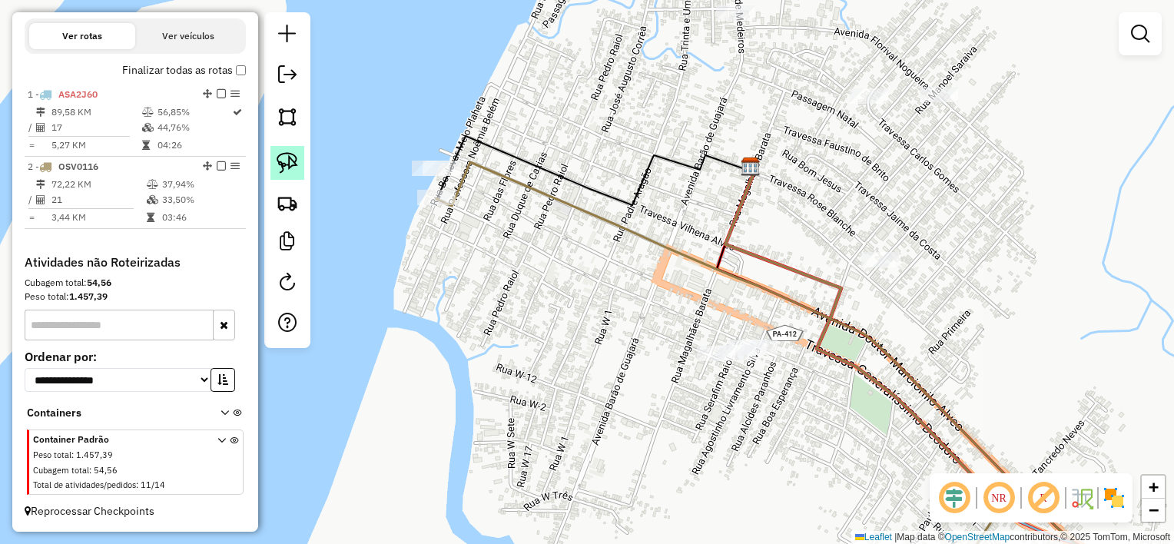
click at [285, 161] on img at bounding box center [288, 163] width 22 height 22
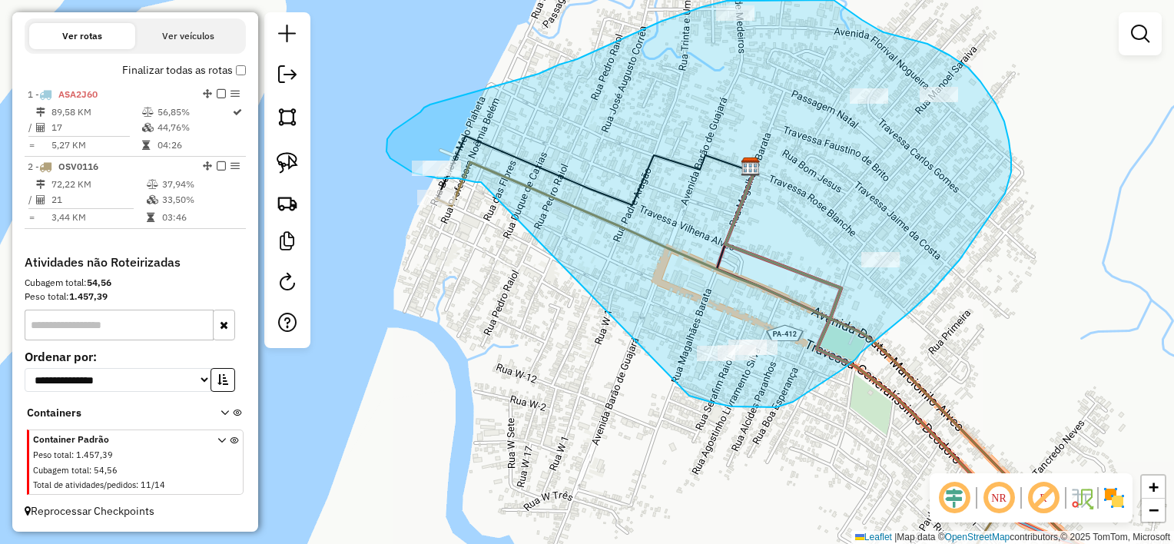
drag, startPoint x: 481, startPoint y: 182, endPoint x: 689, endPoint y: 395, distance: 297.7
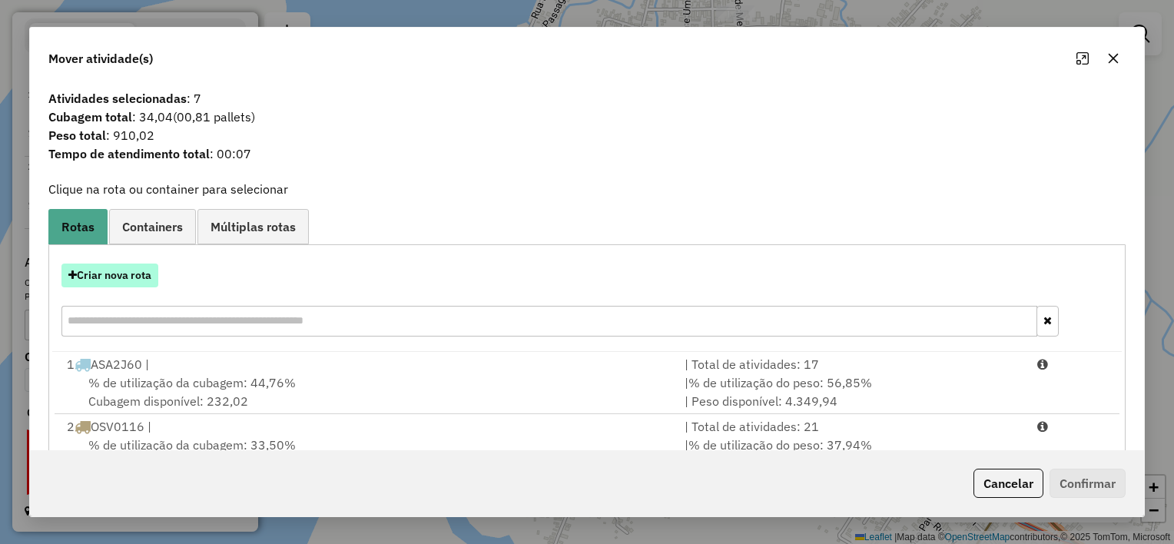
click at [154, 273] on button "Criar nova rota" at bounding box center [109, 276] width 97 height 24
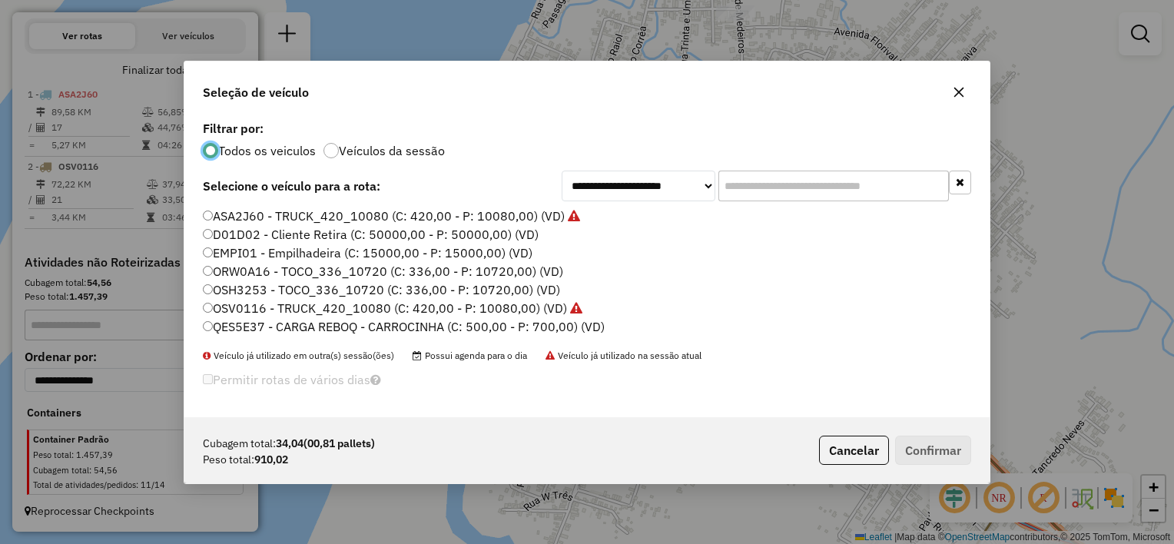
scroll to position [8, 5]
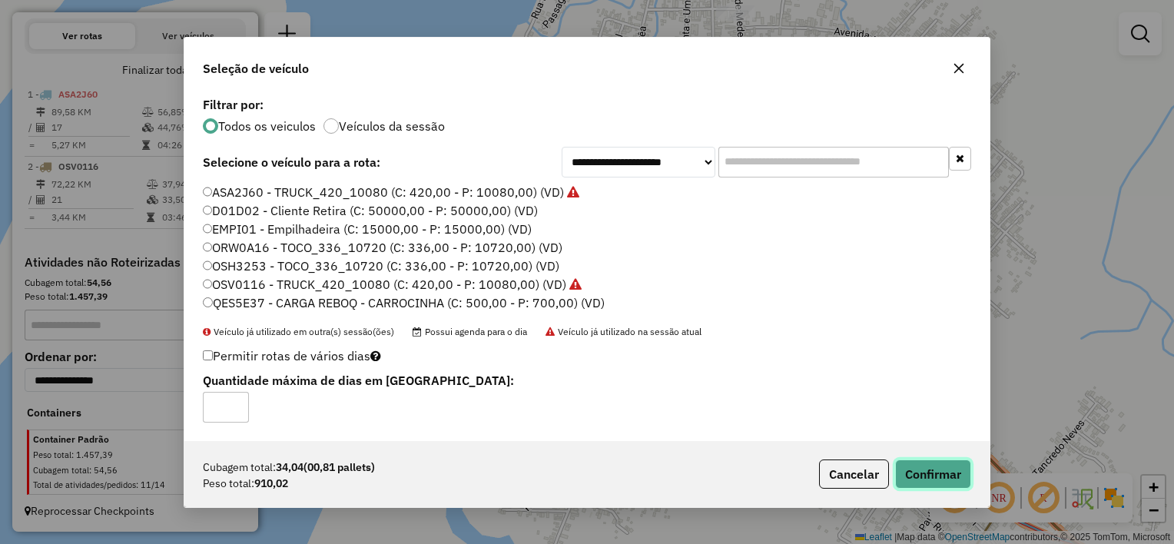
click at [958, 476] on button "Confirmar" at bounding box center [933, 473] width 76 height 29
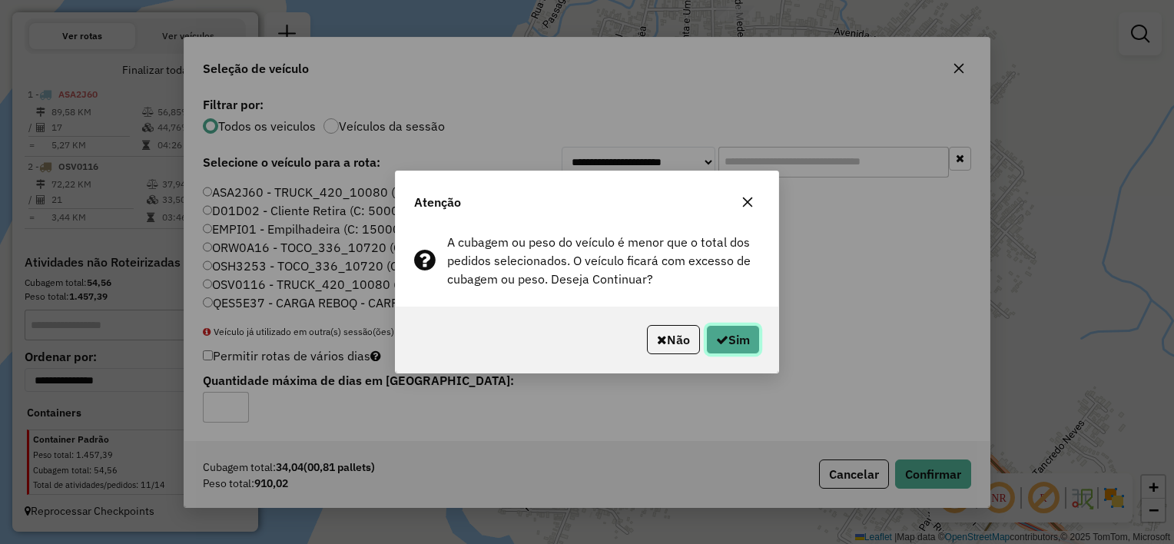
click at [734, 339] on button "Sim" at bounding box center [733, 339] width 54 height 29
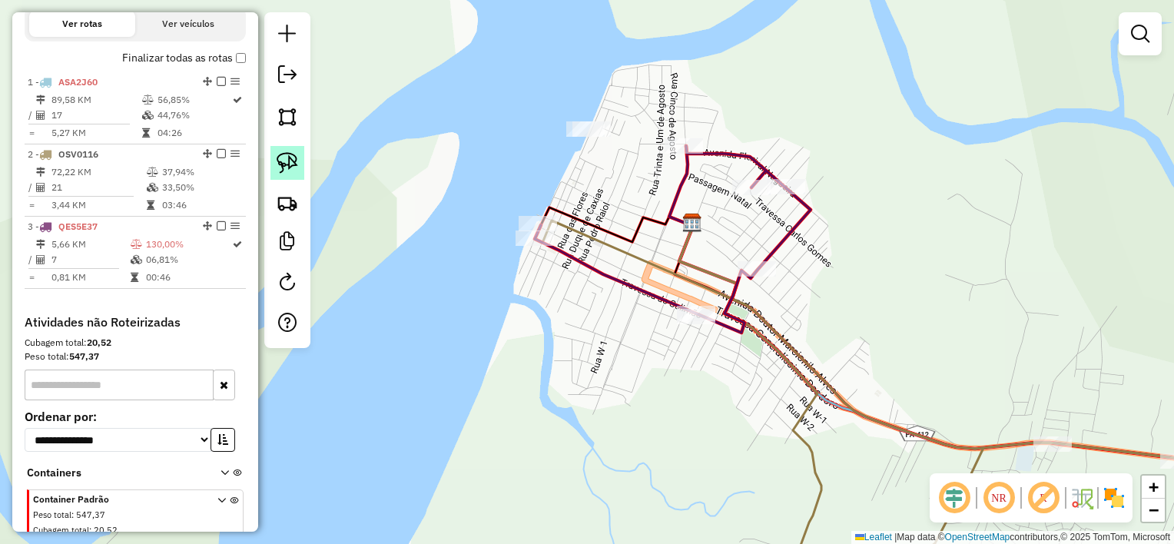
click at [287, 171] on img at bounding box center [288, 163] width 22 height 22
drag, startPoint x: 525, startPoint y: 115, endPoint x: 561, endPoint y: 157, distance: 54.5
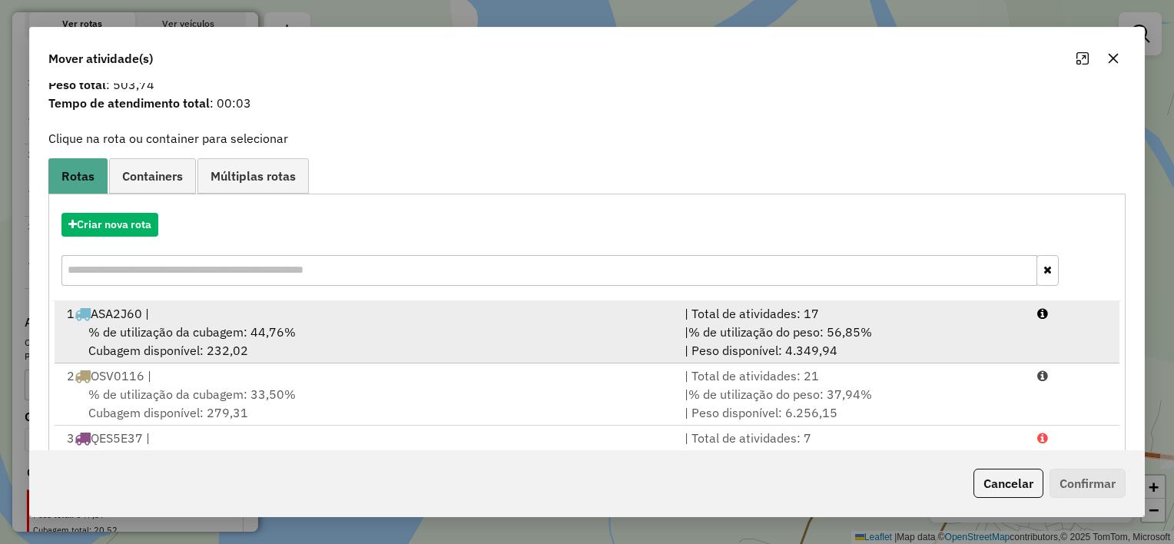
scroll to position [77, 0]
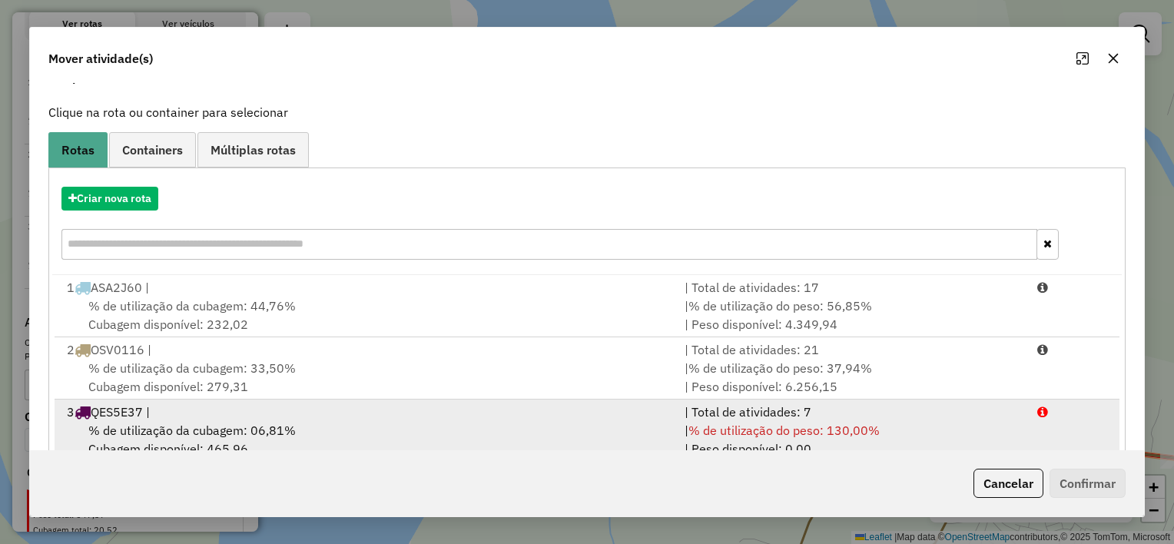
click at [146, 426] on span "% de utilização da cubagem: 06,81%" at bounding box center [191, 430] width 207 height 15
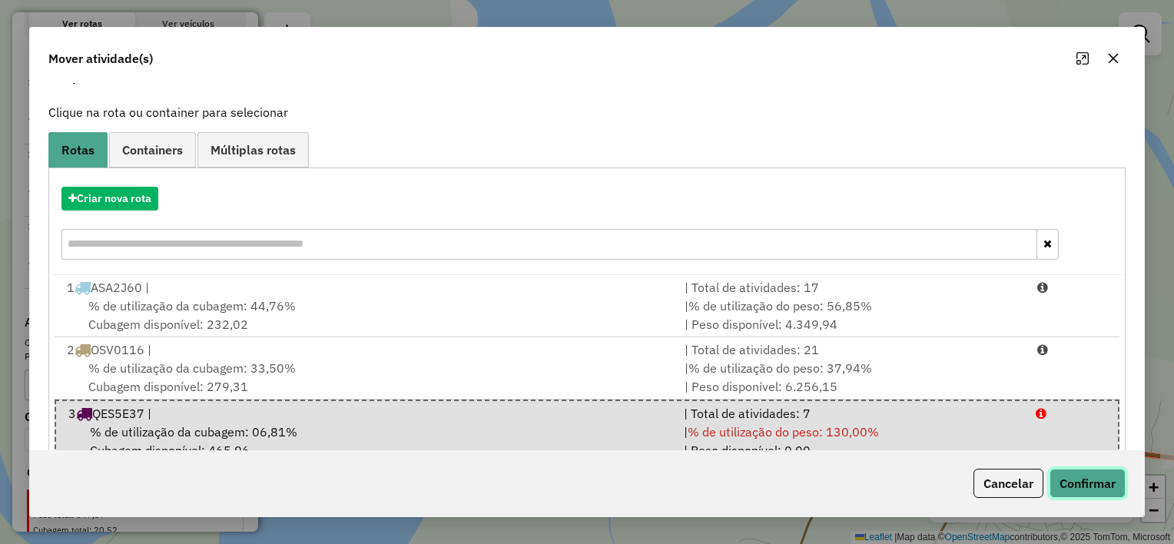
click at [1075, 486] on button "Confirmar" at bounding box center [1087, 483] width 76 height 29
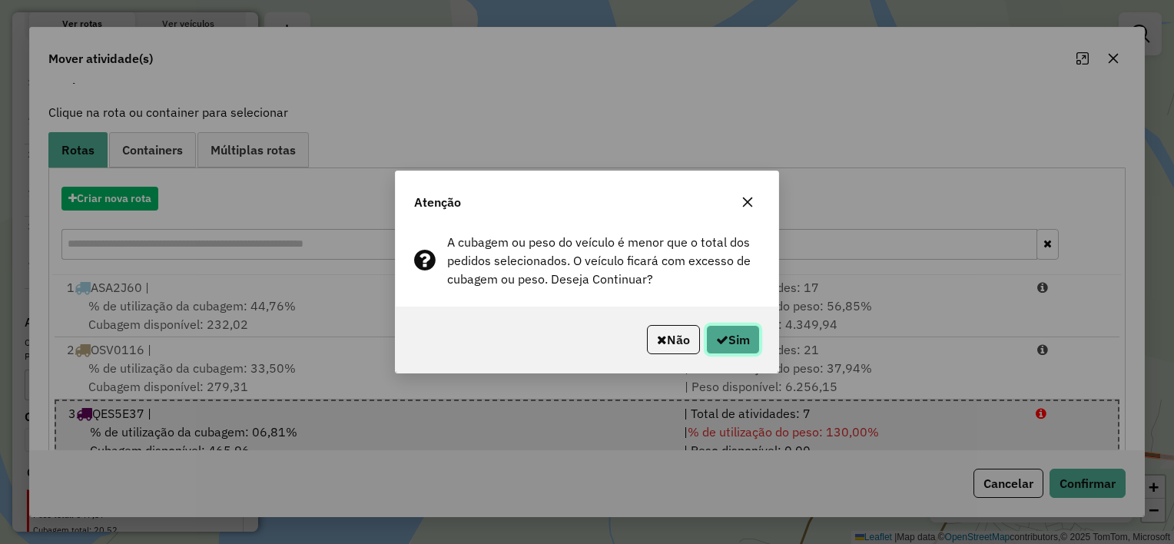
click at [725, 326] on button "Sim" at bounding box center [733, 339] width 54 height 29
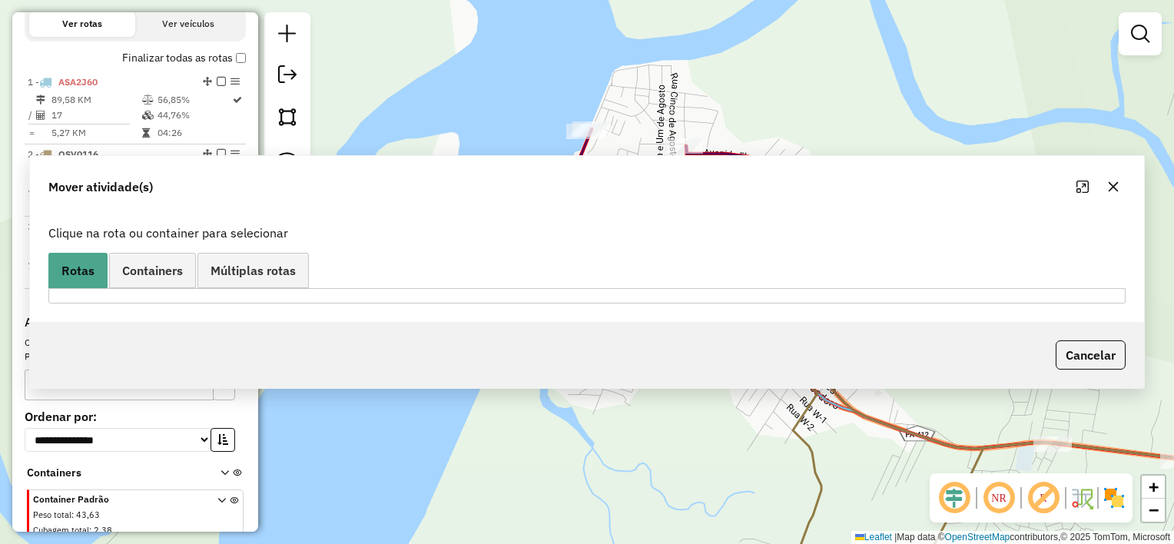
scroll to position [0, 0]
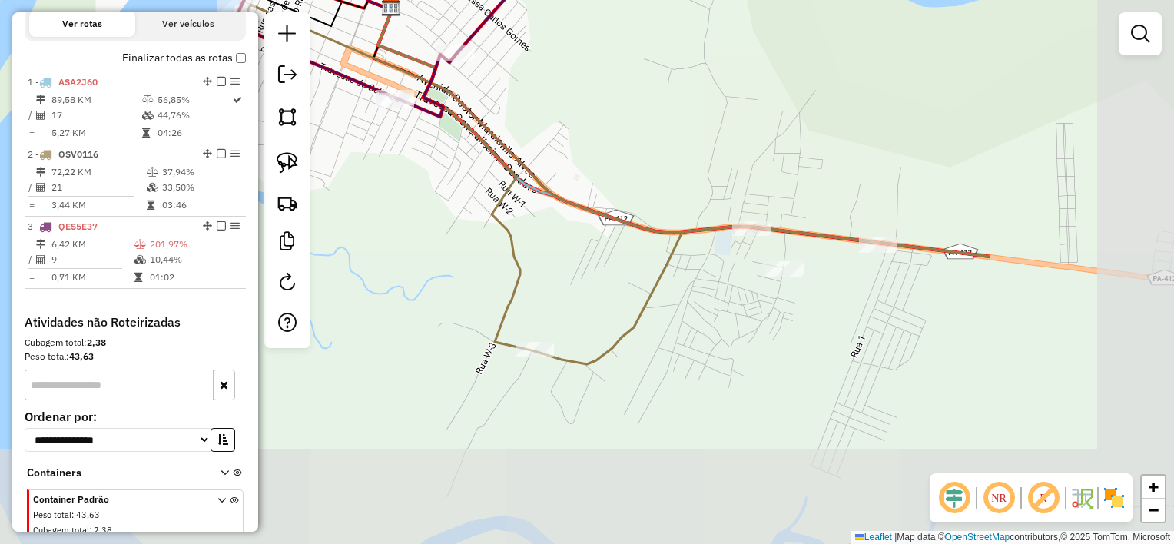
drag, startPoint x: 820, startPoint y: 333, endPoint x: 519, endPoint y: 117, distance: 371.0
click at [519, 117] on div "Janela de atendimento Grade de atendimento Capacidade Transportadoras Veículos …" at bounding box center [587, 272] width 1174 height 544
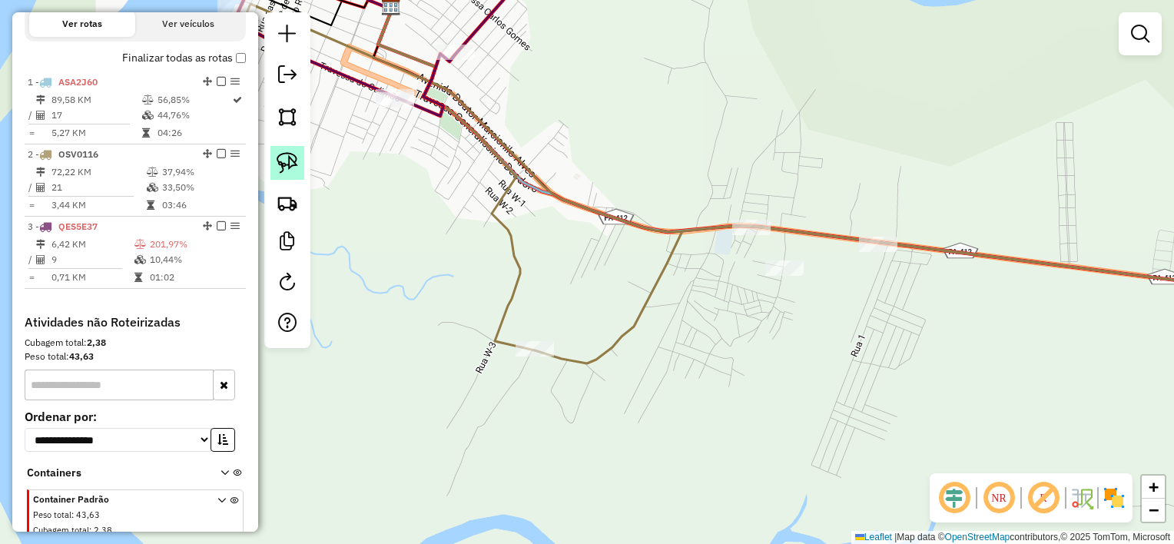
click at [287, 171] on img at bounding box center [288, 163] width 22 height 22
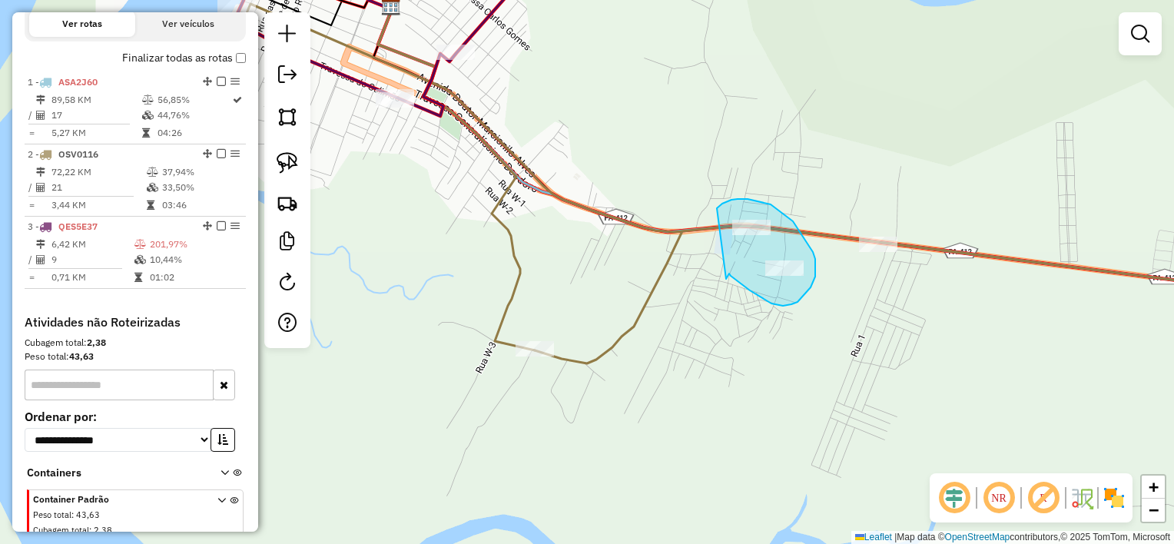
drag, startPoint x: 717, startPoint y: 208, endPoint x: 726, endPoint y: 279, distance: 71.3
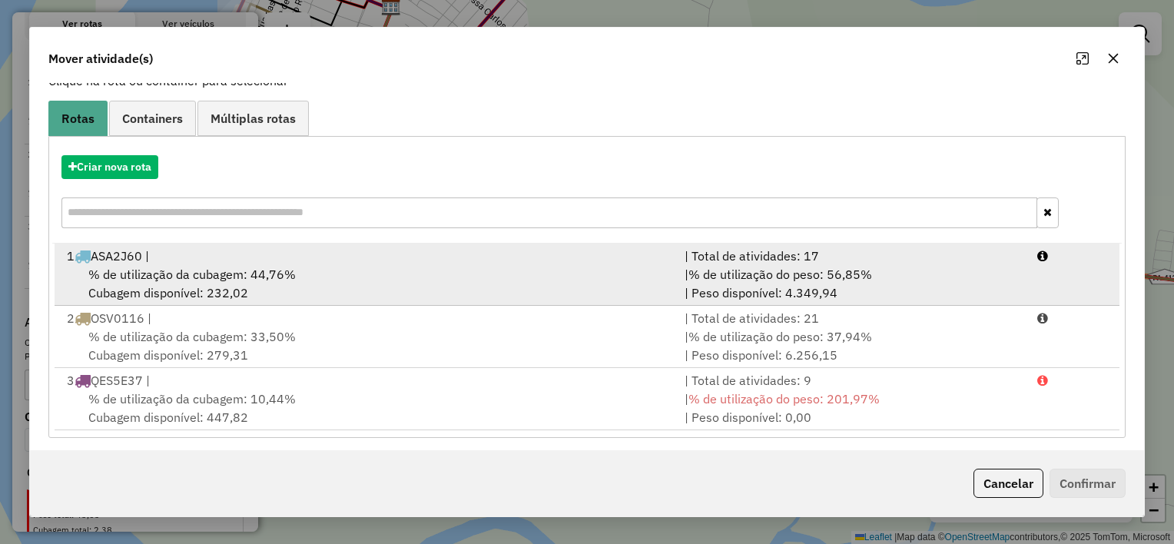
scroll to position [114, 0]
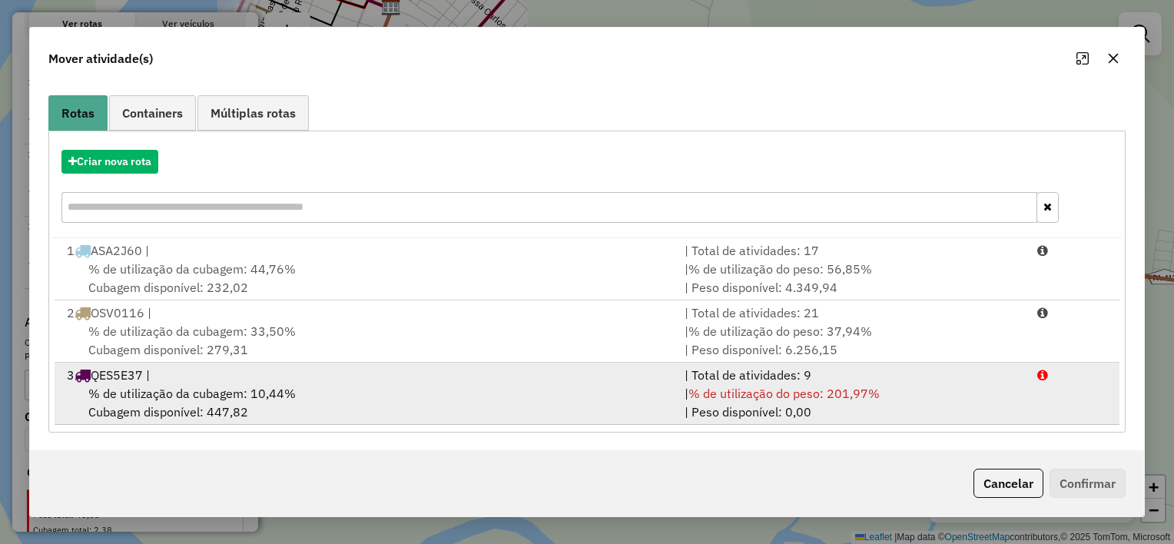
click at [157, 393] on span "% de utilização da cubagem: 10,44%" at bounding box center [191, 393] width 207 height 15
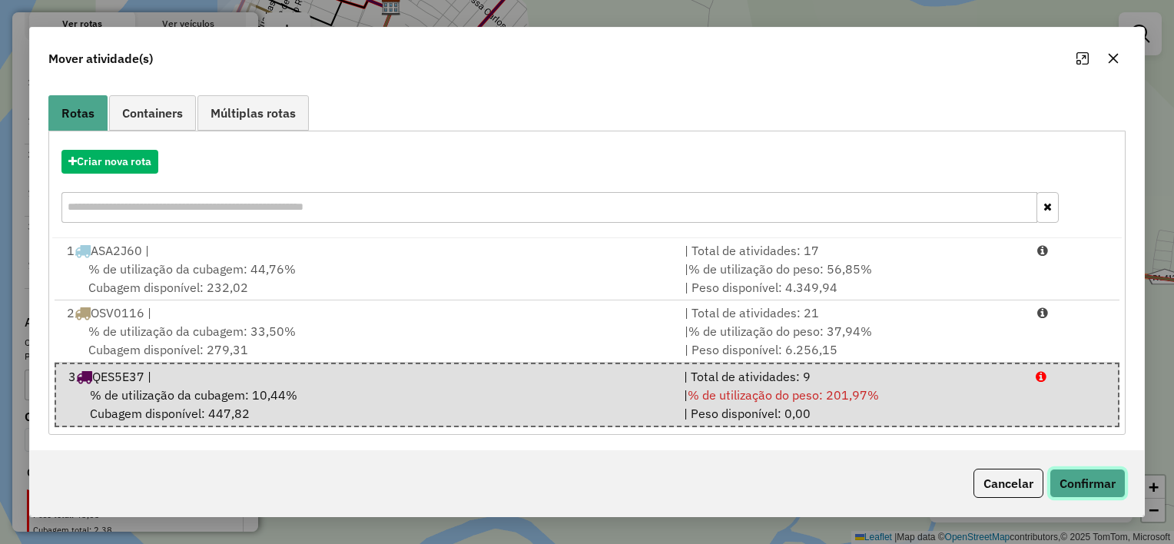
click at [1103, 486] on button "Confirmar" at bounding box center [1087, 483] width 76 height 29
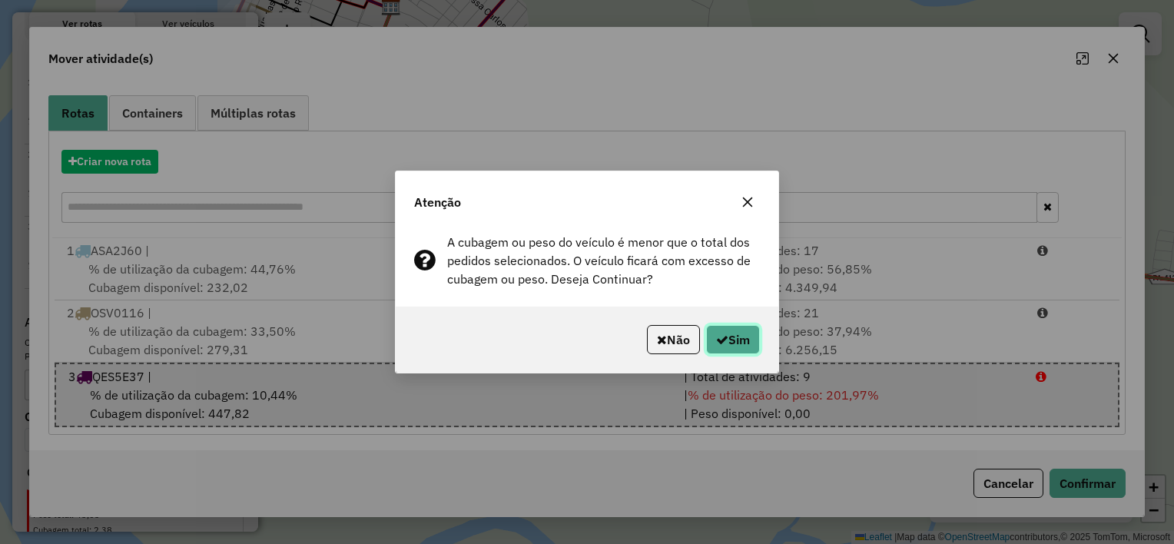
click at [744, 348] on button "Sim" at bounding box center [733, 339] width 54 height 29
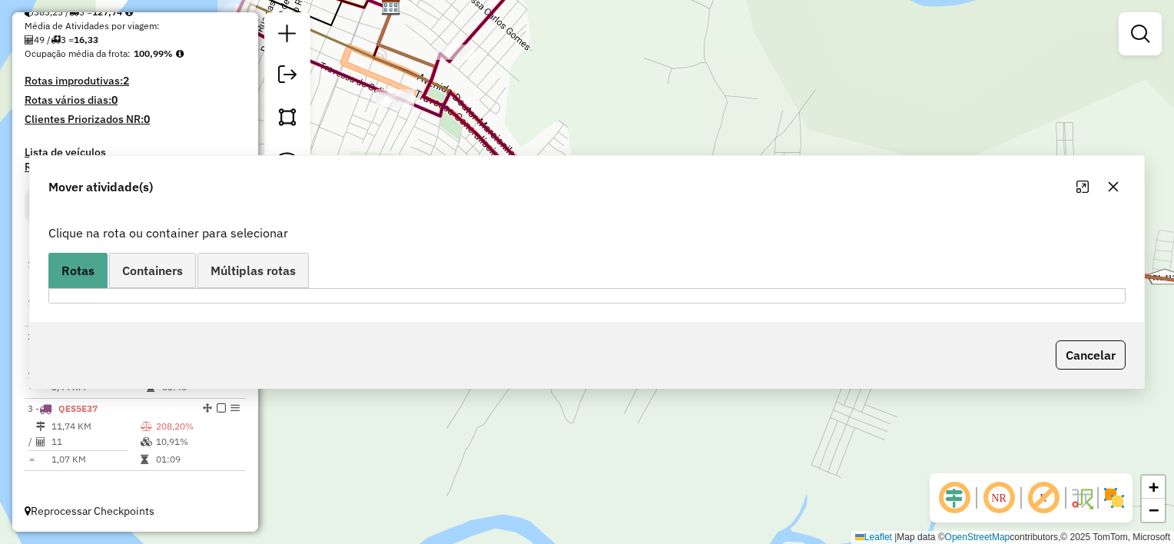
scroll to position [0, 0]
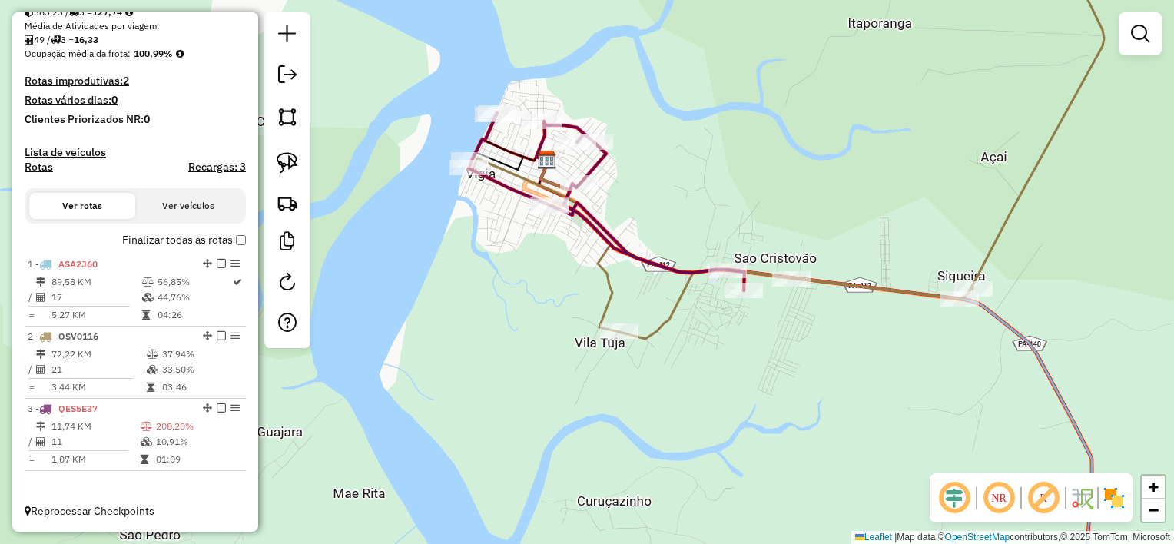
drag, startPoint x: 565, startPoint y: 206, endPoint x: 556, endPoint y: 261, distance: 56.0
click at [556, 261] on div "Janela de atendimento Grade de atendimento Capacidade Transportadoras Veículos …" at bounding box center [587, 272] width 1174 height 544
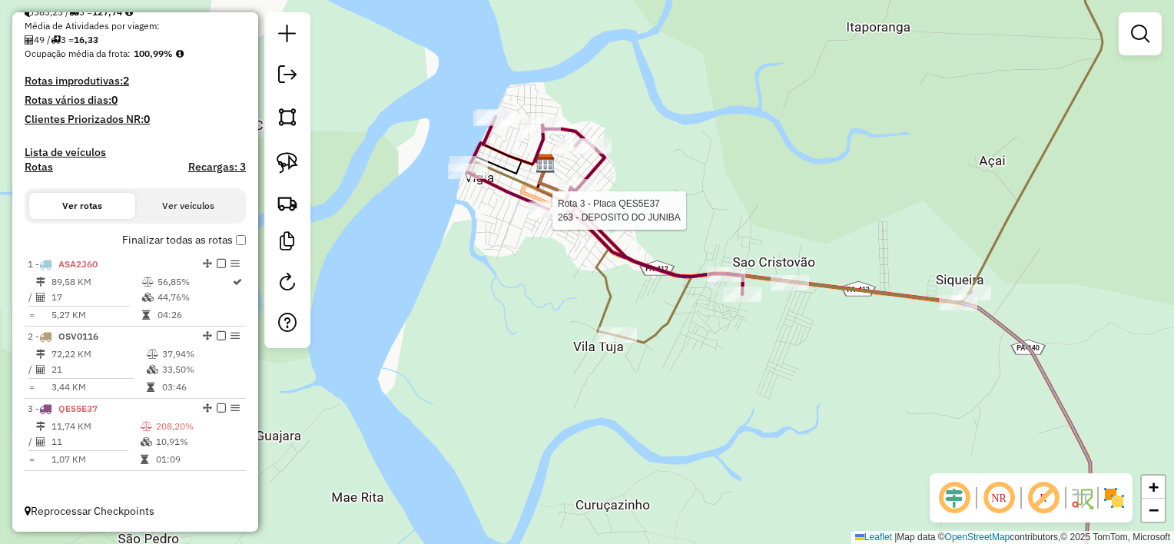
select select "**********"
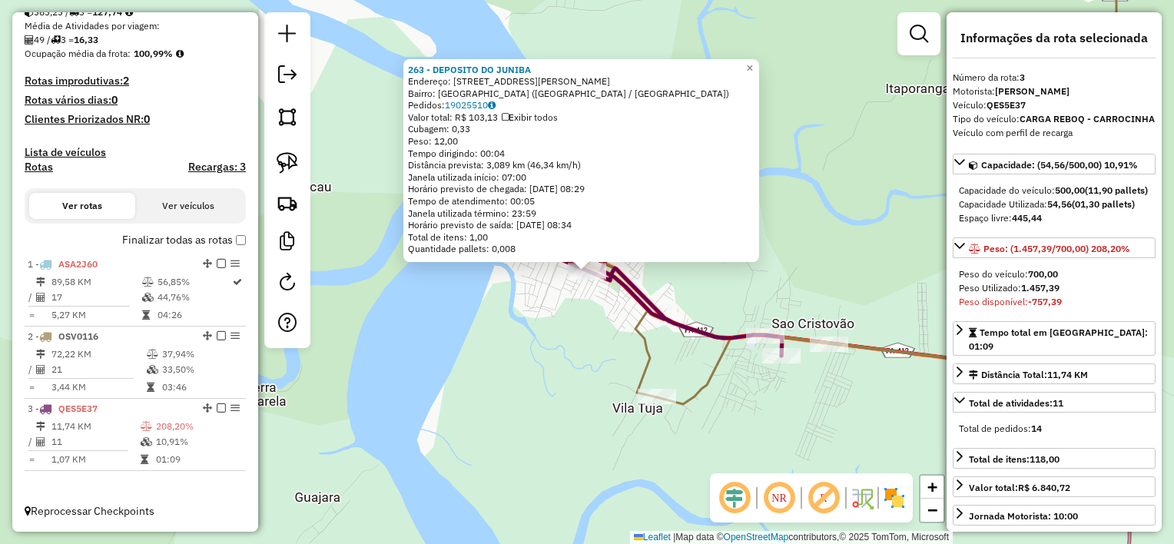
click at [575, 333] on div "263 - DEPOSITO DO [PERSON_NAME]: rua. [PERSON_NAME] Silv a 1 Bairro: [GEOGRAPHI…" at bounding box center [587, 272] width 1174 height 544
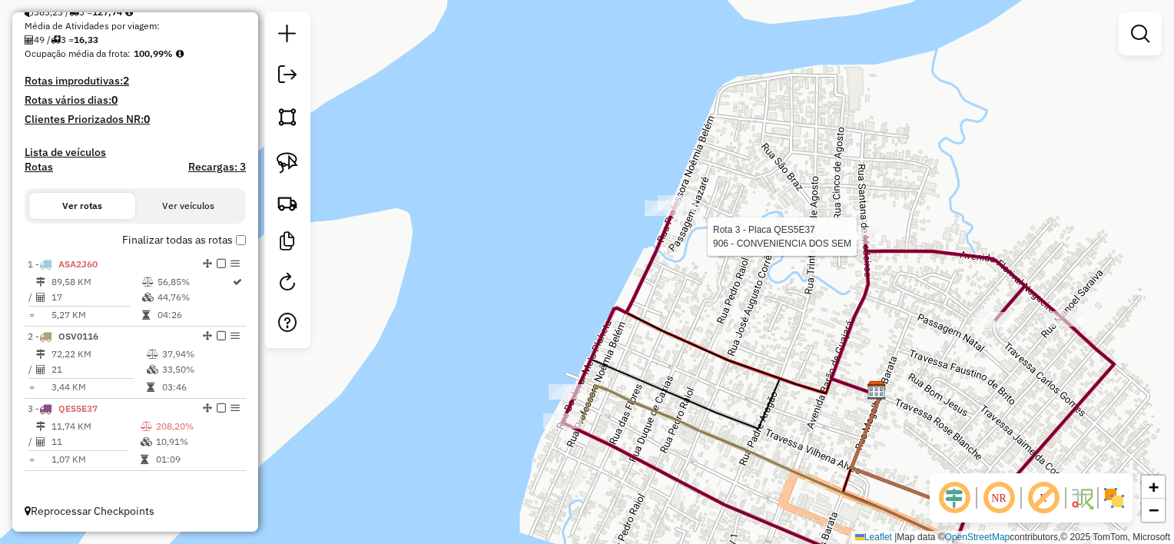
select select "**********"
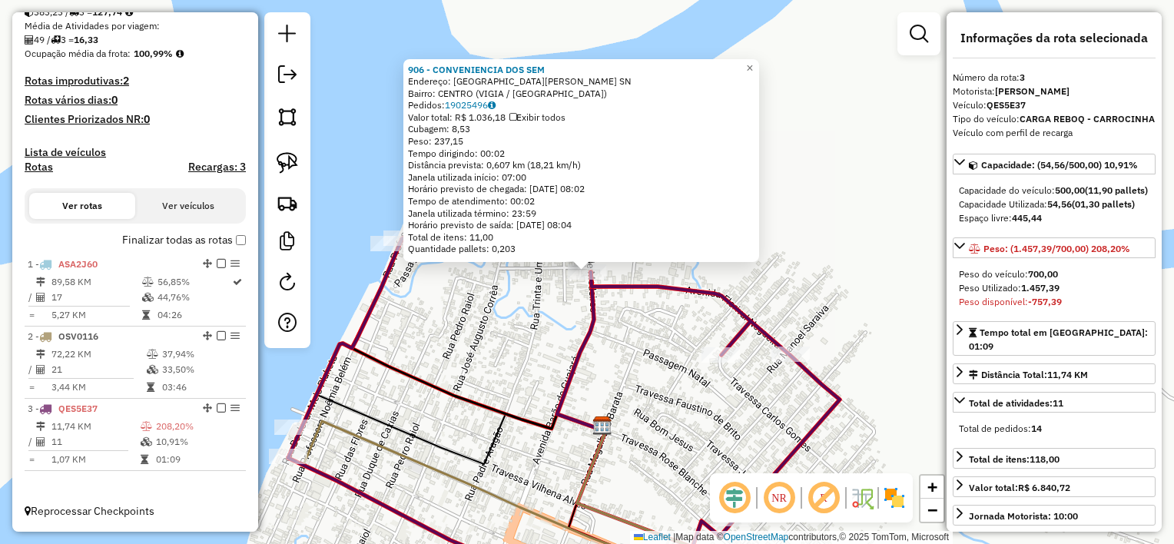
click at [732, 384] on div "906 - CONVENIENCIA DOS SEM Endereço: [GEOGRAPHIC_DATA] SN Bairro: CENTRO ([GEOG…" at bounding box center [587, 272] width 1174 height 544
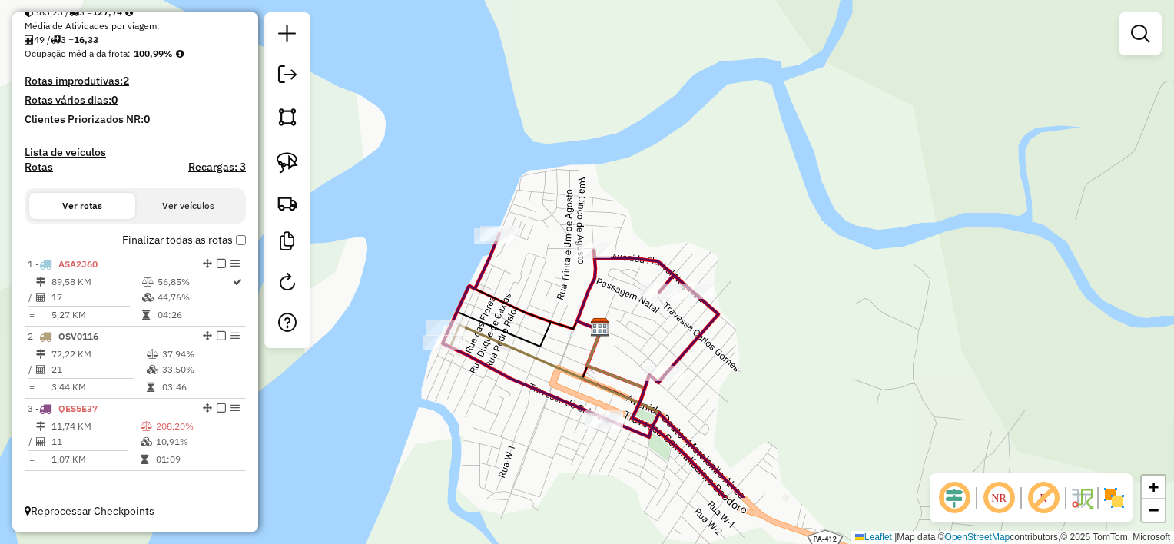
drag, startPoint x: 553, startPoint y: 460, endPoint x: 548, endPoint y: 335, distance: 125.3
click at [549, 336] on icon at bounding box center [593, 411] width 301 height 173
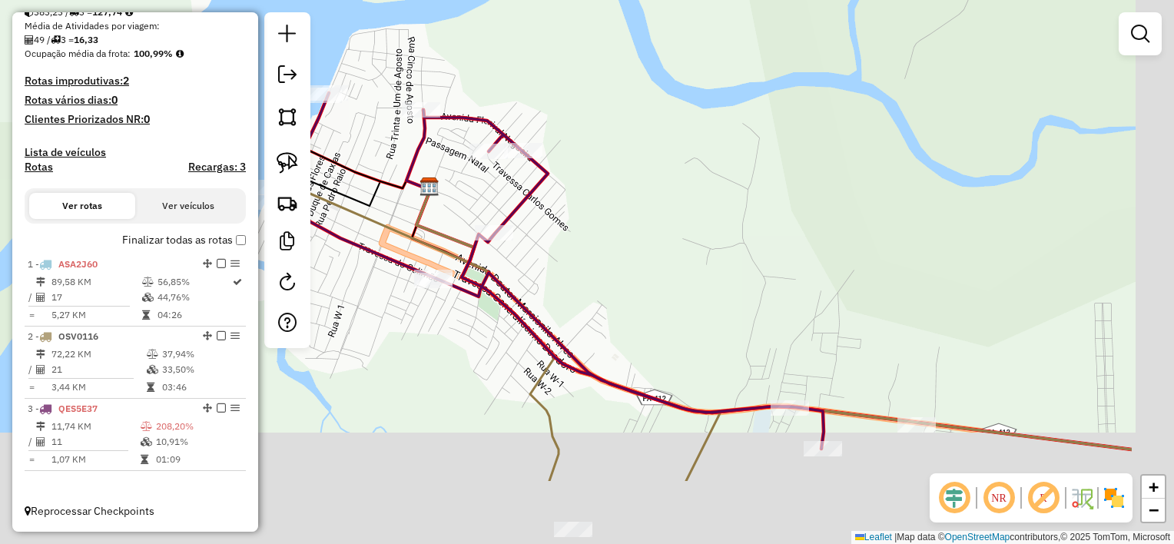
drag, startPoint x: 811, startPoint y: 351, endPoint x: 642, endPoint y: 227, distance: 209.9
click at [642, 227] on div "Janela de atendimento Grade de atendimento Capacidade Transportadoras Veículos …" at bounding box center [587, 272] width 1174 height 544
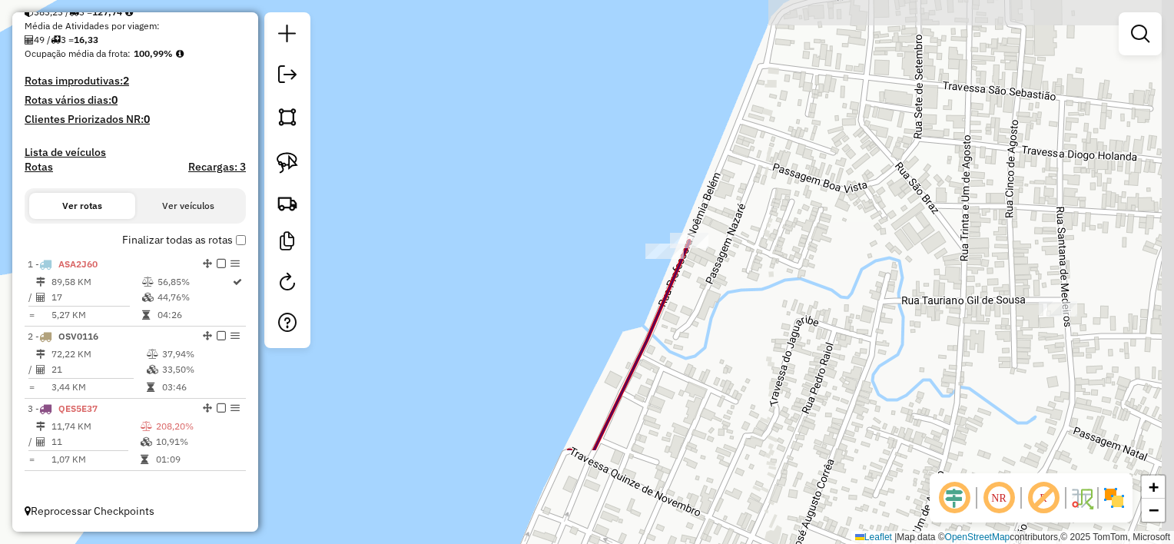
drag, startPoint x: 980, startPoint y: 364, endPoint x: 556, endPoint y: 230, distance: 444.6
click at [556, 230] on div "Janela de atendimento Grade de atendimento Capacidade Transportadoras Veículos …" at bounding box center [587, 272] width 1174 height 544
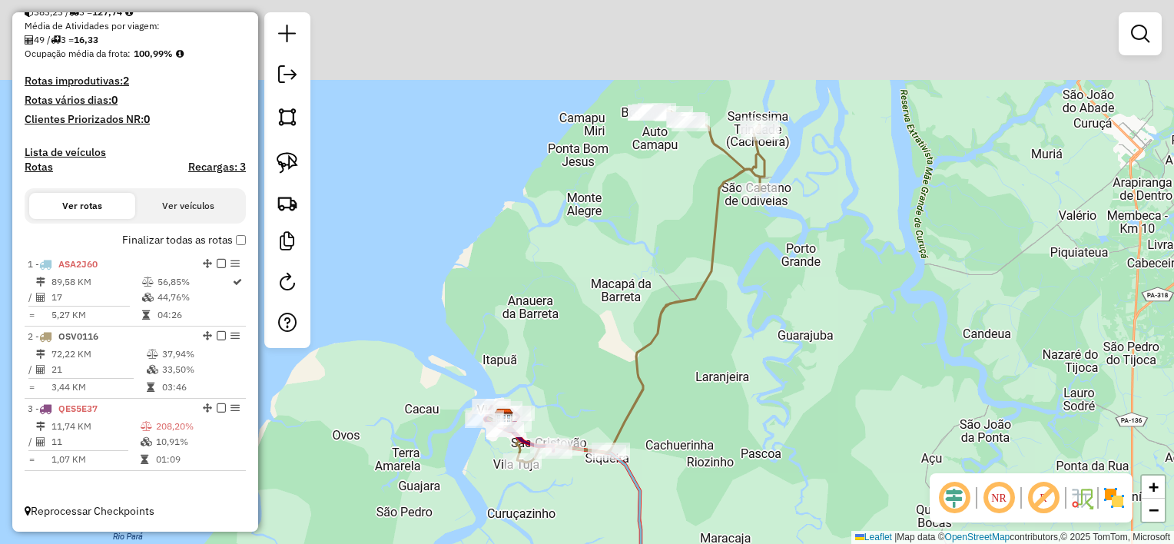
drag, startPoint x: 873, startPoint y: 310, endPoint x: 555, endPoint y: 408, distance: 331.9
click at [555, 408] on div "Janela de atendimento Grade de atendimento Capacidade Transportadoras Veículos …" at bounding box center [587, 272] width 1174 height 544
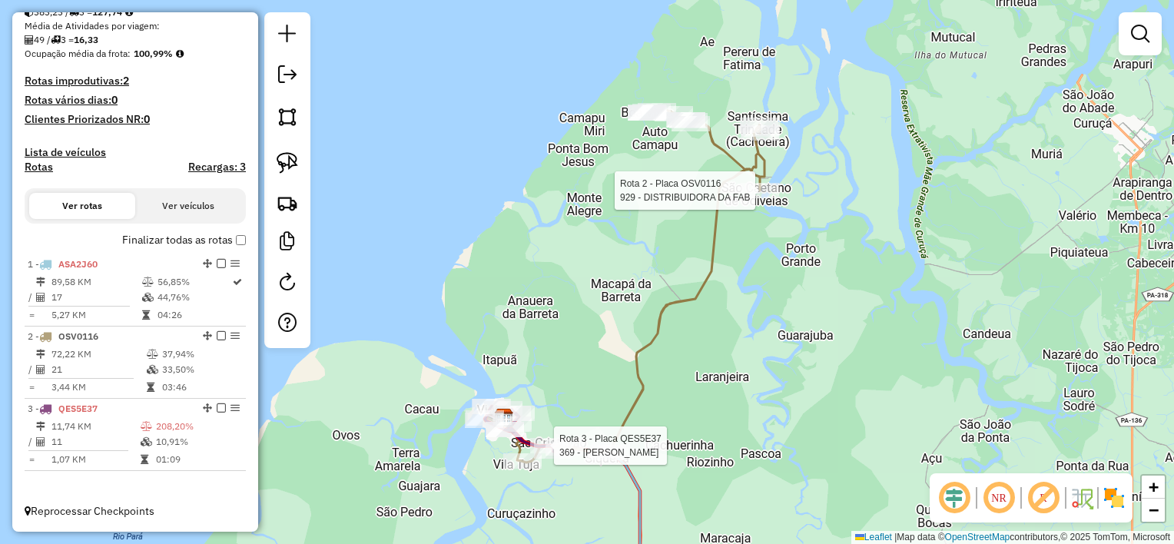
select select "**********"
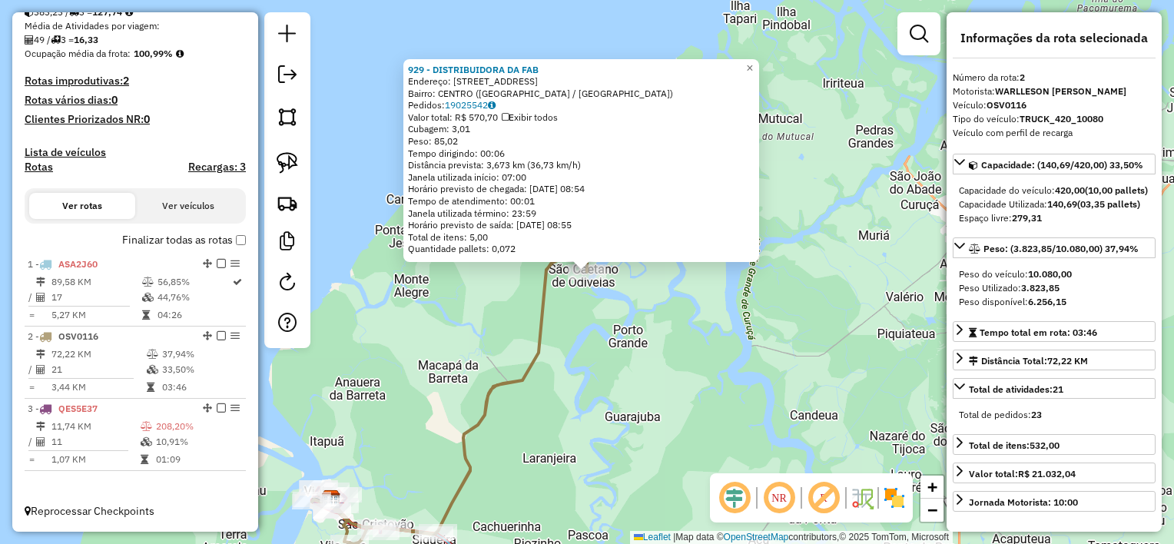
click at [846, 388] on div "929 - DISTRIBUIDORA DA FAB Endereço: av presidente medici 59 Bairro: CENTRO (SA…" at bounding box center [587, 272] width 1174 height 544
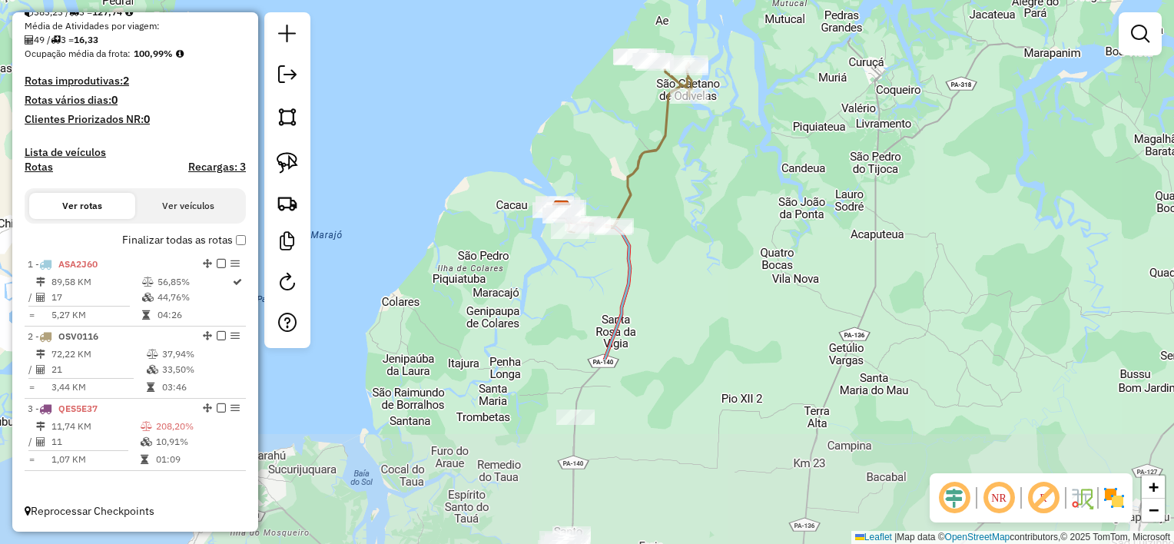
drag, startPoint x: 578, startPoint y: 439, endPoint x: 681, endPoint y: 201, distance: 259.9
click at [681, 201] on div "Janela de atendimento Grade de atendimento Capacidade Transportadoras Veículos …" at bounding box center [587, 272] width 1174 height 544
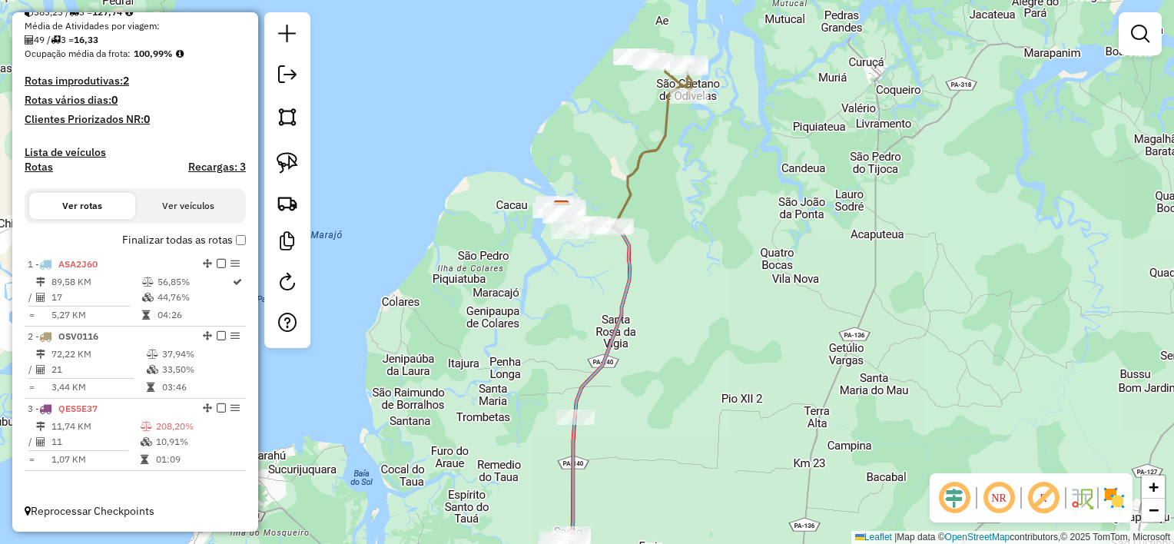
click at [292, 81] on em at bounding box center [287, 74] width 18 height 18
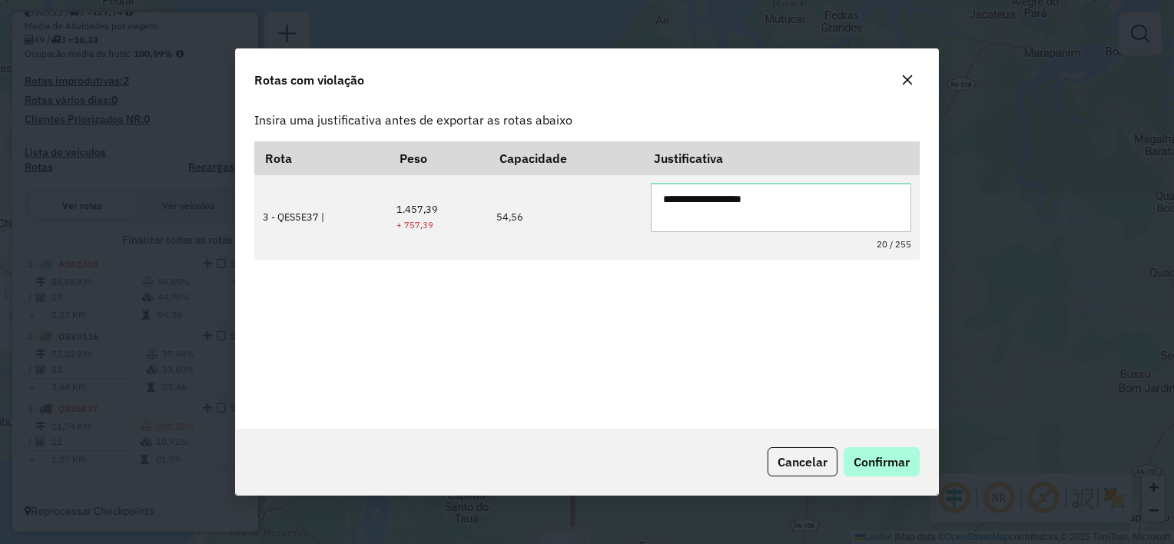
type textarea "**********"
click at [893, 456] on span "Confirmar" at bounding box center [882, 461] width 56 height 15
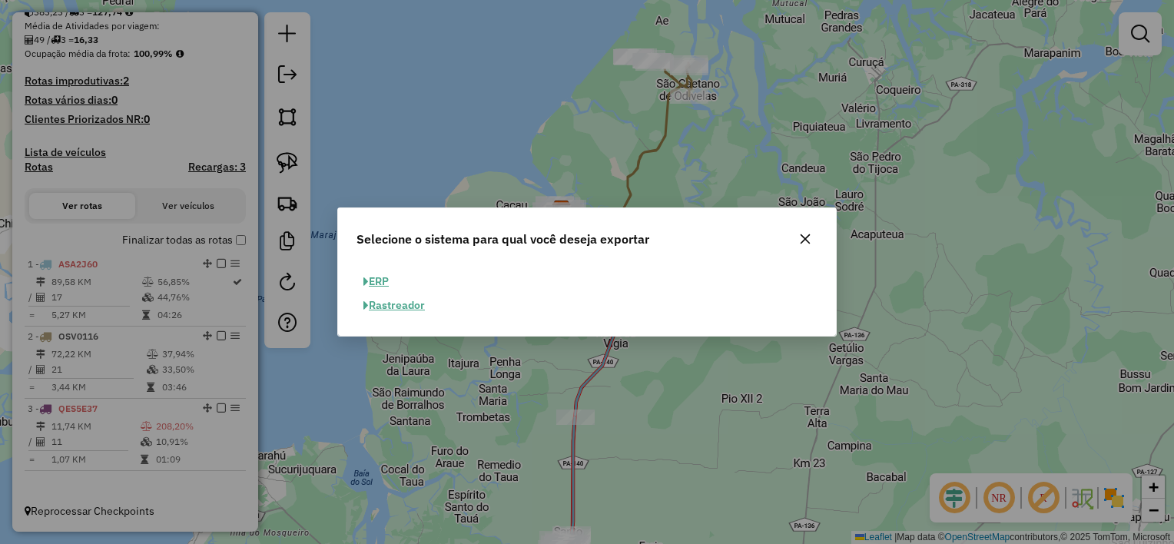
click at [379, 286] on button "ERP" at bounding box center [375, 282] width 39 height 24
select select "**"
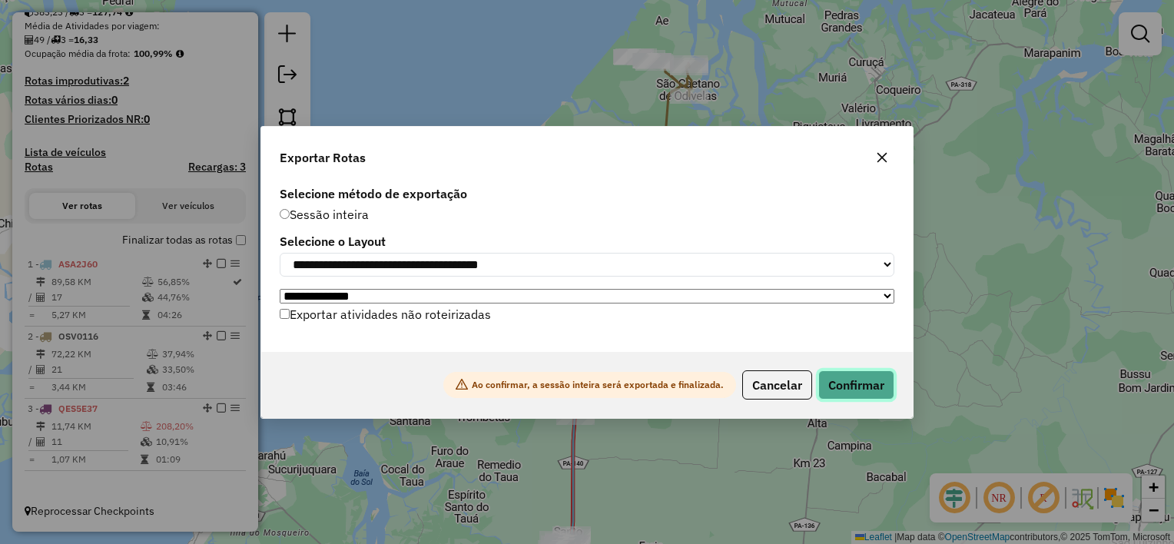
click at [873, 394] on button "Confirmar" at bounding box center [856, 384] width 76 height 29
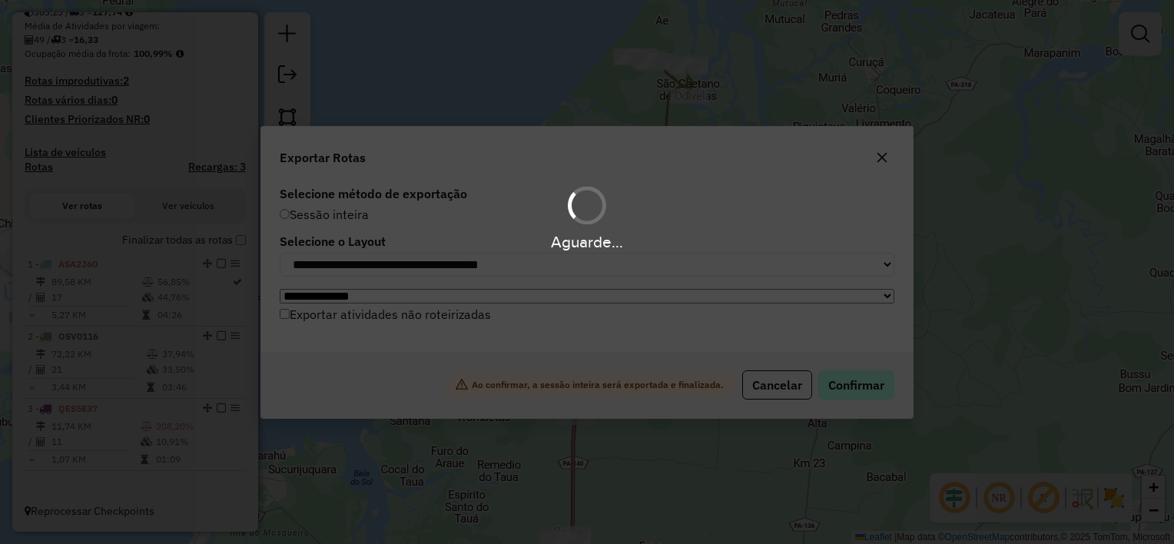
click at [873, 394] on div "Aguarde..." at bounding box center [587, 272] width 1174 height 544
